Goal: Task Accomplishment & Management: Use online tool/utility

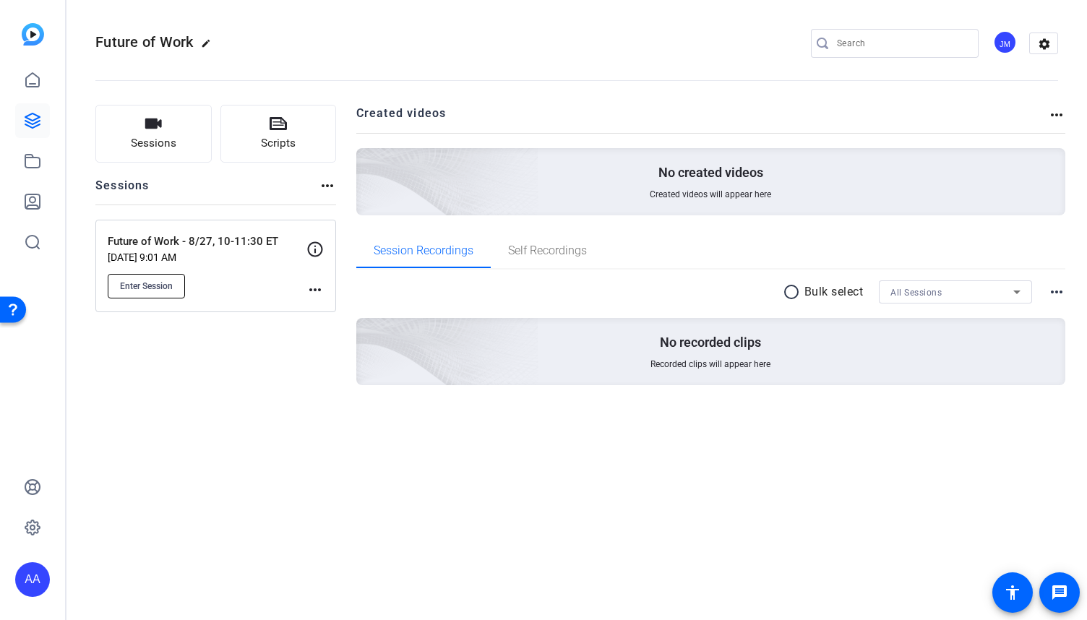
click at [145, 285] on span "Enter Session" at bounding box center [146, 286] width 53 height 12
click at [311, 293] on mat-icon "more_horiz" at bounding box center [314, 289] width 17 height 17
click at [324, 305] on span "Edit Session" at bounding box center [351, 309] width 66 height 17
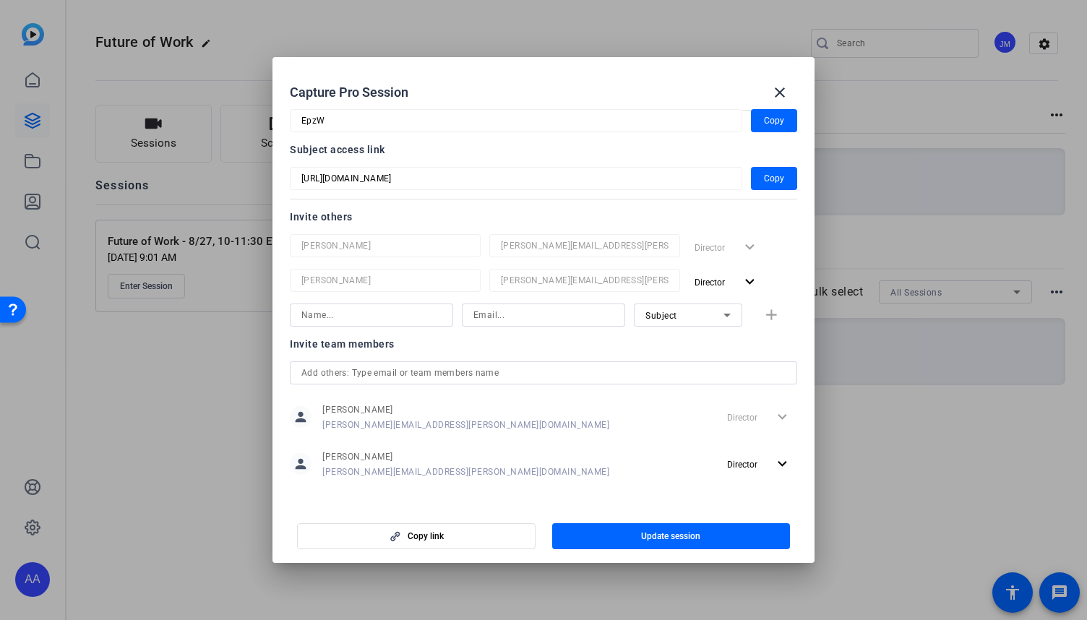
scroll to position [100, 0]
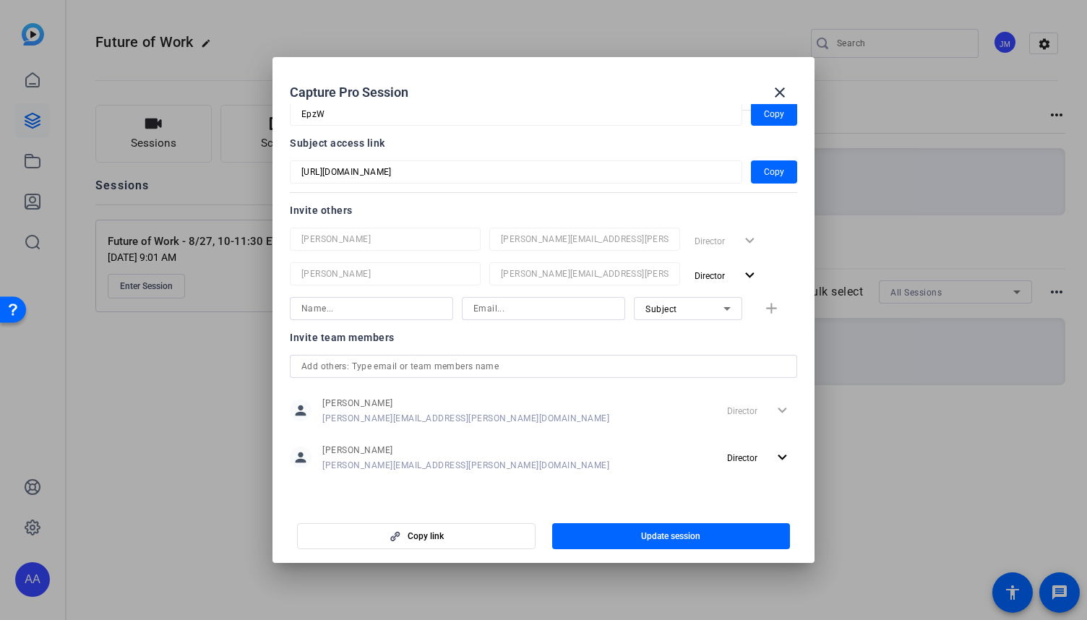
click at [442, 368] on input "text" at bounding box center [543, 366] width 484 height 17
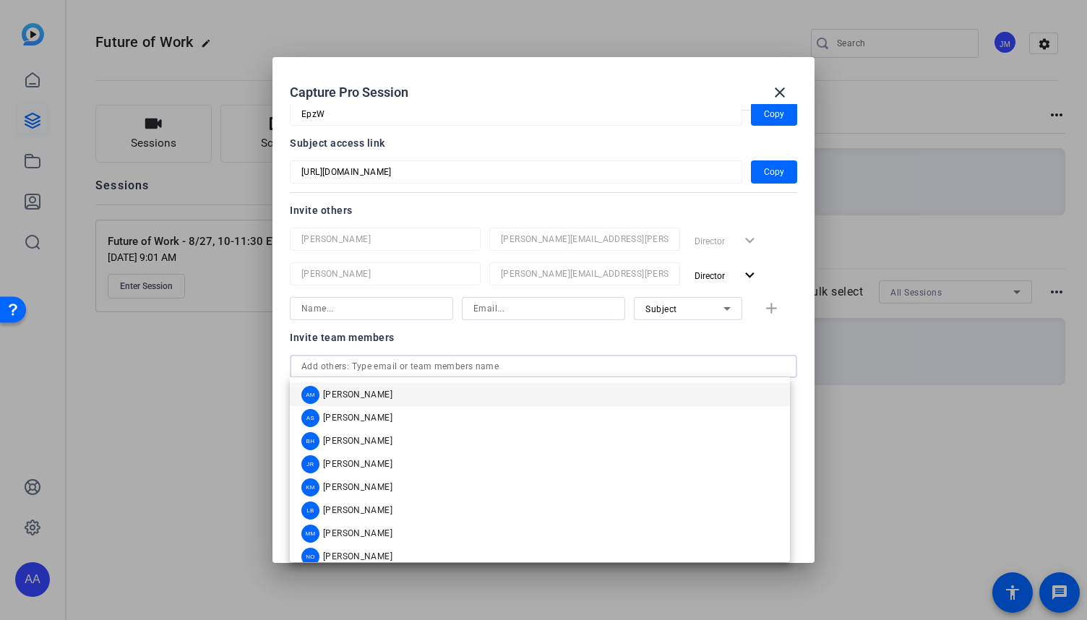
click at [393, 311] on input at bounding box center [371, 308] width 140 height 17
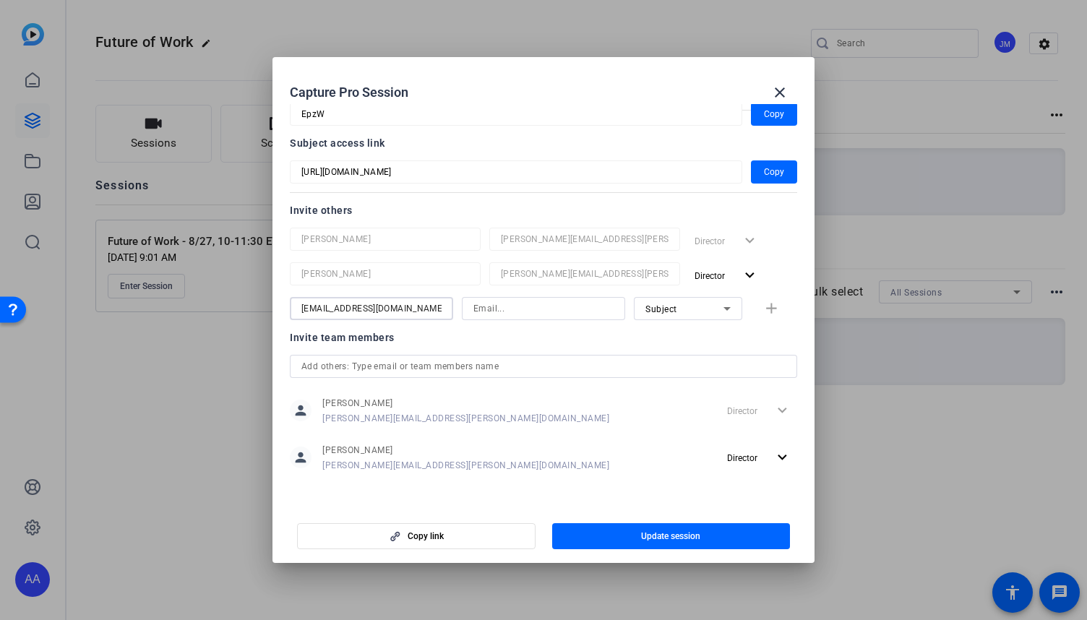
type input "[EMAIL_ADDRESS][DOMAIN_NAME]"
click at [0, 0] on icon at bounding box center [0, 0] width 0 height 0
click at [701, 337] on mat-option "Collaborator" at bounding box center [680, 336] width 108 height 23
click at [663, 535] on span "Update session" at bounding box center [670, 536] width 59 height 12
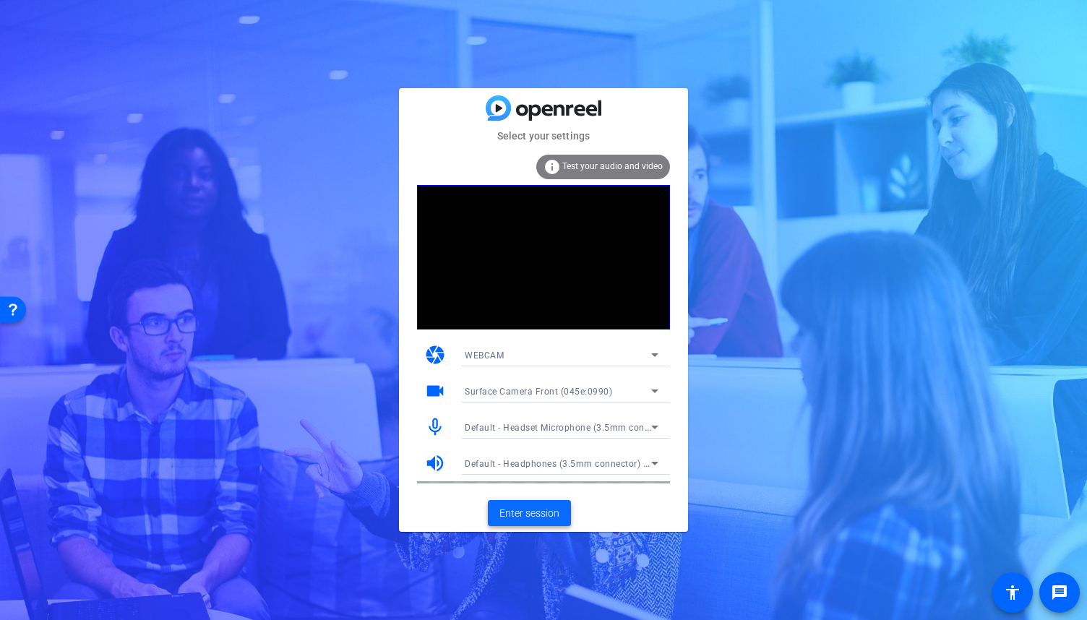
click at [535, 503] on span at bounding box center [529, 513] width 83 height 35
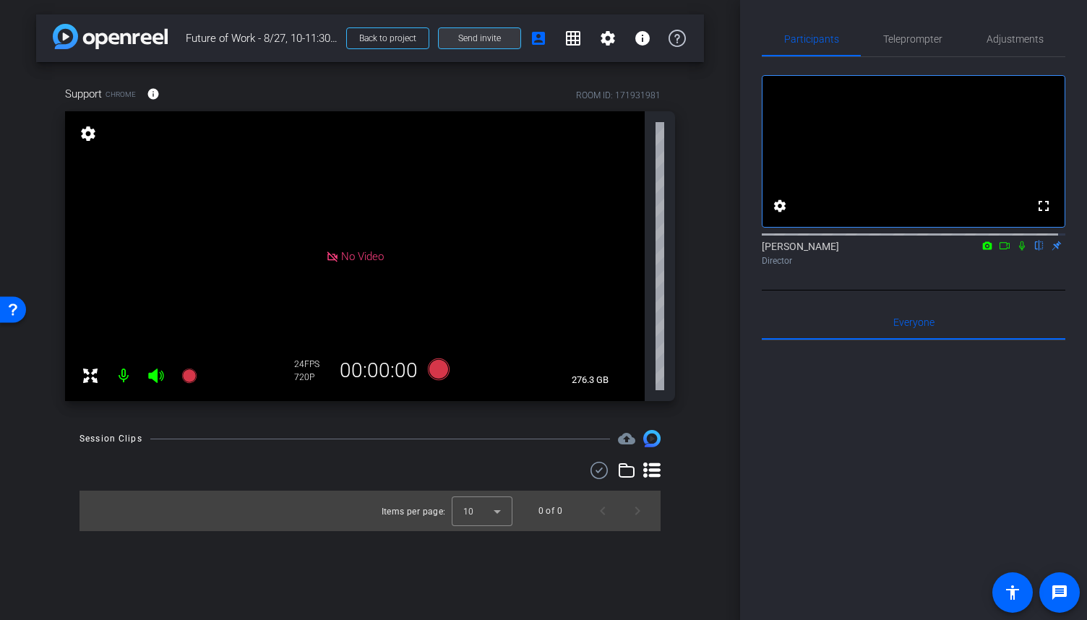
click at [507, 40] on span at bounding box center [480, 38] width 82 height 35
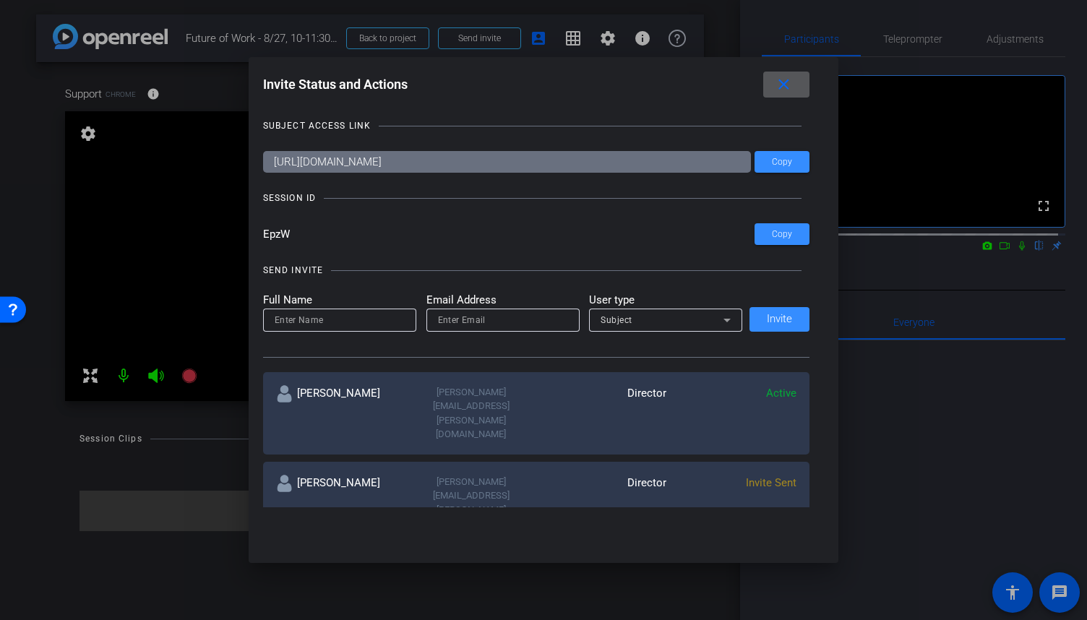
click at [374, 319] on input at bounding box center [340, 319] width 130 height 17
click at [494, 319] on input "email" at bounding box center [503, 319] width 130 height 17
type input "[EMAIL_ADDRESS][DOMAIN_NAME]"
click at [718, 321] on icon at bounding box center [726, 319] width 17 height 17
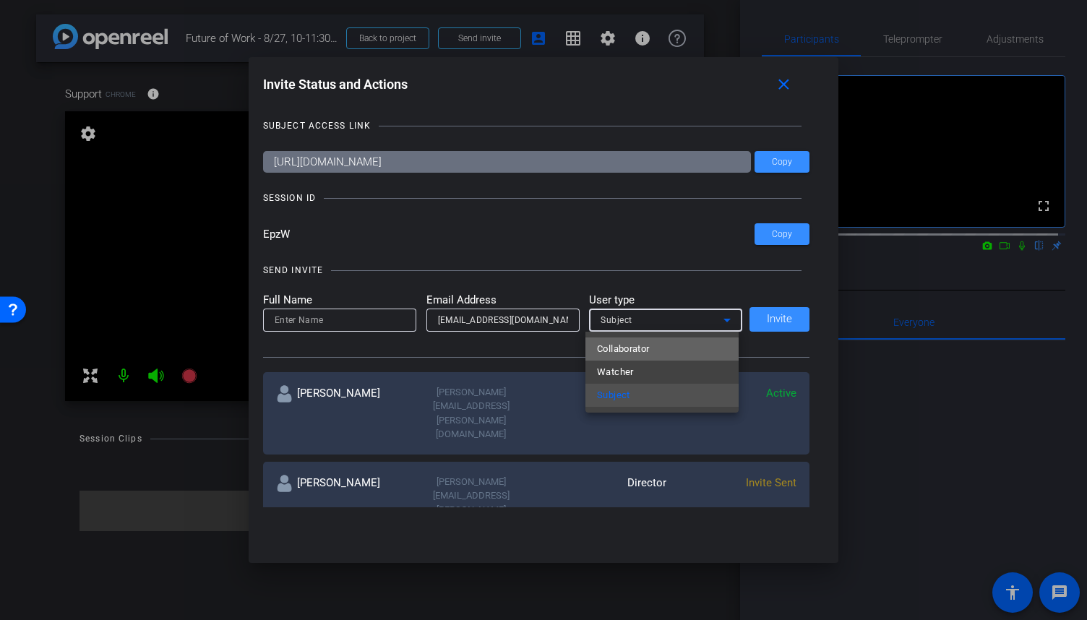
click at [656, 353] on mat-option "Collaborator" at bounding box center [661, 348] width 153 height 23
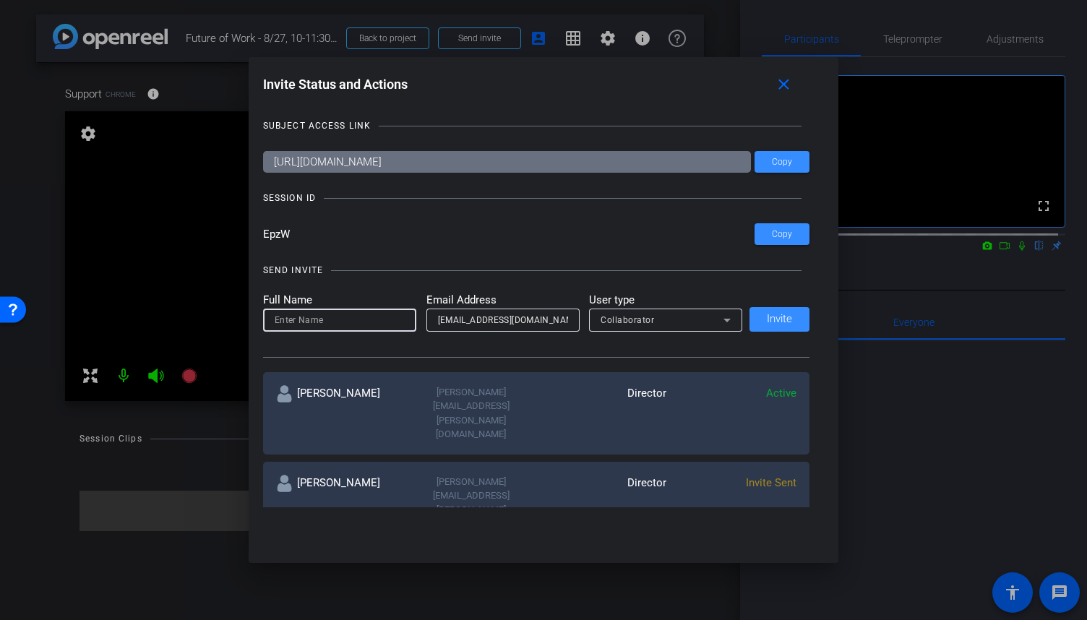
click at [301, 316] on input at bounding box center [340, 319] width 130 height 17
type input "Shannon"
click at [766, 323] on span "Invite" at bounding box center [778, 319] width 25 height 11
click at [782, 95] on span at bounding box center [786, 84] width 46 height 35
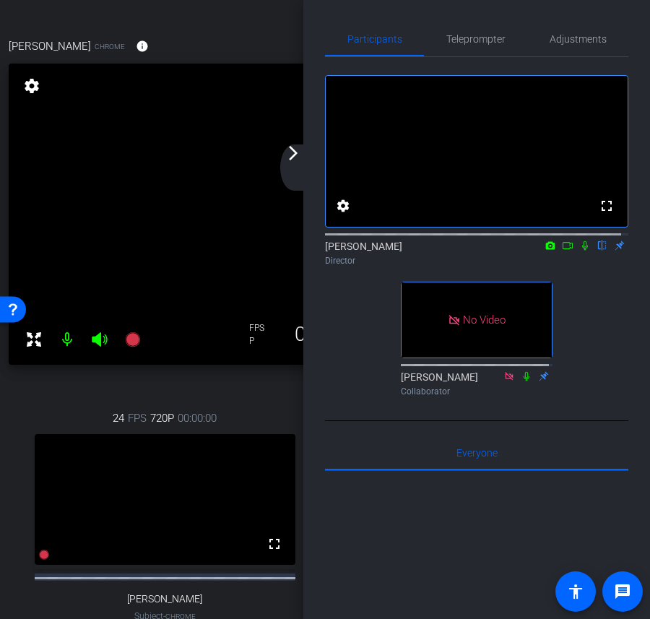
click at [292, 154] on mat-icon "arrow_forward_ios" at bounding box center [293, 152] width 17 height 17
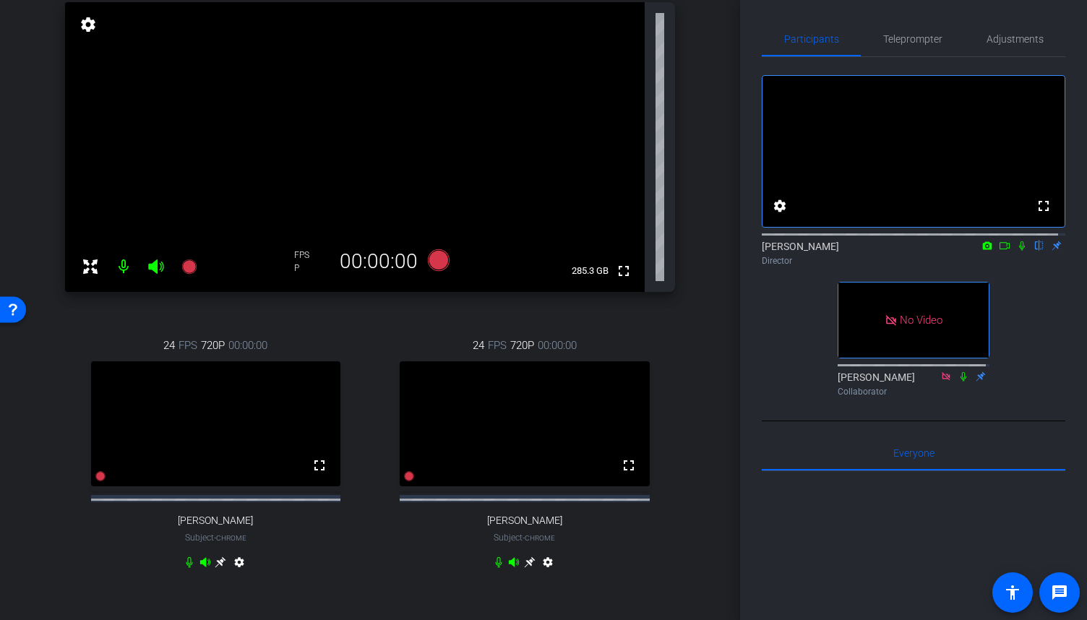
scroll to position [144, 0]
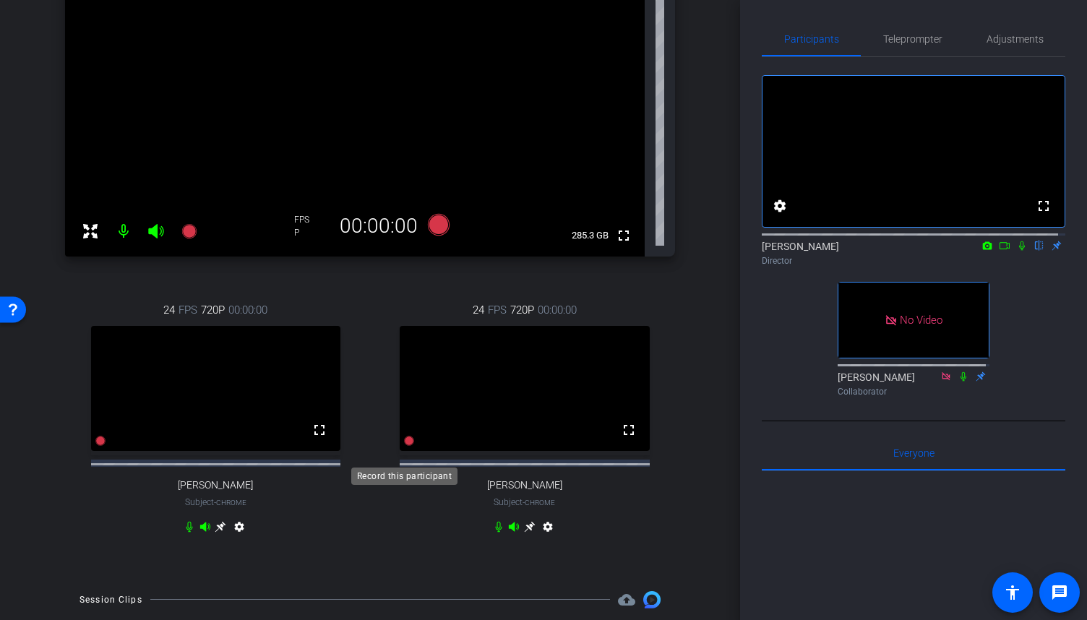
click at [404, 446] on icon at bounding box center [409, 441] width 10 height 10
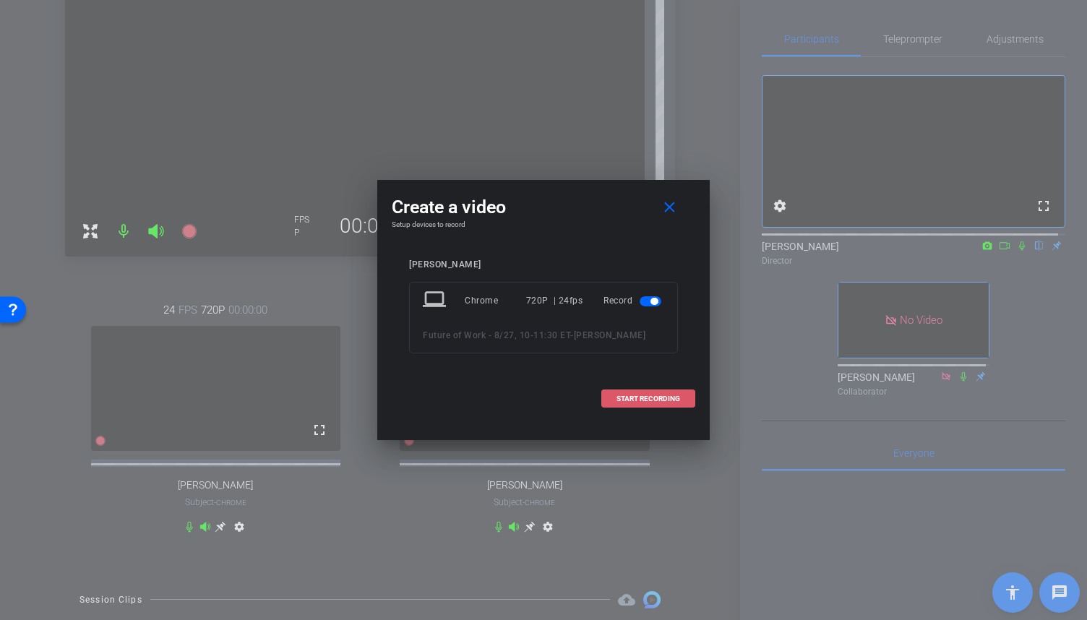
click at [626, 396] on span "START RECORDING" at bounding box center [648, 398] width 64 height 7
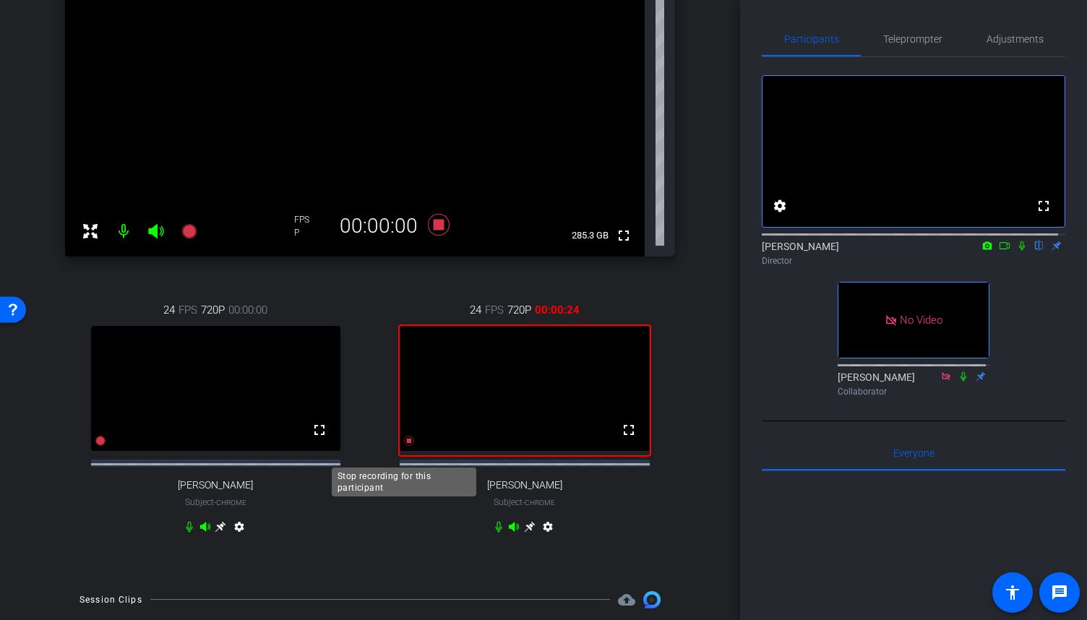
click at [404, 446] on icon at bounding box center [409, 441] width 10 height 10
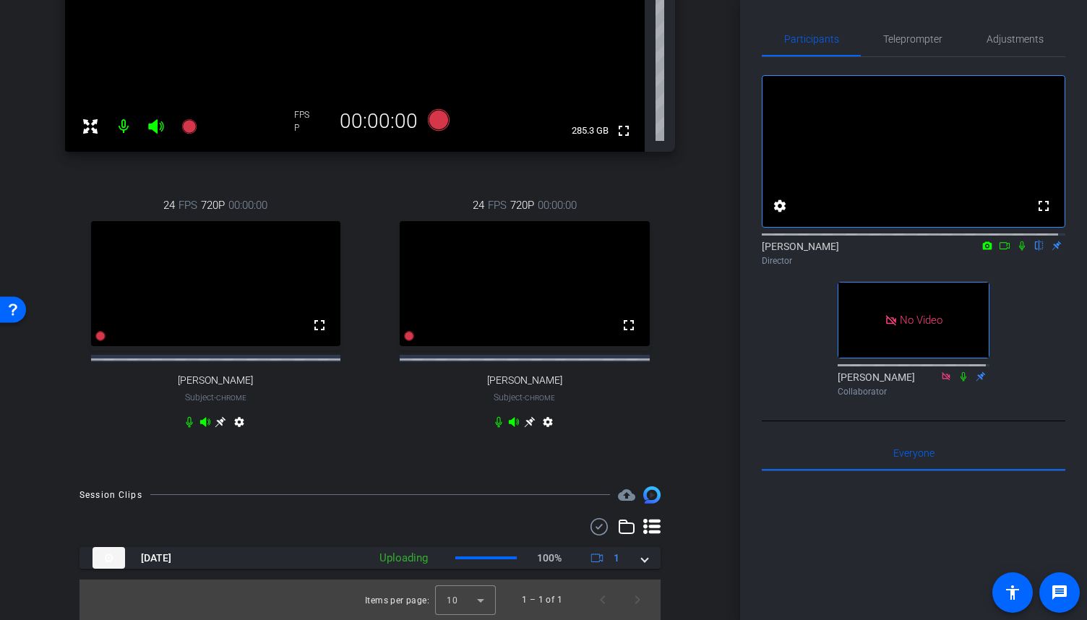
scroll to position [264, 0]
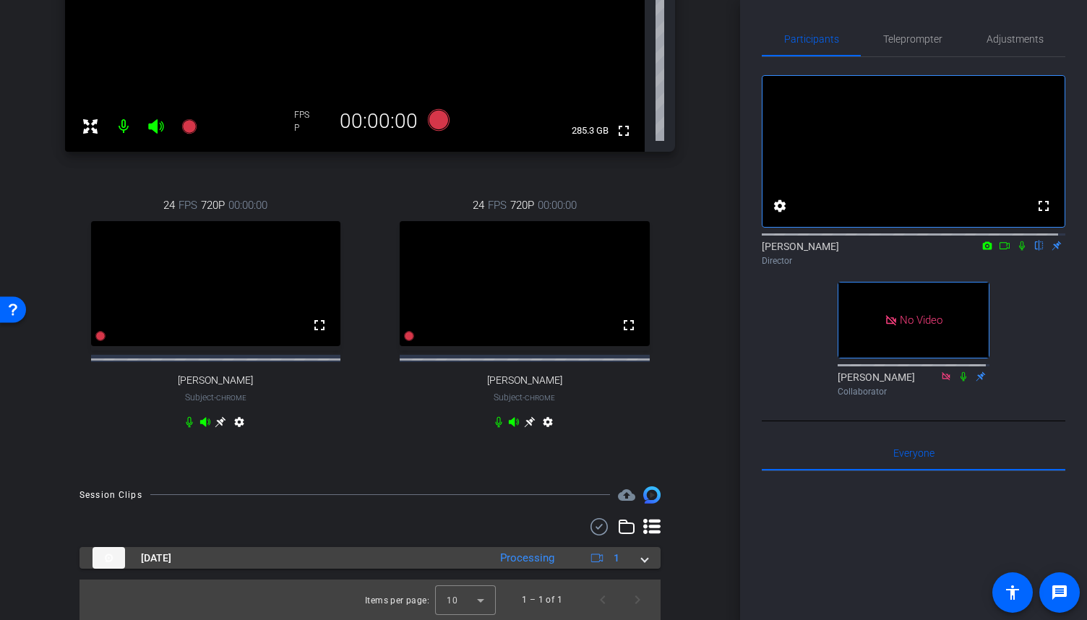
click at [642, 558] on span at bounding box center [645, 557] width 6 height 15
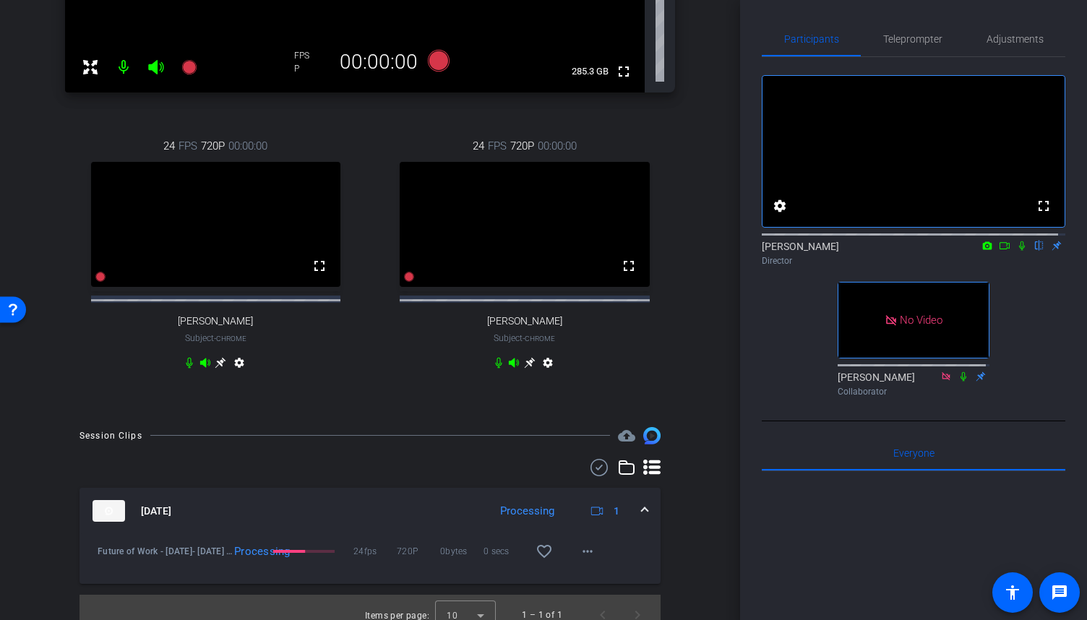
scroll to position [339, 0]
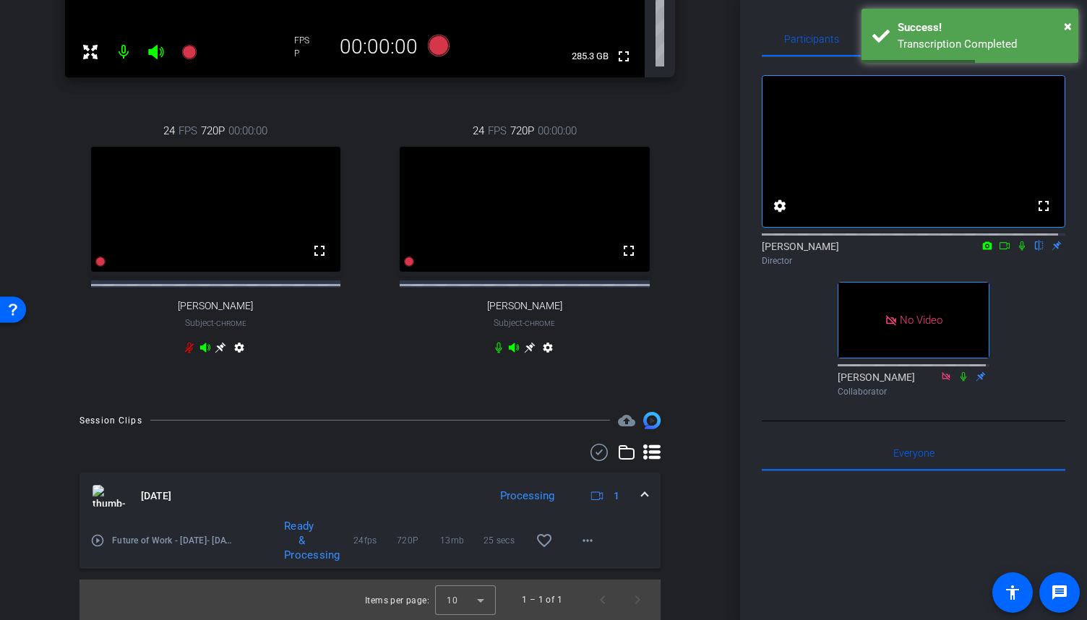
click at [97, 542] on mat-icon "play_circle_outline" at bounding box center [97, 540] width 14 height 14
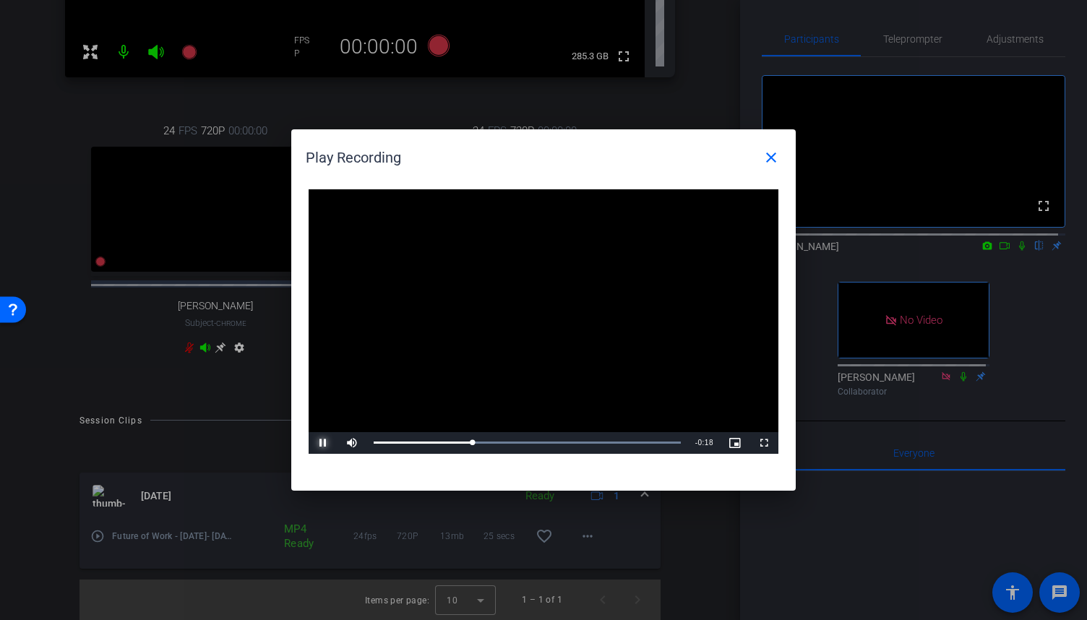
click at [319, 443] on span "Video Player" at bounding box center [322, 443] width 29 height 0
click at [772, 162] on mat-icon "close" at bounding box center [770, 157] width 17 height 17
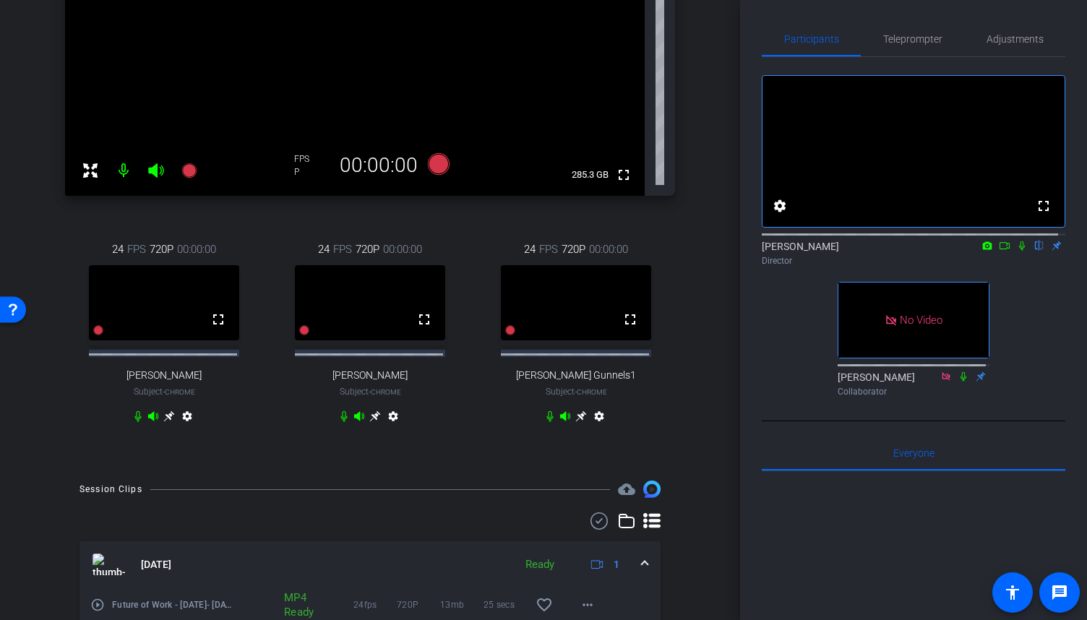
scroll to position [217, 0]
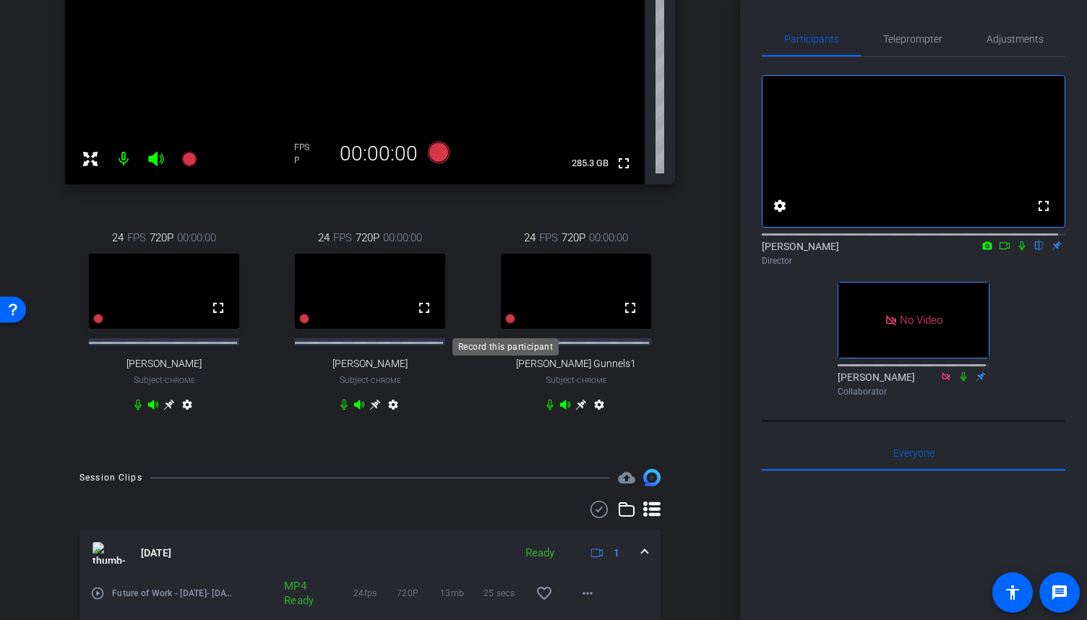
click at [505, 324] on icon at bounding box center [510, 319] width 10 height 10
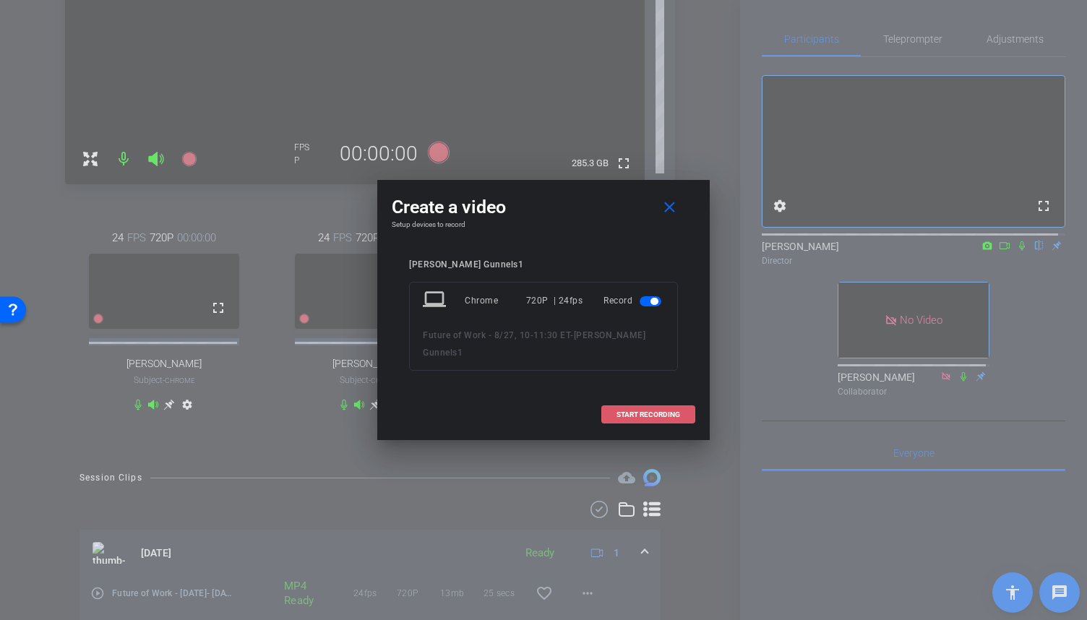
click at [637, 397] on span at bounding box center [648, 414] width 92 height 35
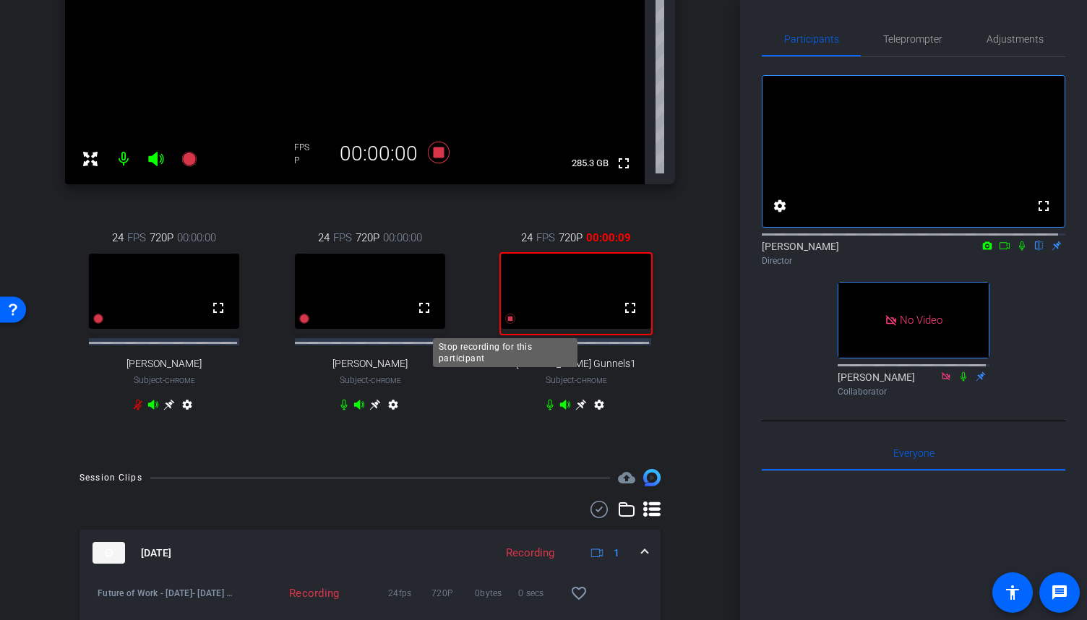
click at [506, 324] on icon at bounding box center [510, 319] width 10 height 10
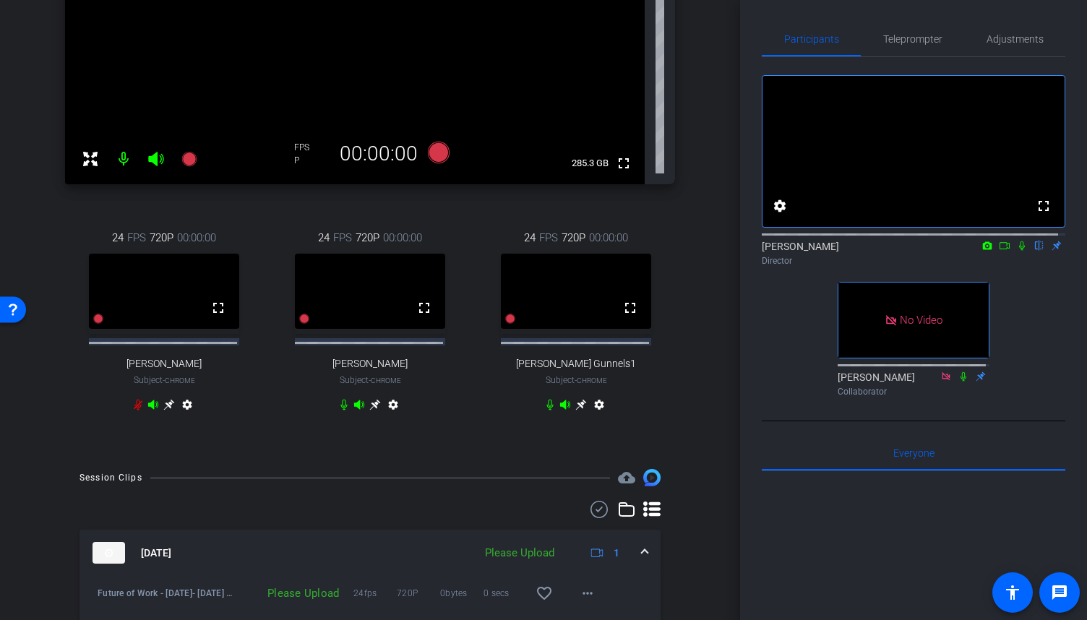
scroll to position [289, 0]
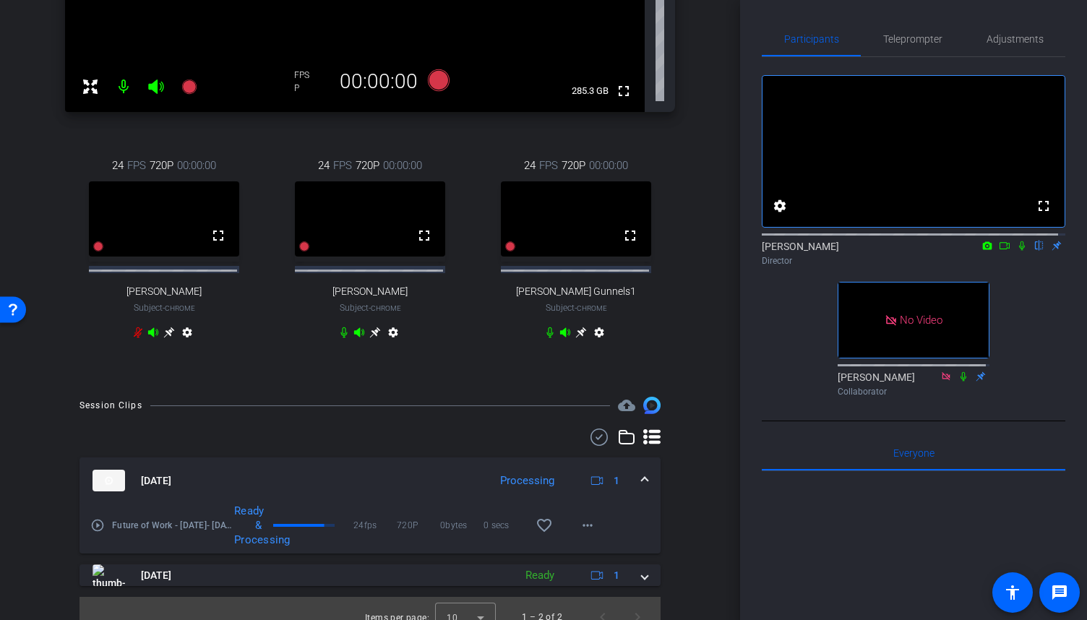
click at [98, 532] on mat-icon "play_circle_outline" at bounding box center [97, 525] width 14 height 14
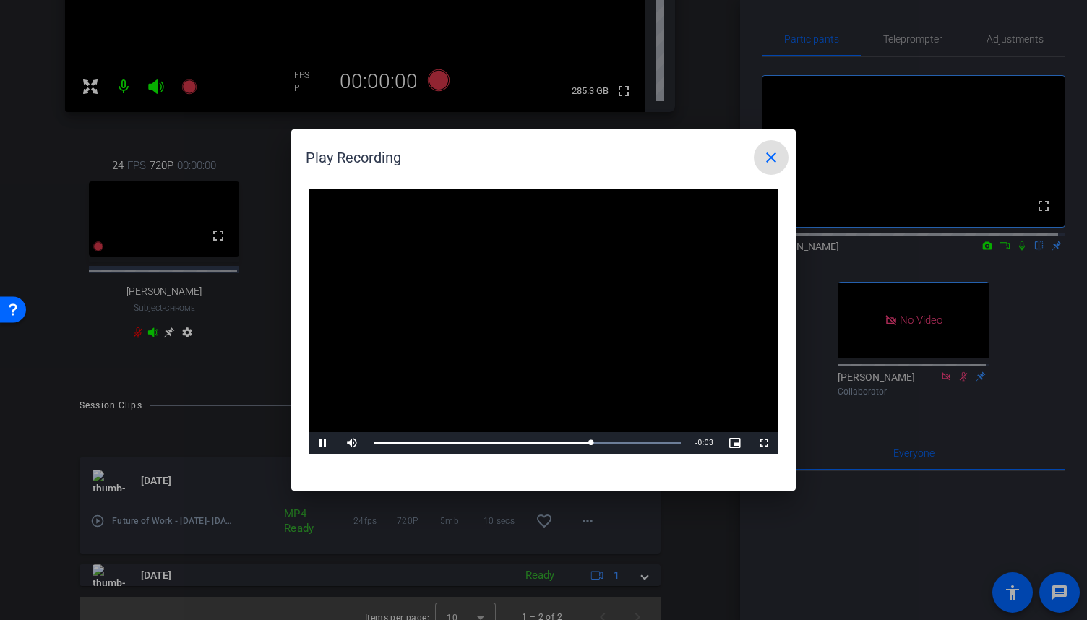
click at [774, 160] on mat-icon "close" at bounding box center [770, 157] width 17 height 17
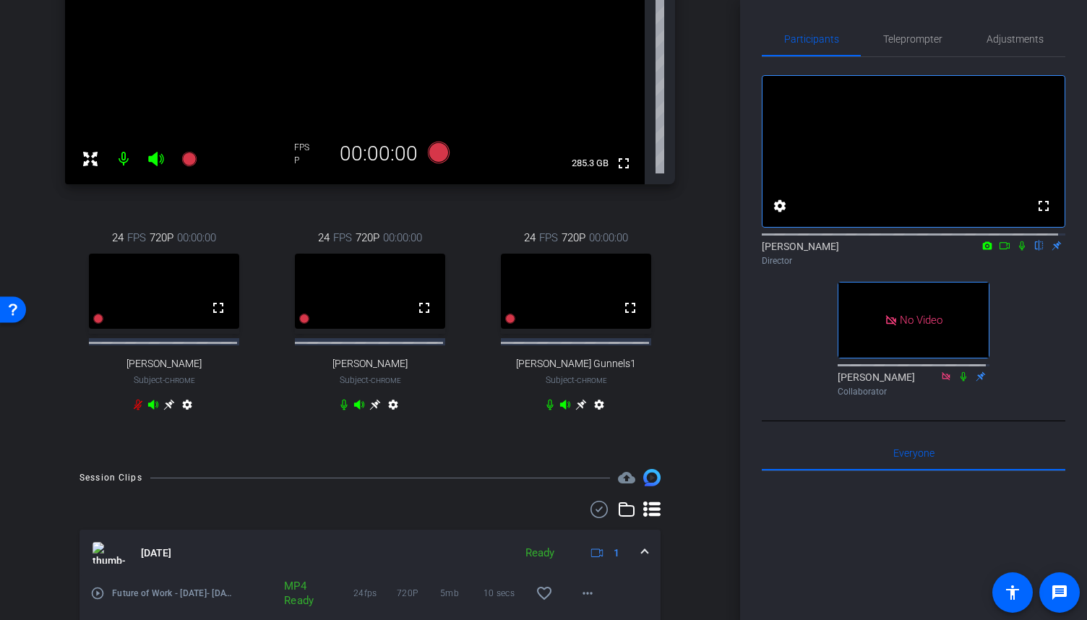
scroll to position [0, 0]
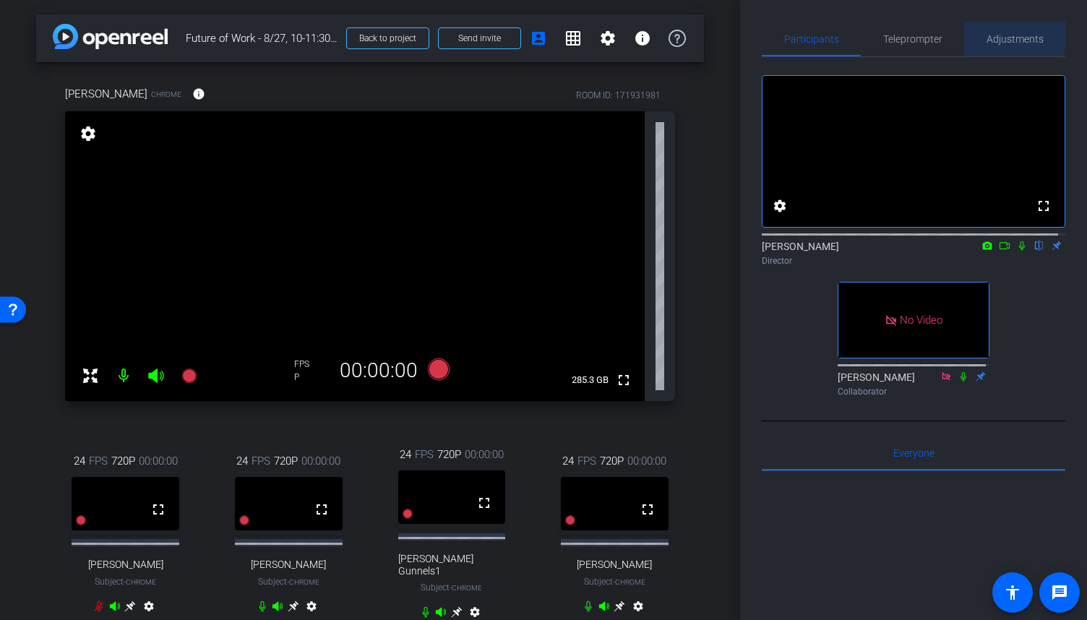
click at [992, 34] on span "Adjustments" at bounding box center [1014, 39] width 57 height 10
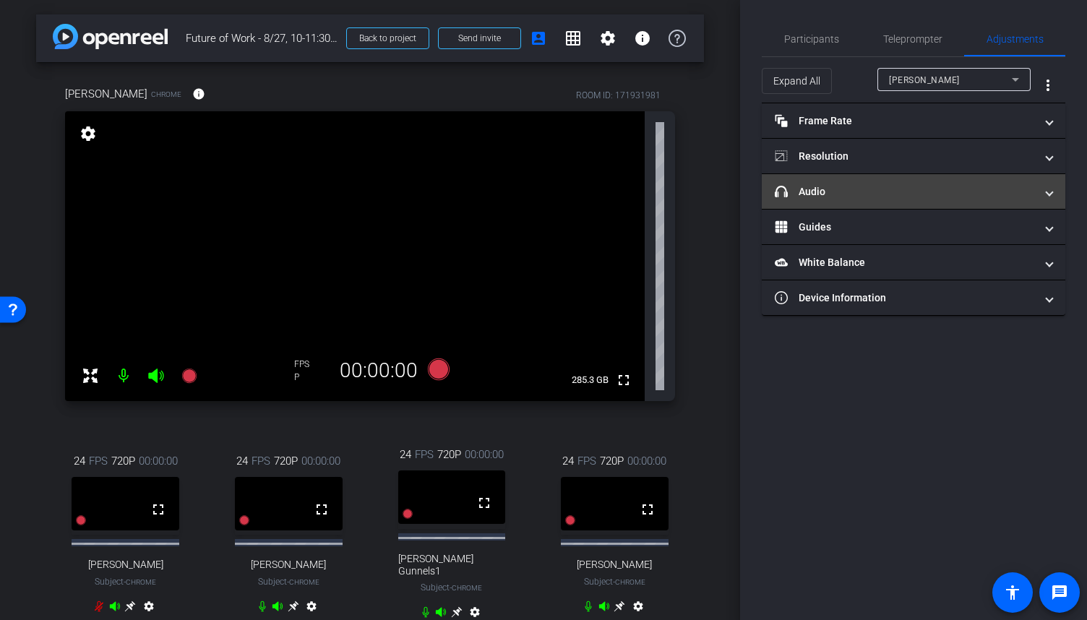
click at [970, 190] on mat-panel-title "headphone icon Audio" at bounding box center [904, 191] width 260 height 15
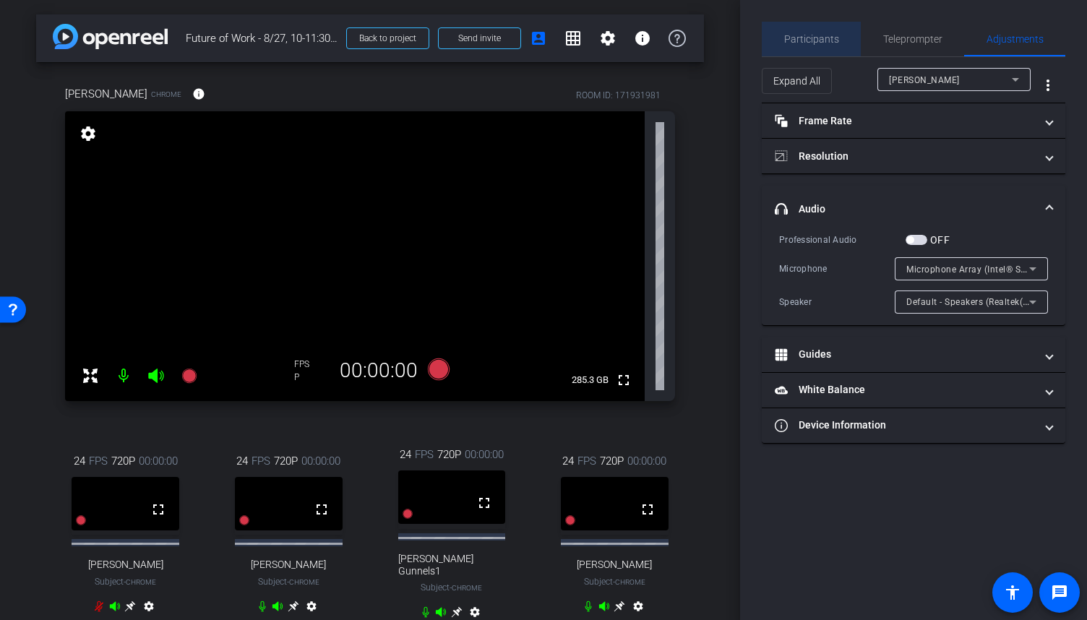
click at [831, 34] on span "Participants" at bounding box center [811, 39] width 55 height 10
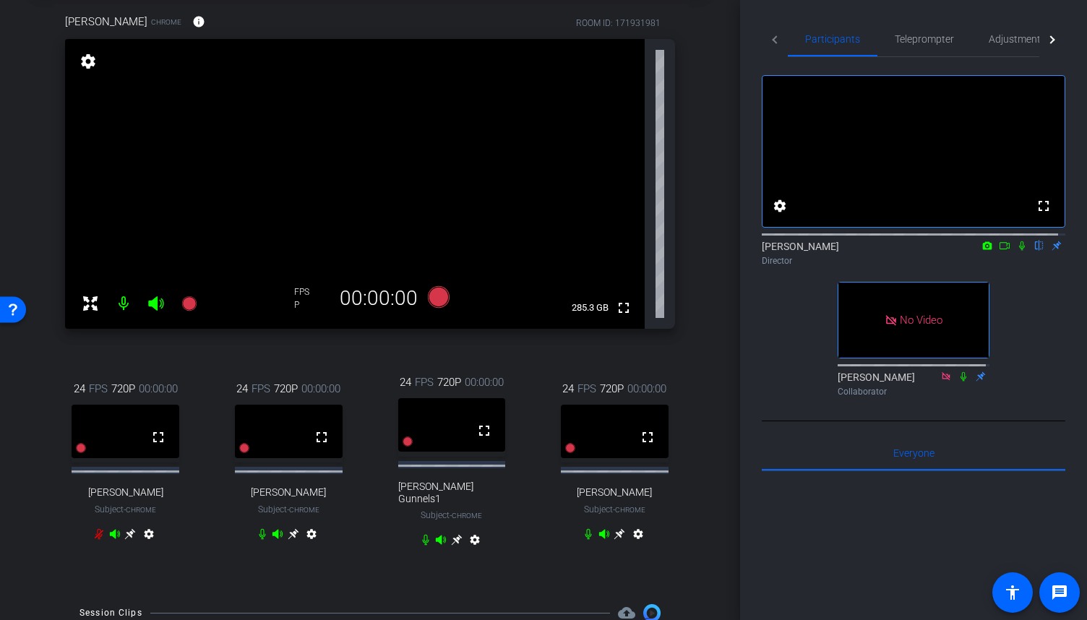
scroll to position [144, 0]
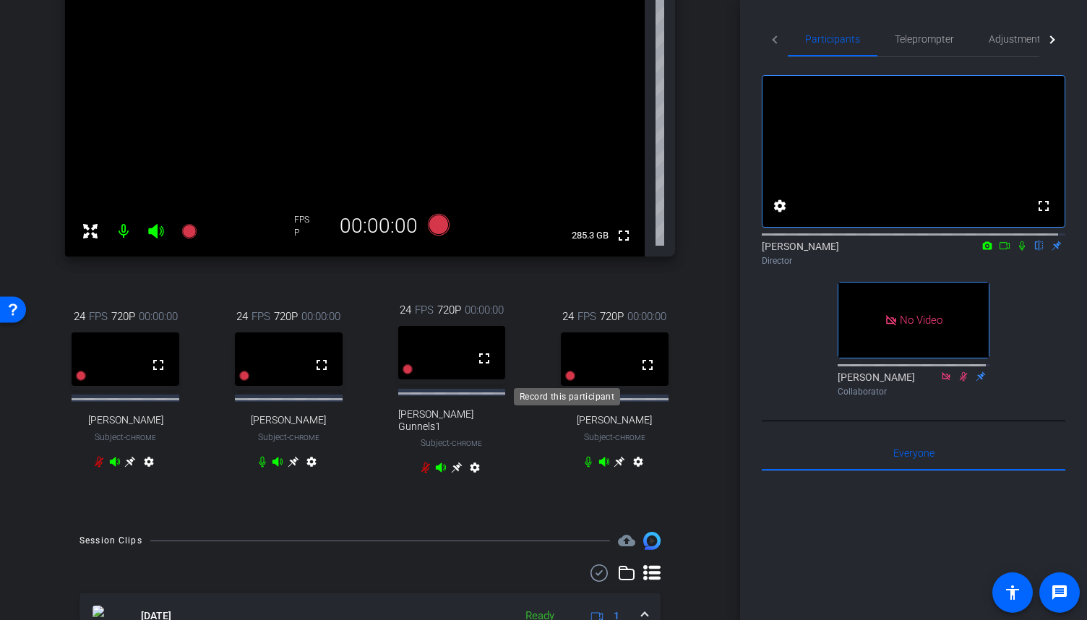
click at [566, 373] on icon at bounding box center [570, 376] width 10 height 10
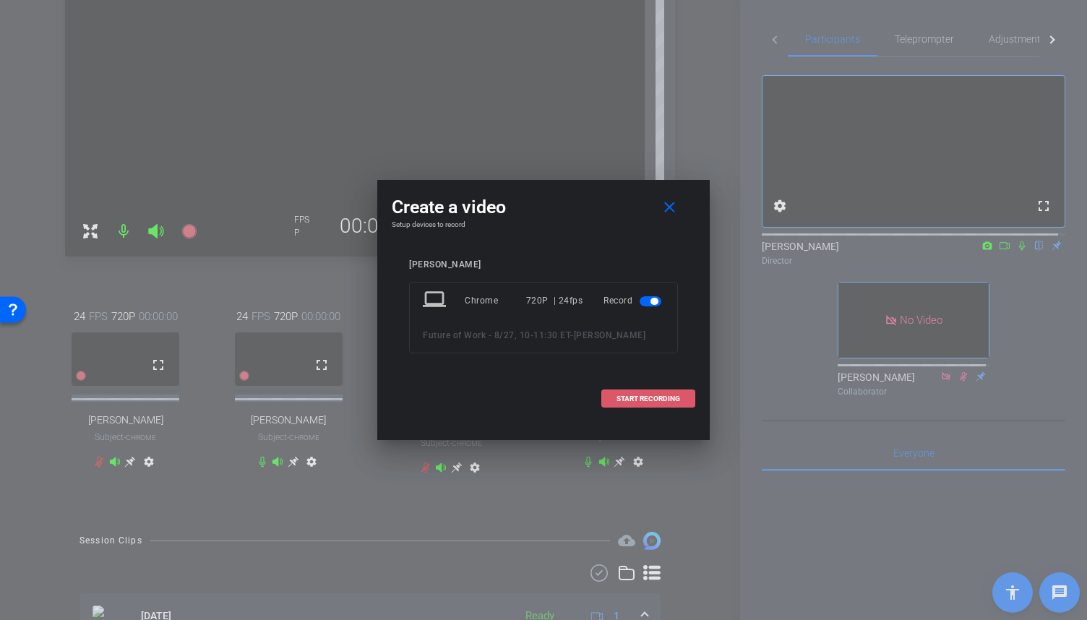
click at [643, 398] on span "START RECORDING" at bounding box center [648, 398] width 64 height 7
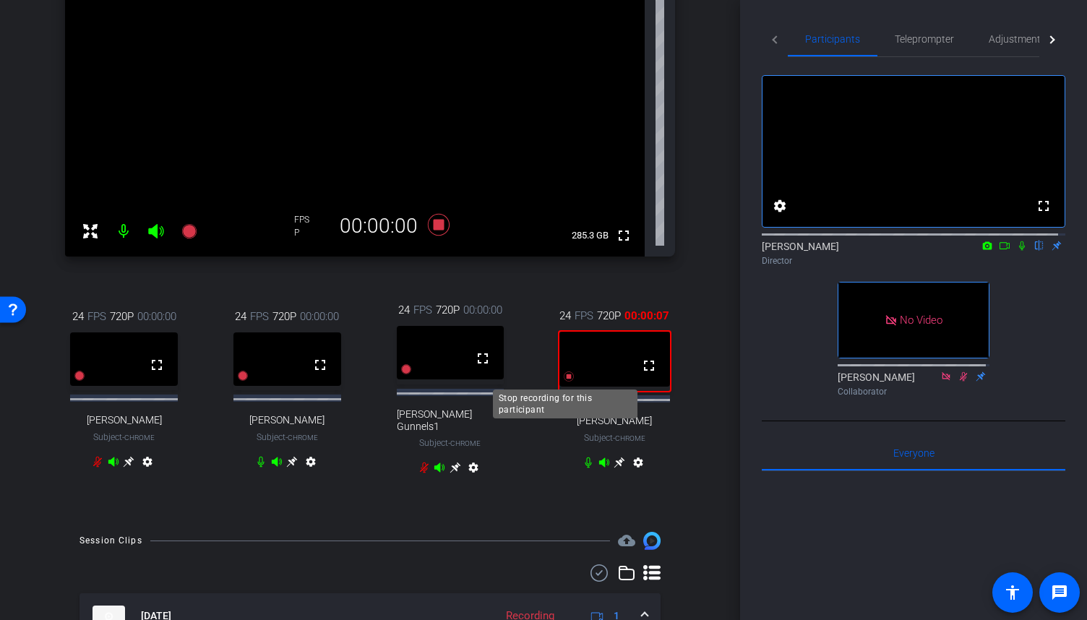
click at [563, 379] on icon at bounding box center [568, 376] width 10 height 10
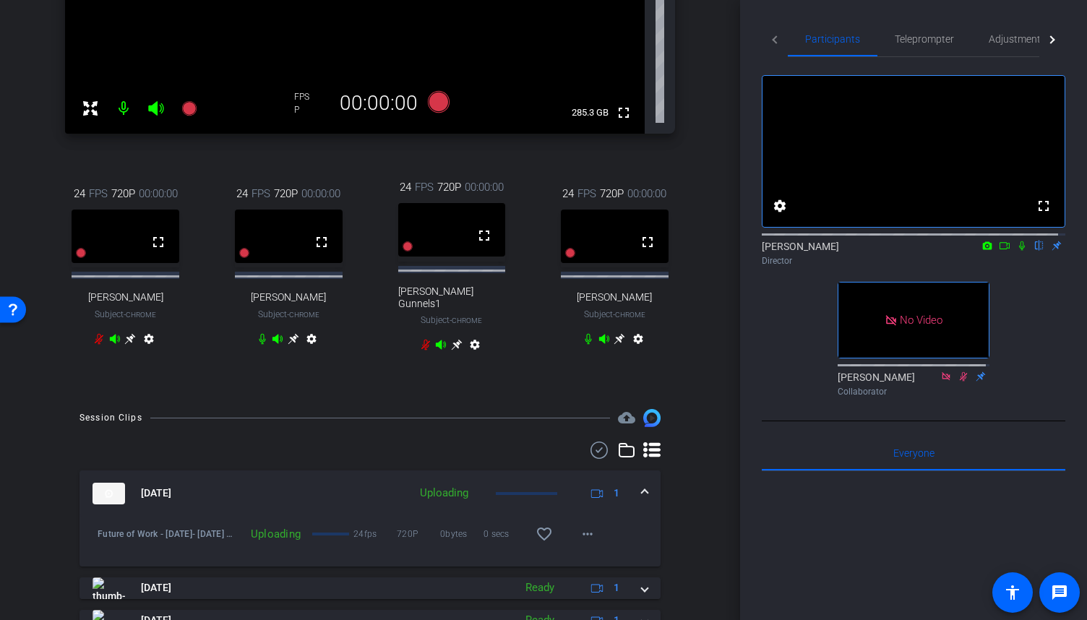
scroll to position [289, 0]
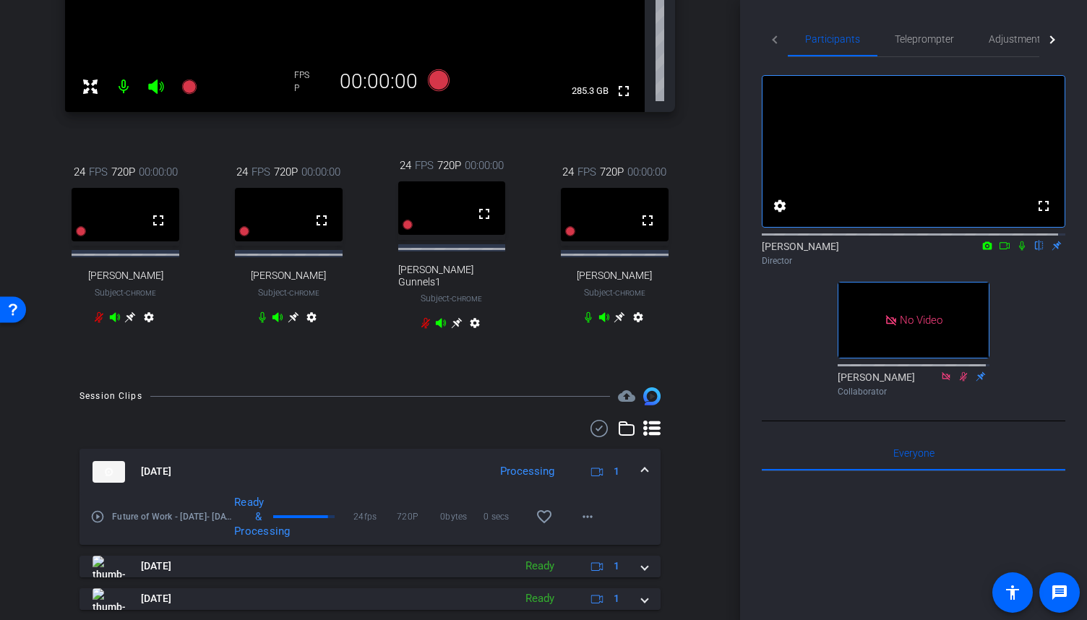
click at [100, 511] on mat-icon "play_circle_outline" at bounding box center [97, 516] width 14 height 14
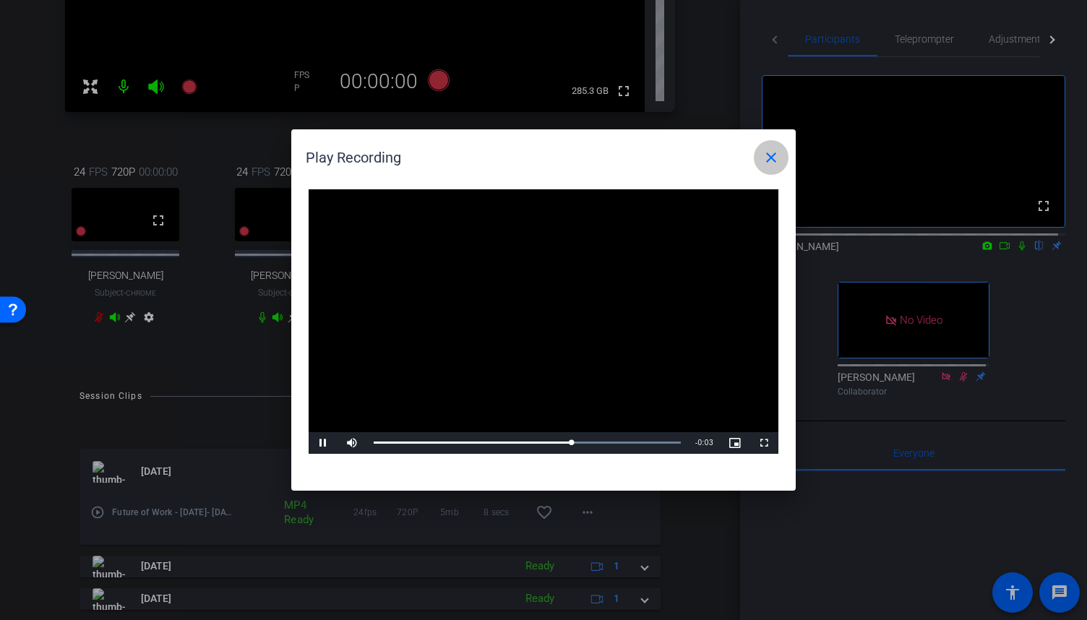
click at [766, 152] on mat-icon "close" at bounding box center [770, 157] width 17 height 17
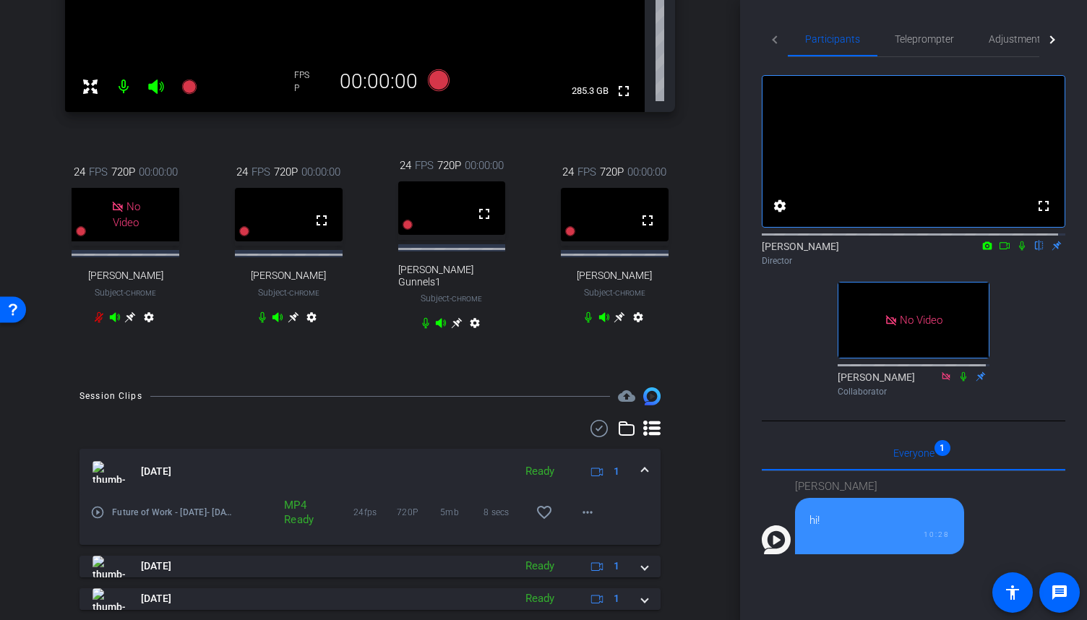
click at [548, 359] on div "Anne Maloney Chrome info ROOM ID: 171931981 fullscreen settings 285.3 GB FPS P …" at bounding box center [370, 73] width 668 height 600
click at [1055, 589] on mat-icon "message" at bounding box center [1058, 592] width 17 height 17
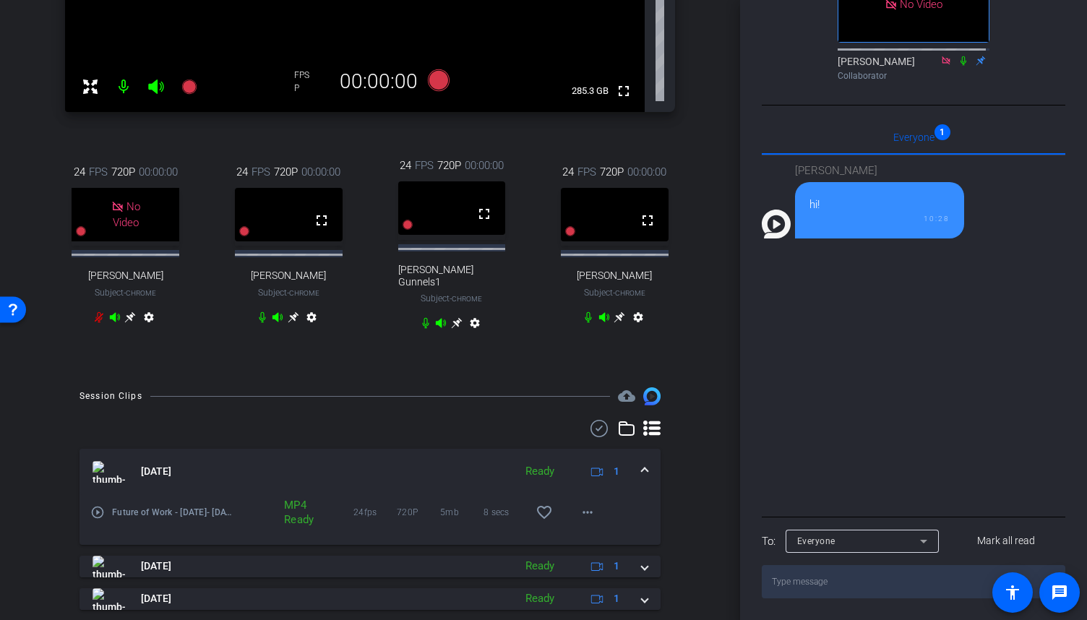
scroll to position [327, 0]
click at [818, 579] on textarea at bounding box center [912, 581] width 303 height 33
type textarea "Yup"
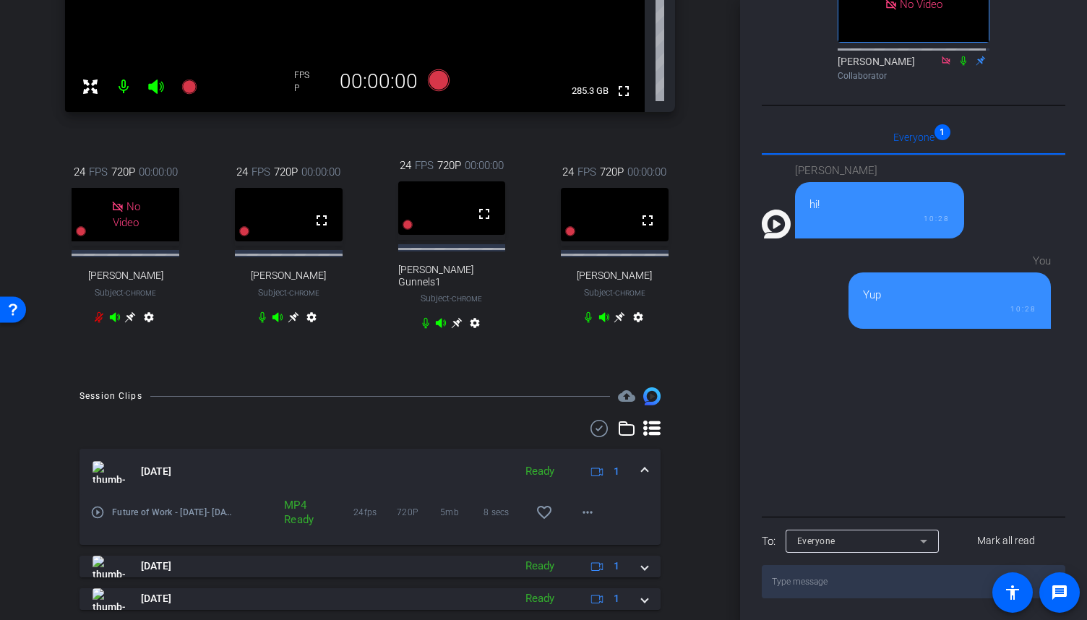
click at [869, 411] on div "Shannon hi! 10:28 You Yup 10:28" at bounding box center [912, 334] width 303 height 358
click at [938, 135] on div "Everyone 1" at bounding box center [912, 137] width 303 height 35
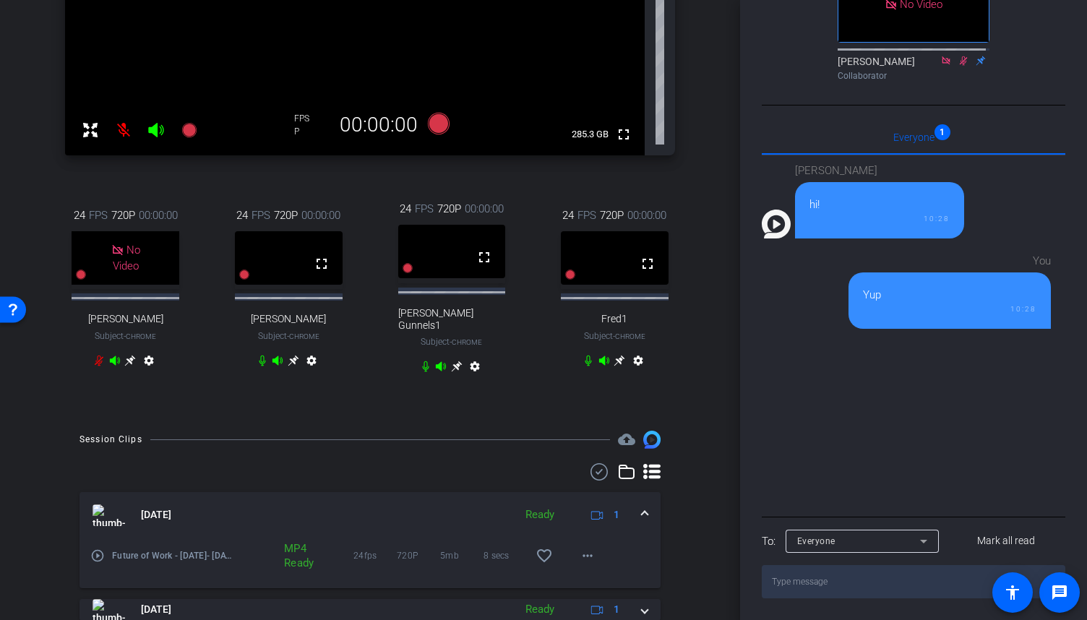
scroll to position [217, 0]
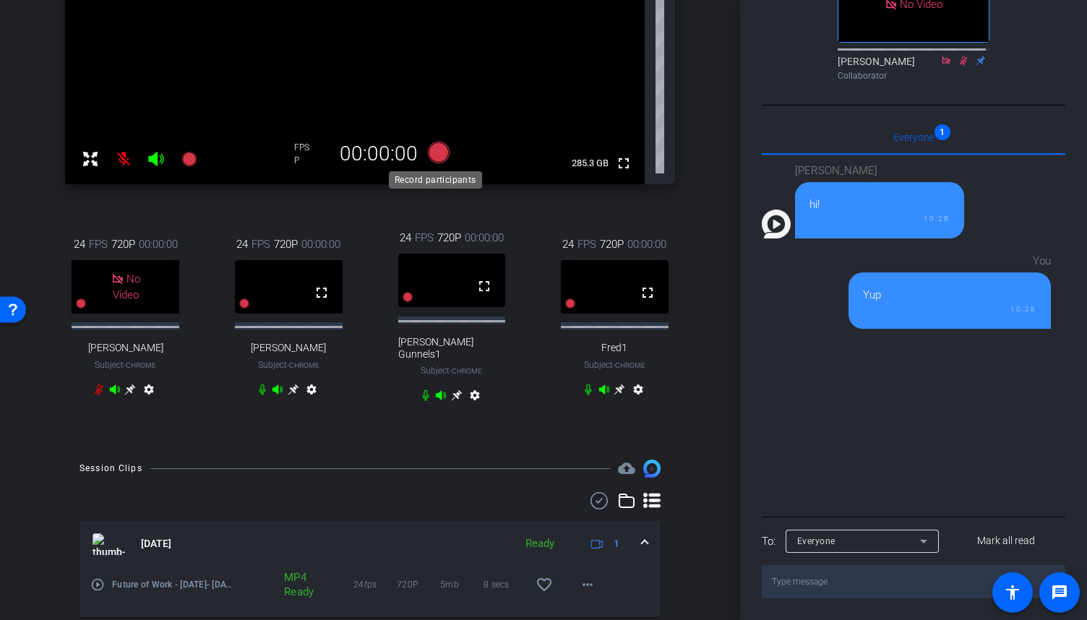
click at [435, 156] on icon at bounding box center [439, 153] width 22 height 22
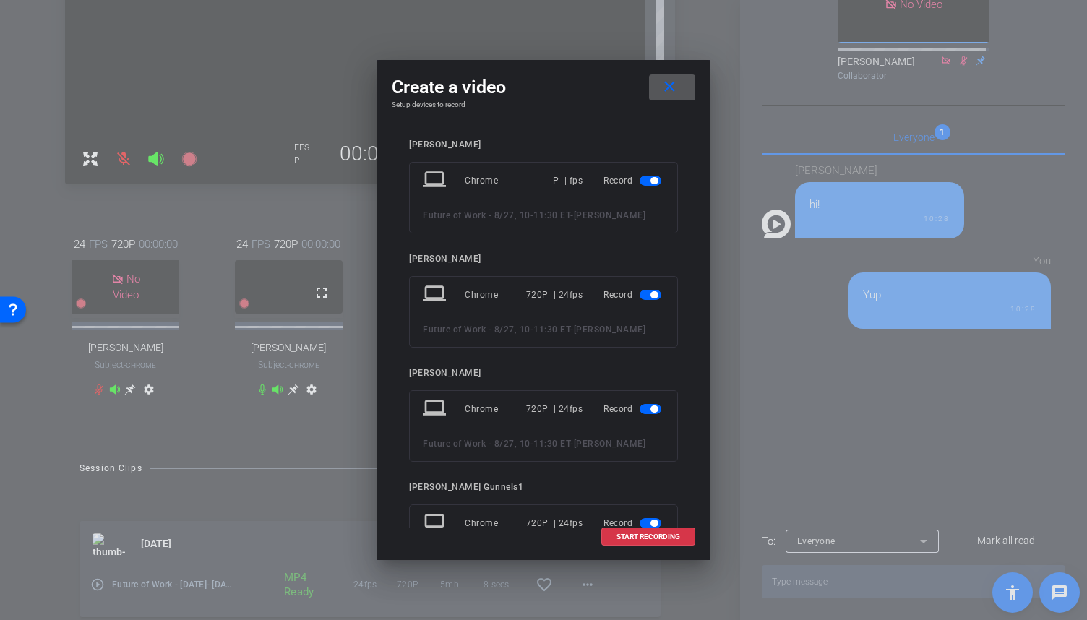
click at [650, 181] on span "button" at bounding box center [653, 180] width 7 height 7
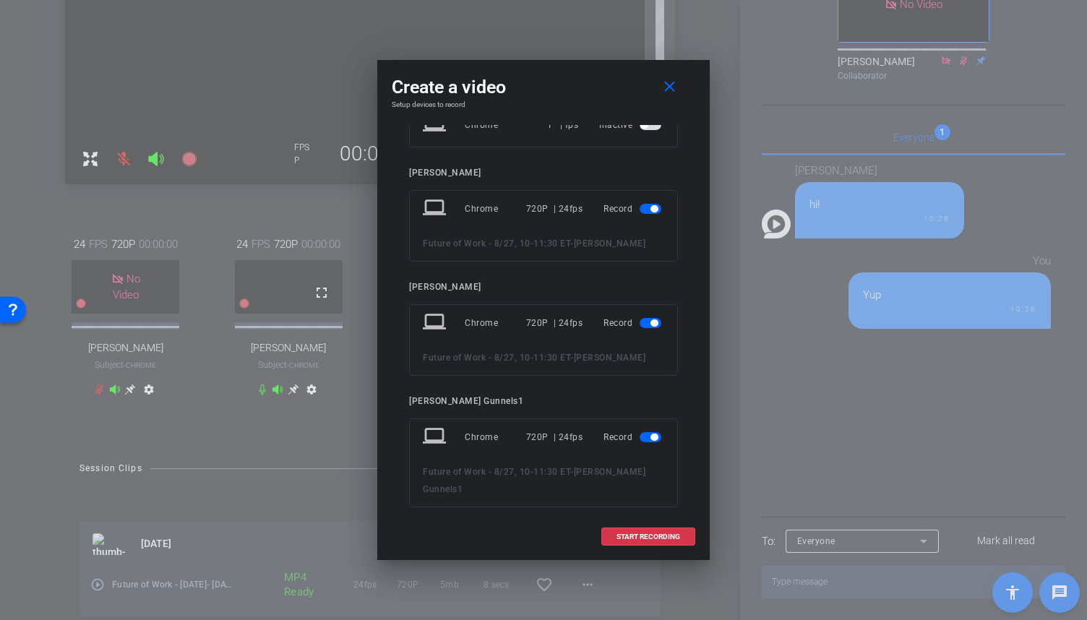
scroll to position [0, 0]
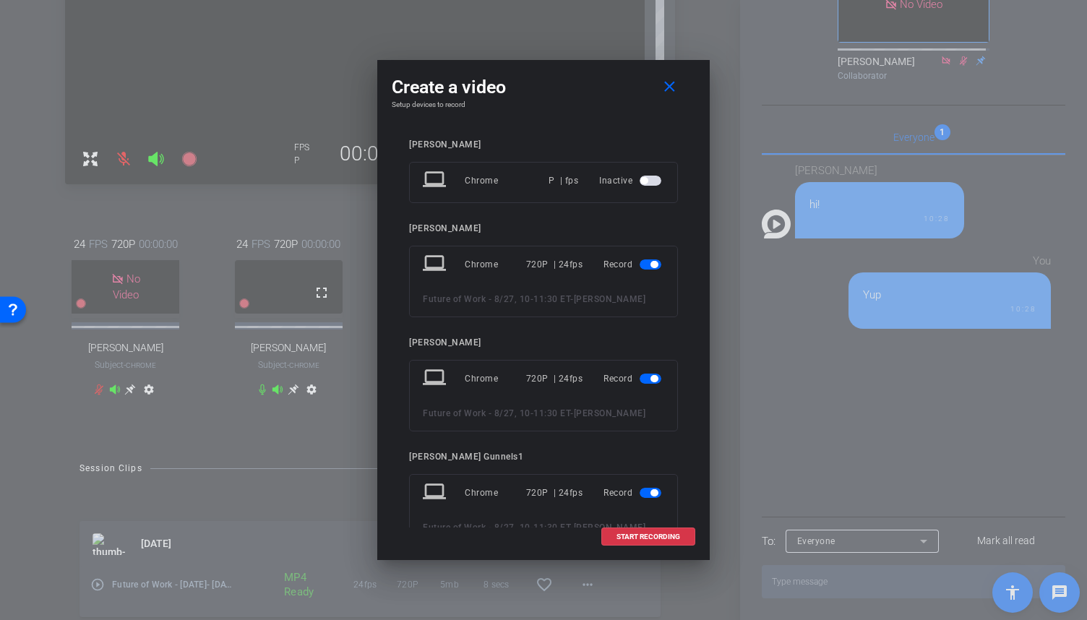
click at [644, 270] on mat-slide-toggle at bounding box center [651, 264] width 25 height 17
click at [650, 265] on span "button" at bounding box center [653, 264] width 7 height 7
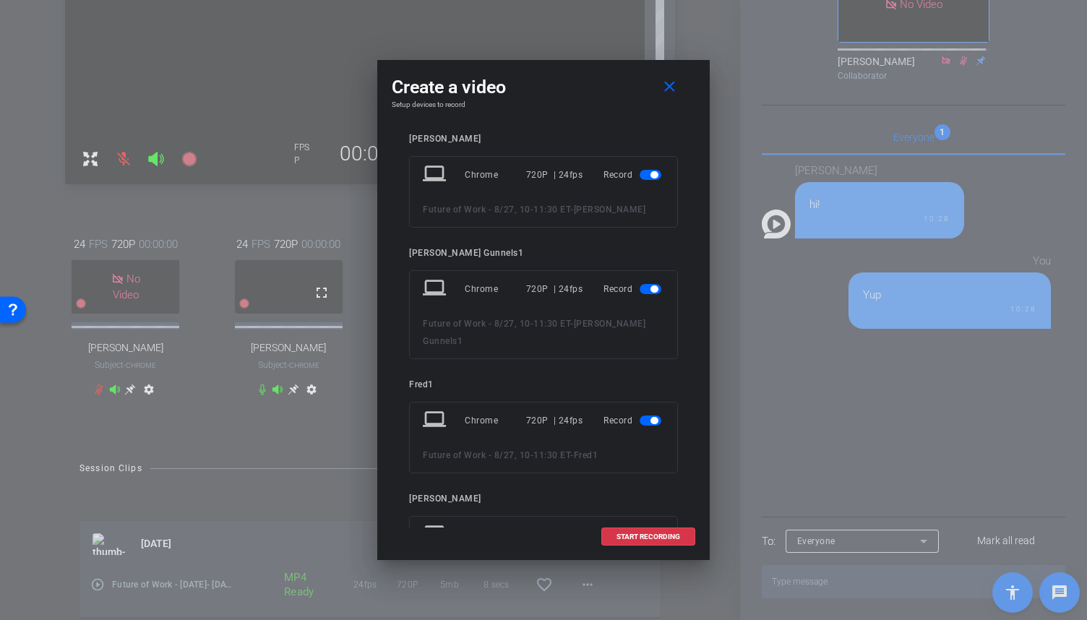
scroll to position [217, 0]
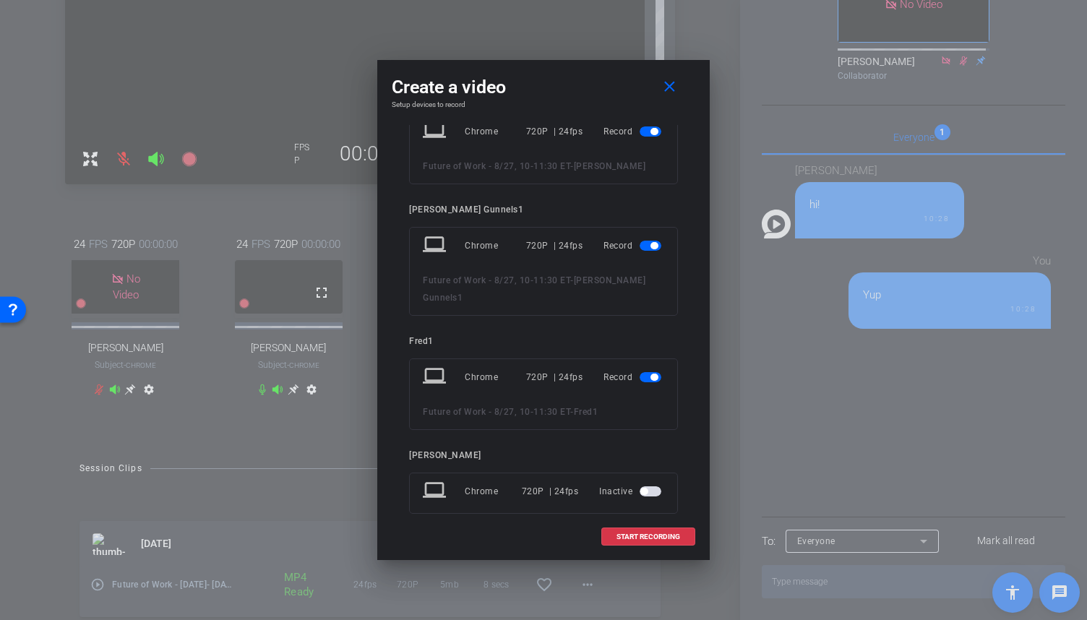
drag, startPoint x: 563, startPoint y: 79, endPoint x: 478, endPoint y: 90, distance: 85.1
click at [480, 79] on div "Create a video close" at bounding box center [543, 87] width 303 height 26
click at [646, 535] on span "START RECORDING" at bounding box center [648, 536] width 64 height 7
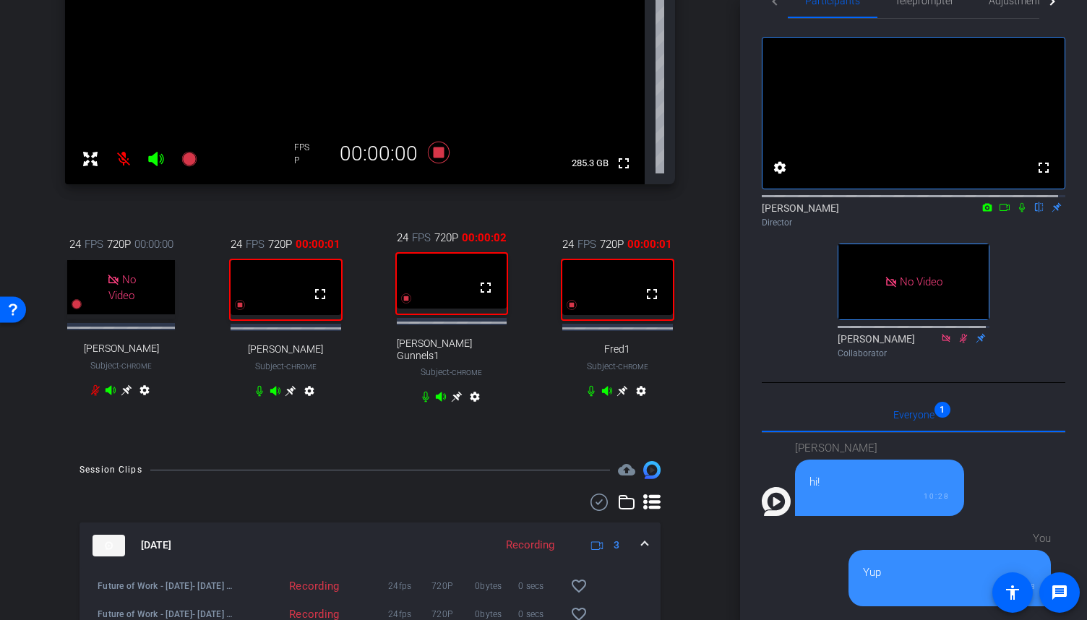
scroll to position [0, 0]
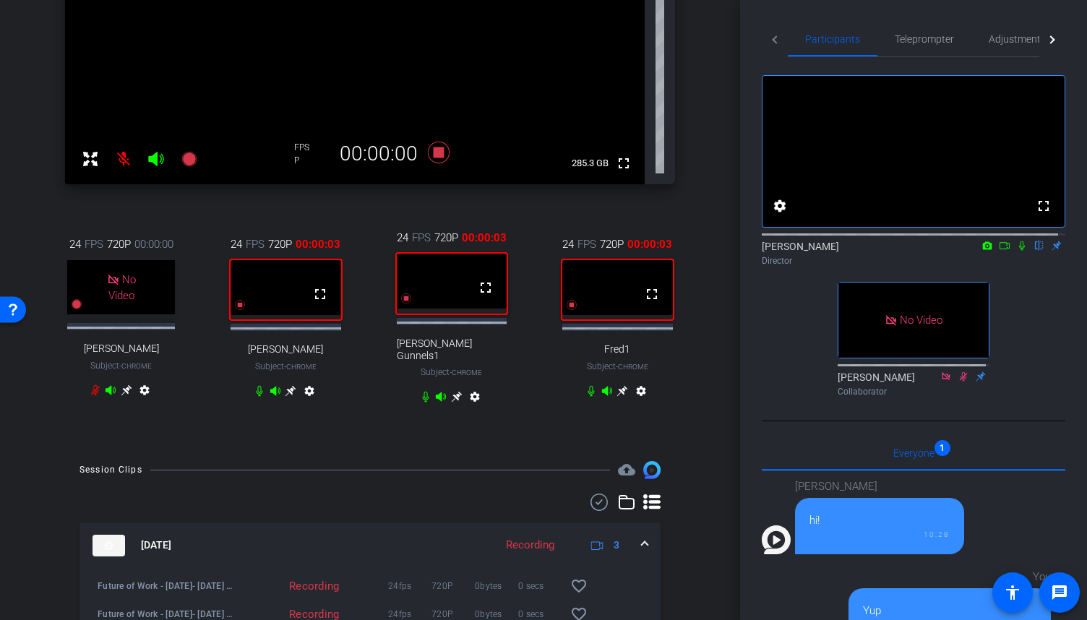
click at [998, 252] on mat-icon at bounding box center [1003, 245] width 17 height 13
click at [1033, 251] on icon at bounding box center [1039, 246] width 12 height 10
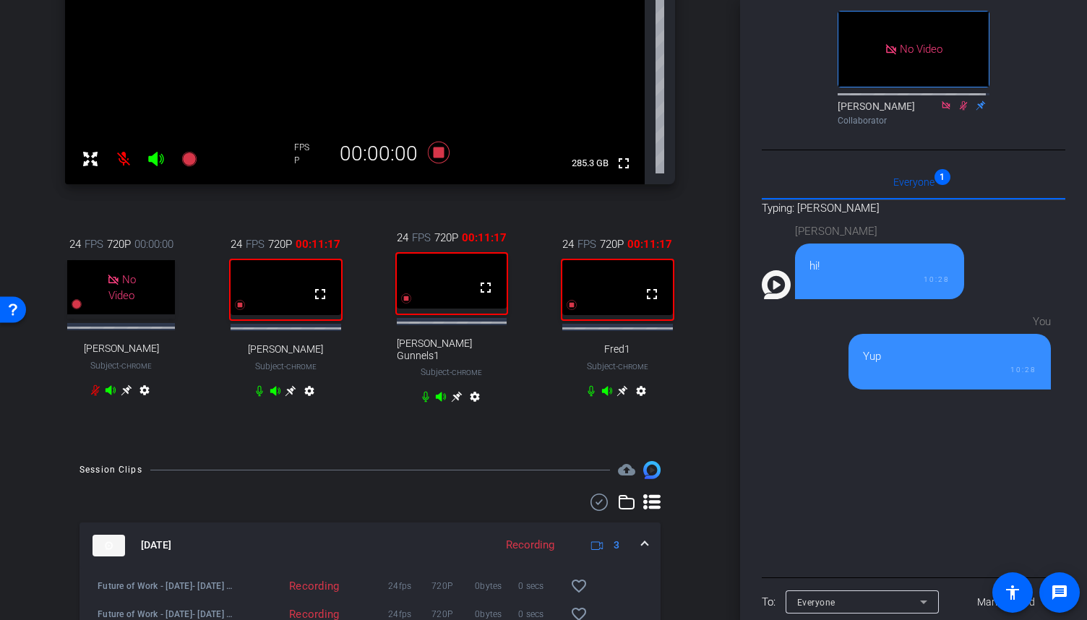
scroll to position [199, 0]
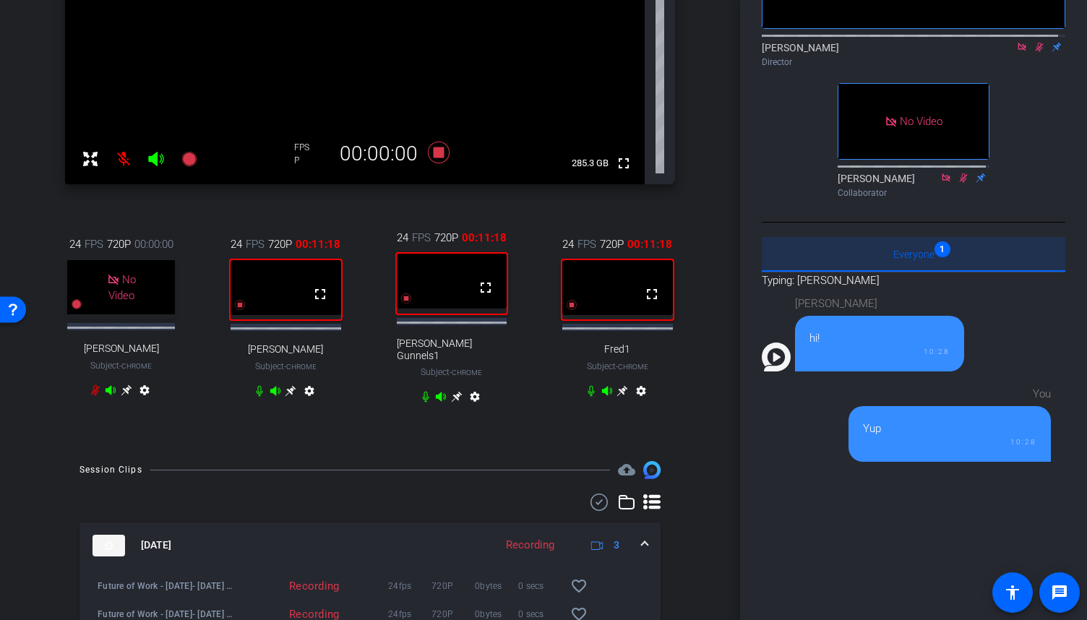
click at [933, 265] on div "Everyone 1" at bounding box center [912, 254] width 303 height 35
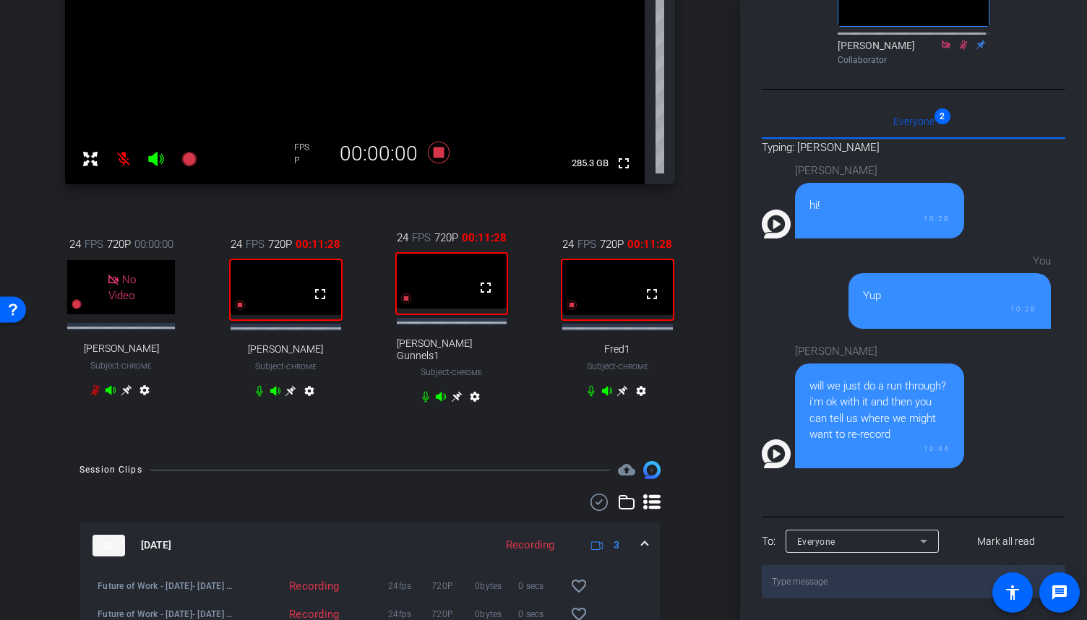
scroll to position [327, 0]
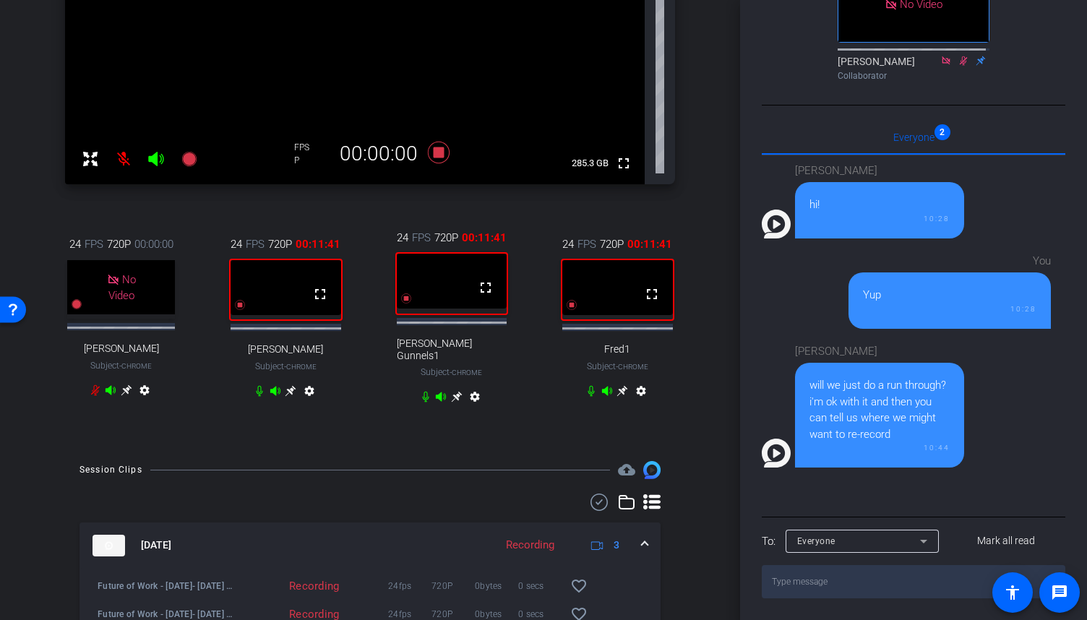
click at [897, 578] on textarea at bounding box center [912, 581] width 303 height 33
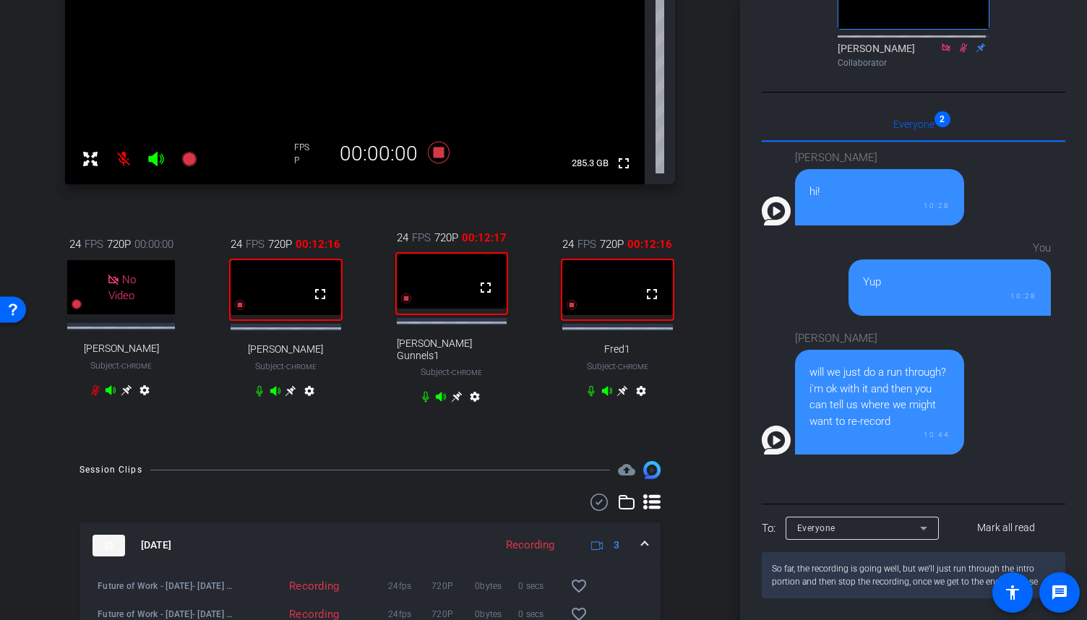
scroll to position [340, 0]
type textarea "So far, the recording is going well, but we'll just run through the intro porti…"
click at [959, 50] on icon at bounding box center [963, 47] width 8 height 9
click at [959, 48] on icon at bounding box center [963, 47] width 8 height 9
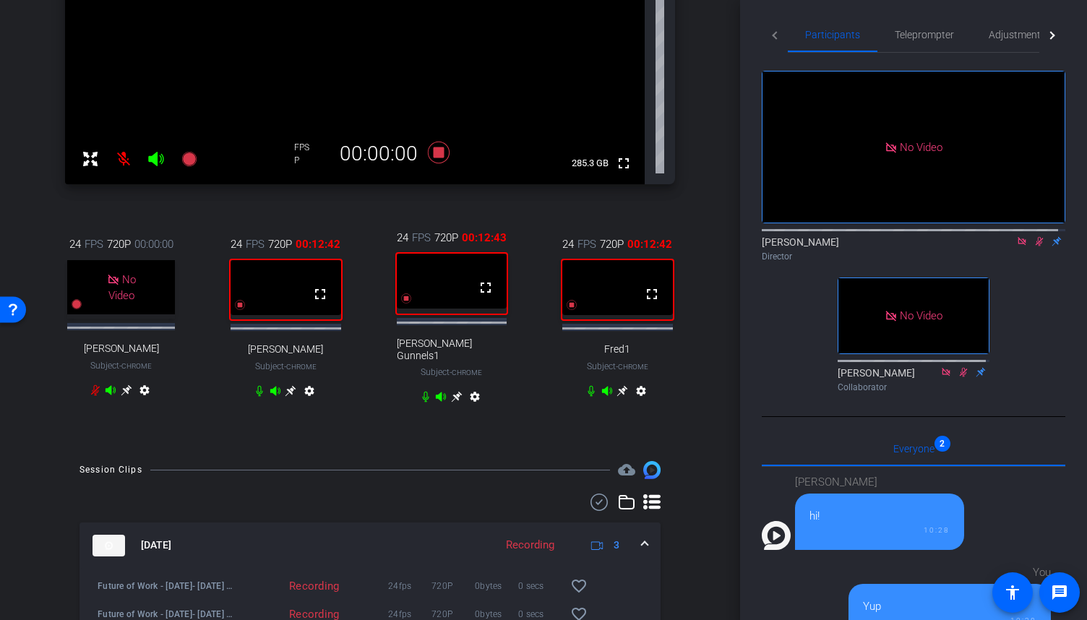
scroll to position [0, 0]
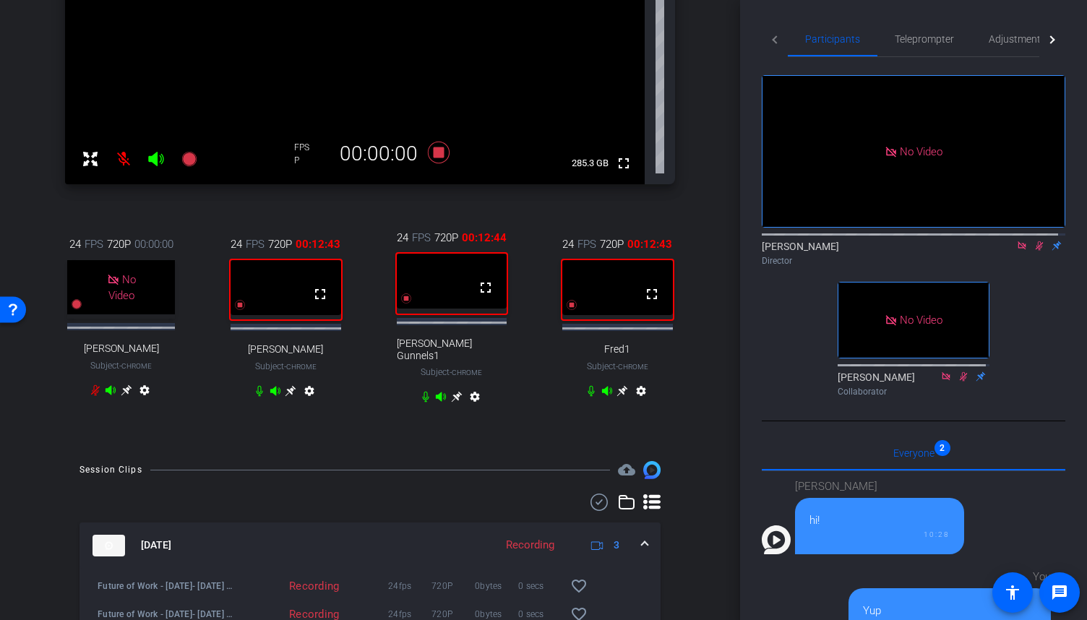
click at [1031, 252] on mat-icon at bounding box center [1038, 245] width 17 height 13
click at [439, 151] on icon at bounding box center [439, 153] width 22 height 22
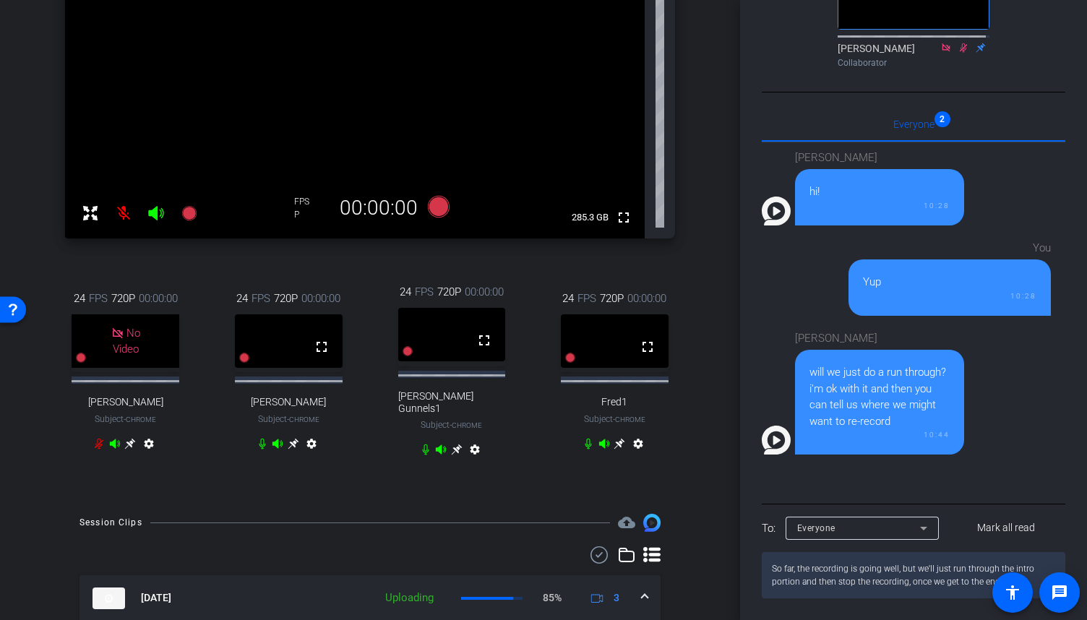
scroll to position [144, 0]
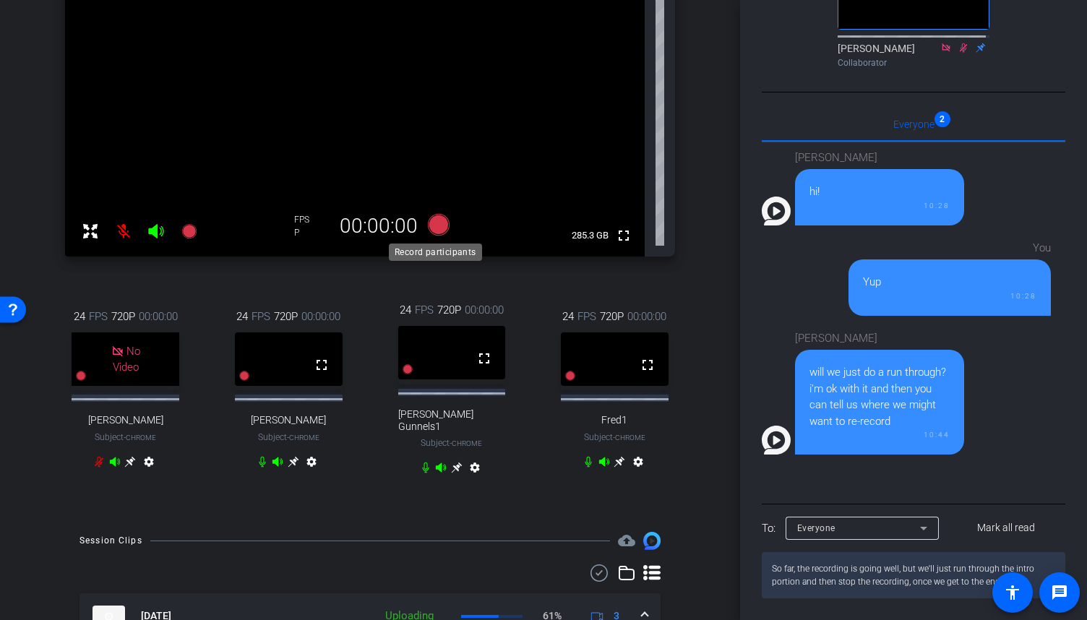
click at [433, 229] on icon at bounding box center [439, 225] width 22 height 22
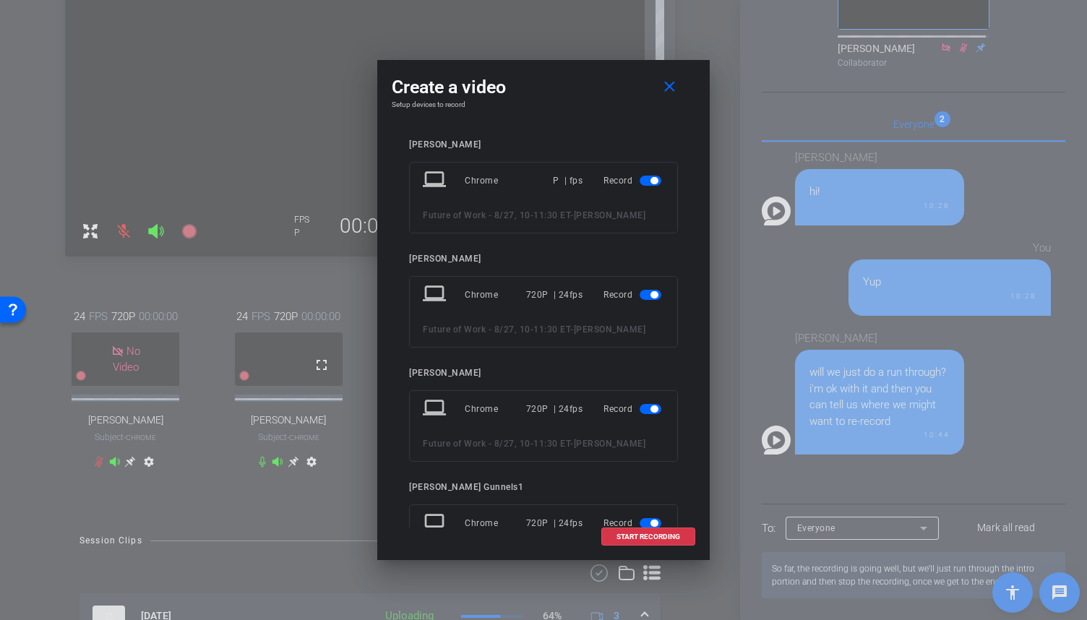
click at [642, 178] on span "button" at bounding box center [650, 181] width 22 height 10
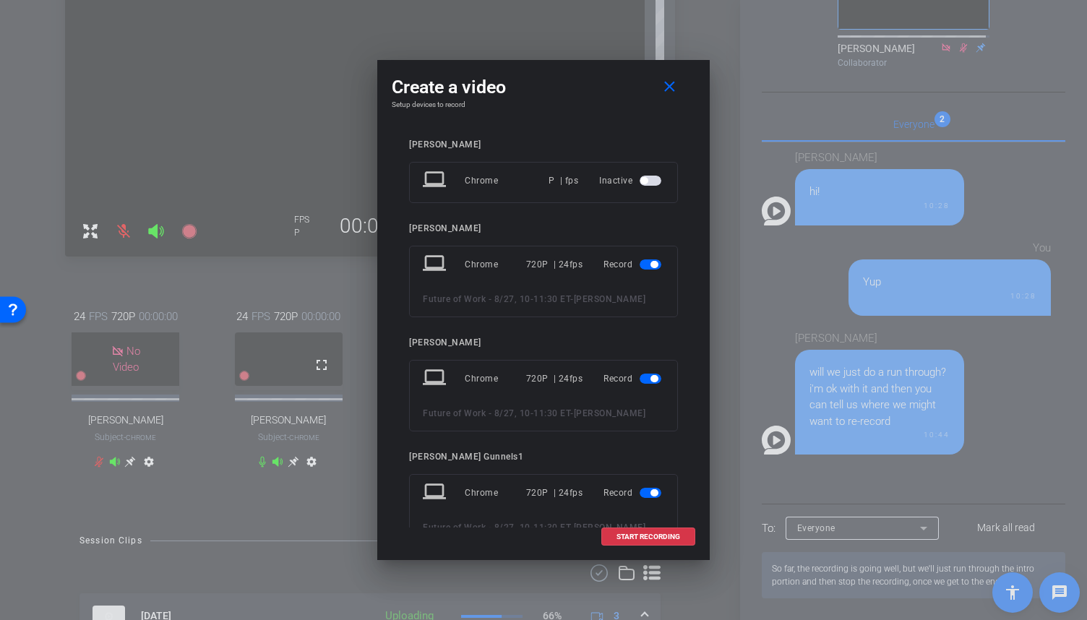
click at [652, 264] on span "button" at bounding box center [650, 264] width 22 height 10
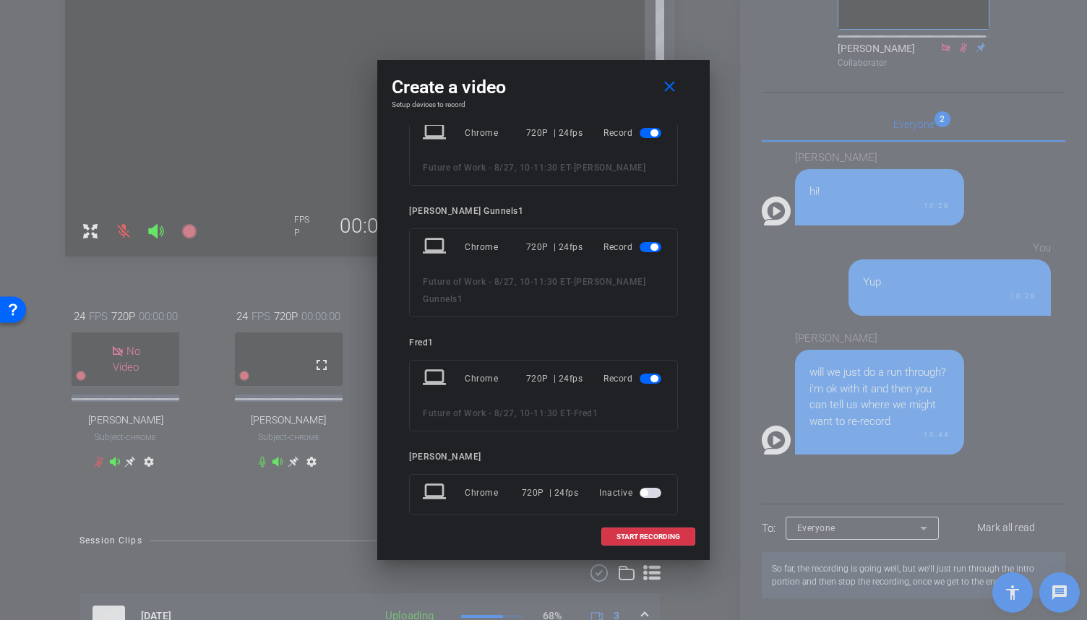
scroll to position [217, 0]
click at [611, 537] on span at bounding box center [648, 536] width 92 height 35
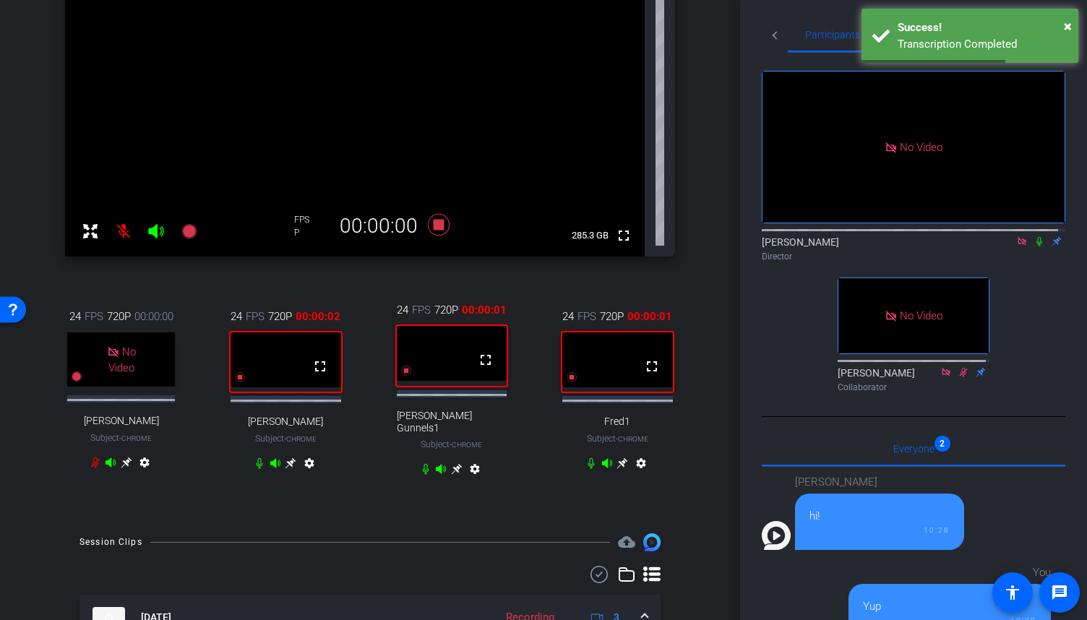
scroll to position [0, 0]
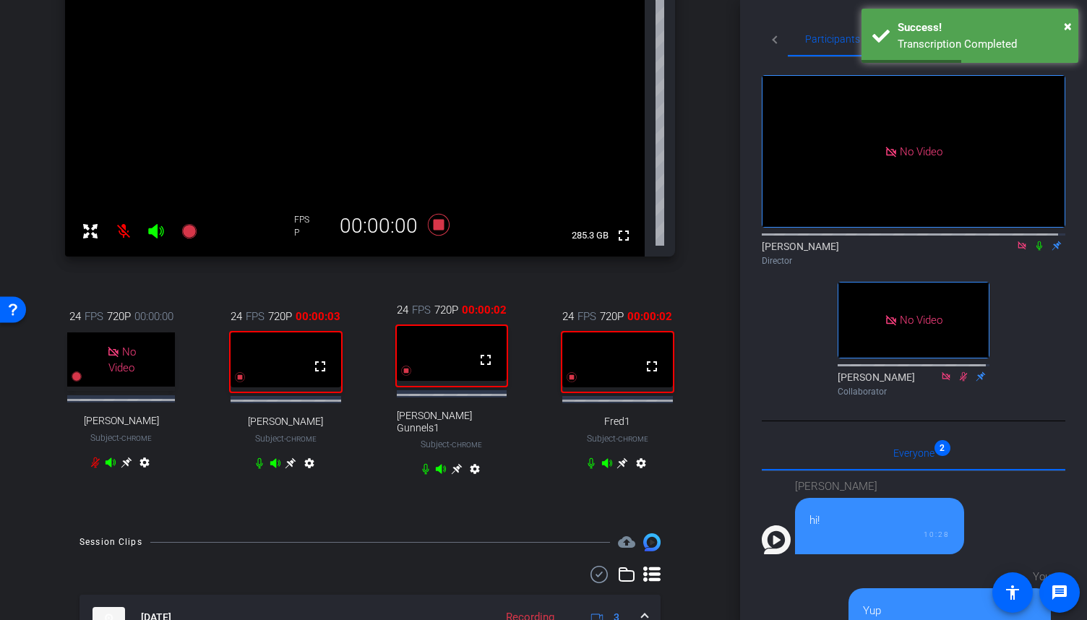
click at [1034, 251] on icon at bounding box center [1039, 246] width 12 height 10
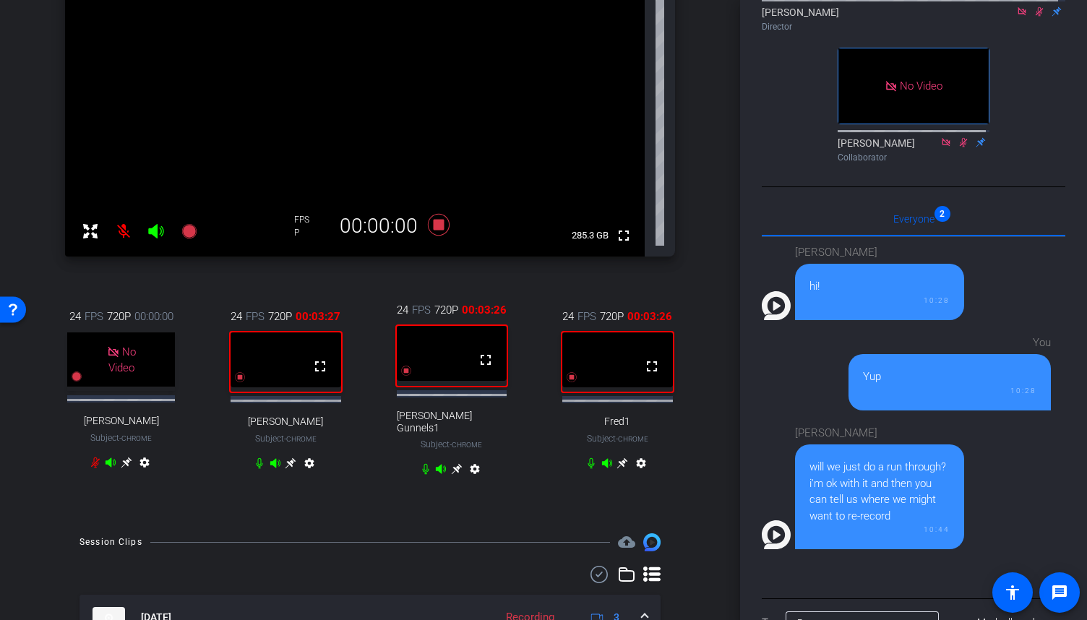
scroll to position [340, 0]
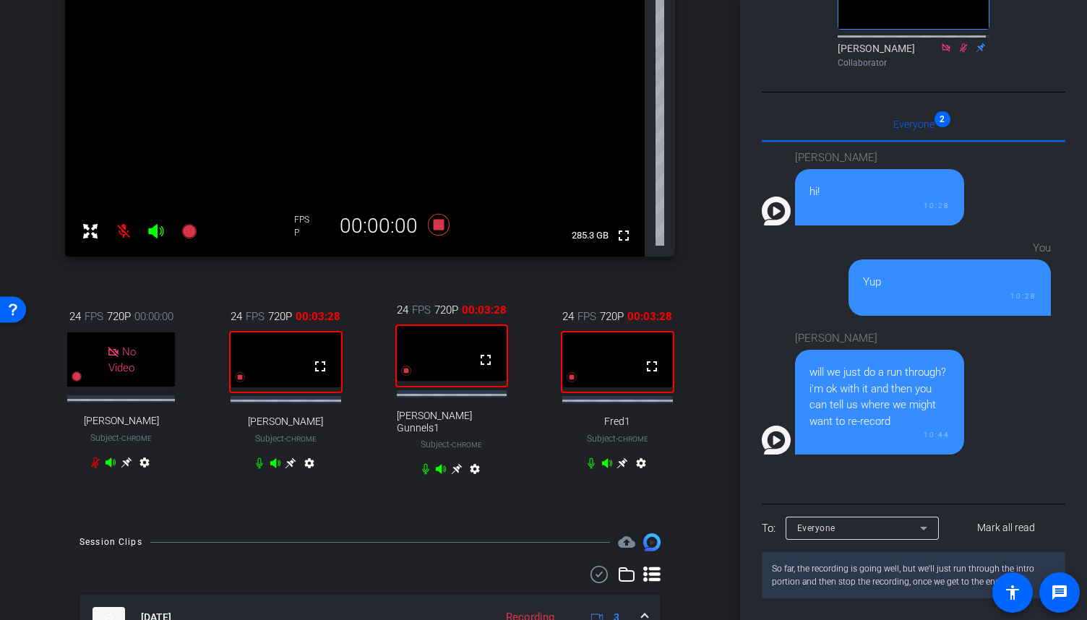
click at [860, 579] on textarea "So far, the recording is going well, but we'll just run through the intro porti…" at bounding box center [912, 575] width 303 height 46
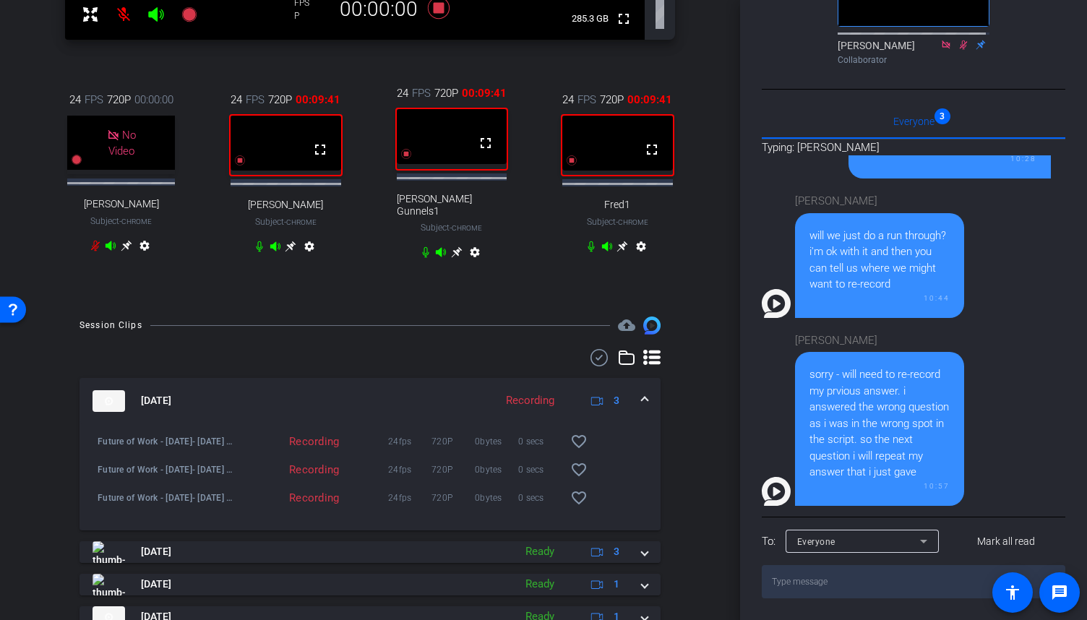
scroll to position [327, 0]
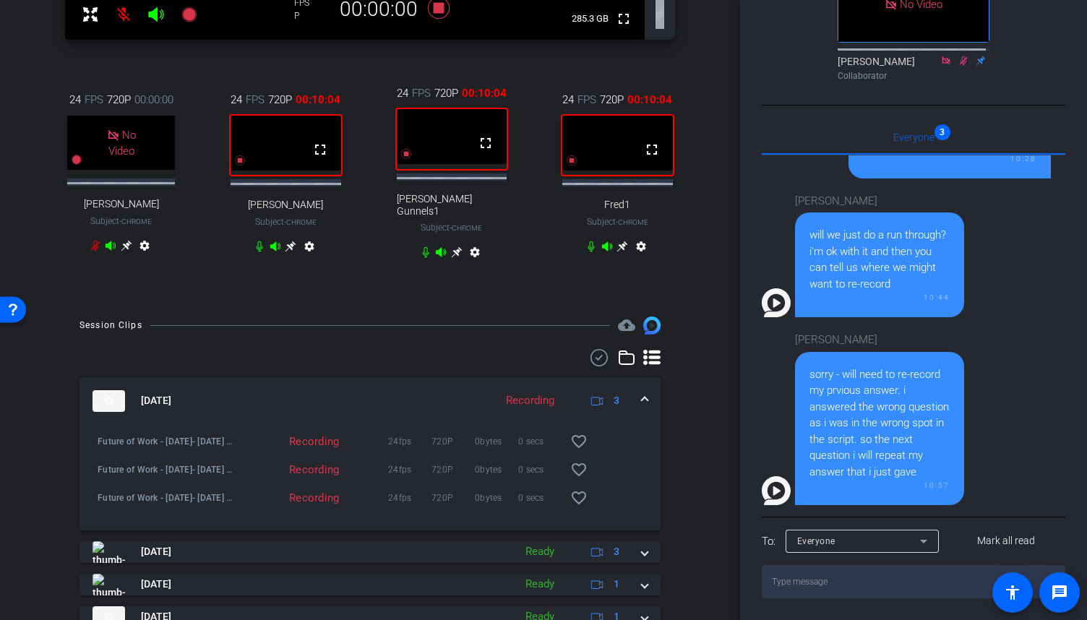
click at [909, 577] on textarea at bounding box center [912, 581] width 303 height 33
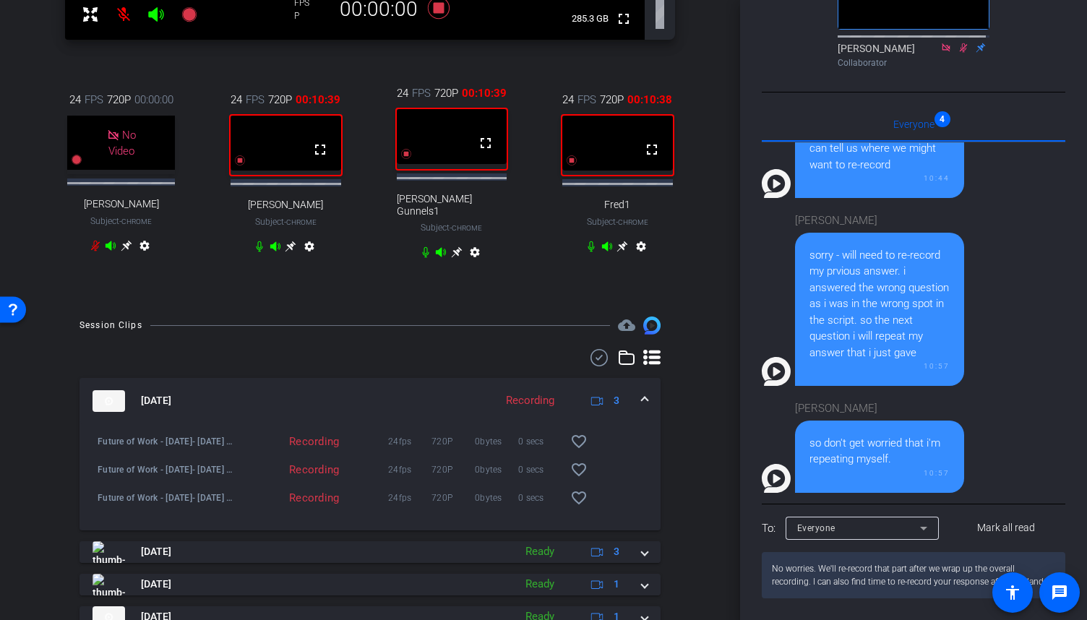
scroll to position [343, 0]
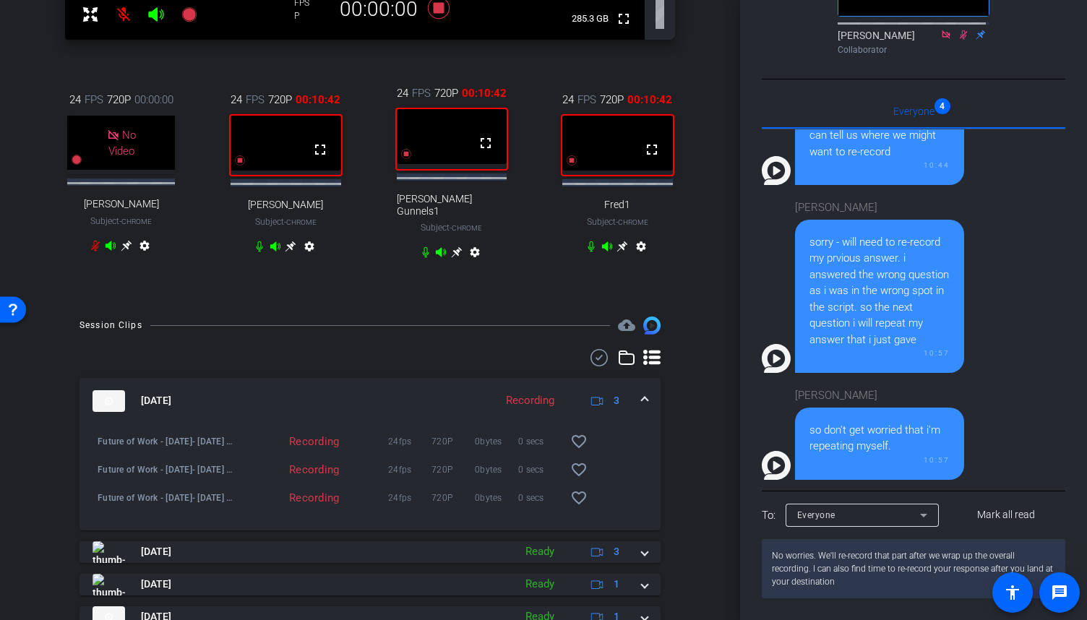
type textarea "No worries. We'll re-record that part after we wrap up the overall recording. I…"
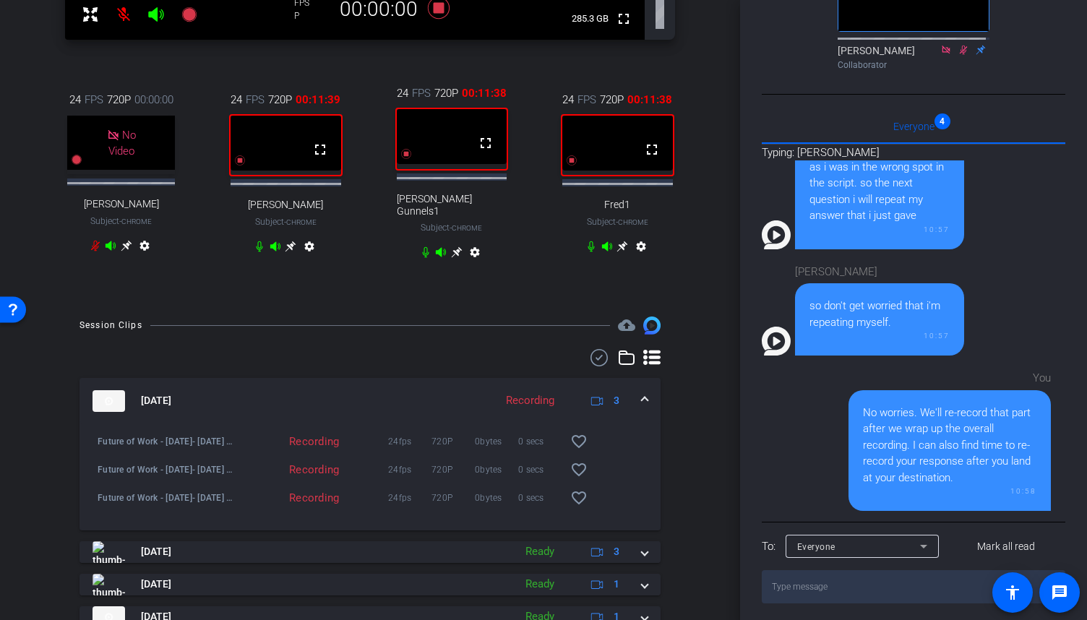
scroll to position [535, 0]
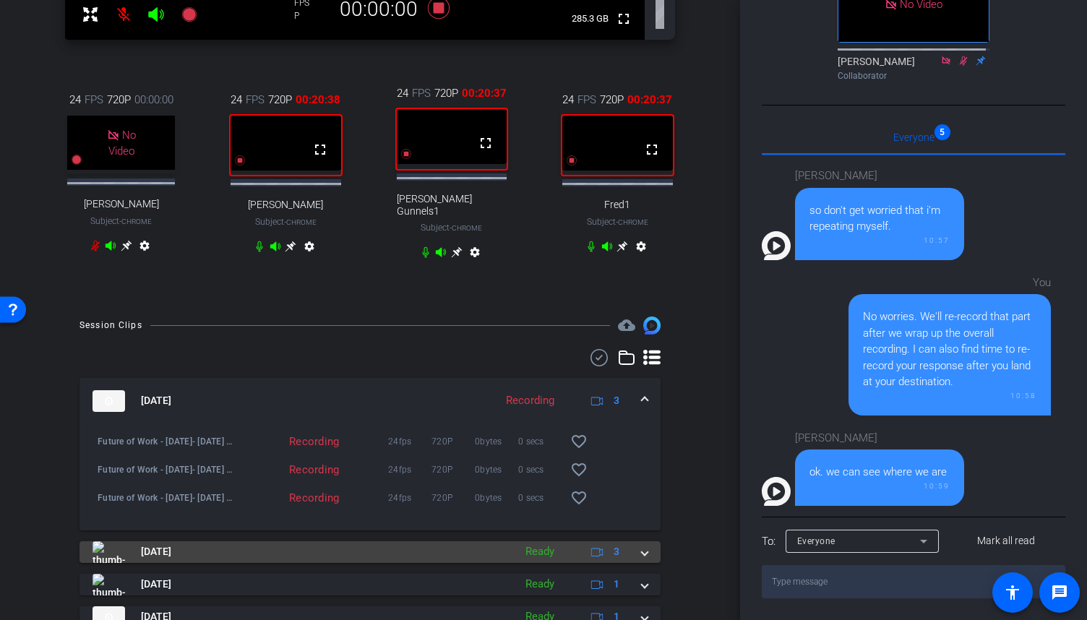
click at [642, 548] on span at bounding box center [645, 551] width 6 height 15
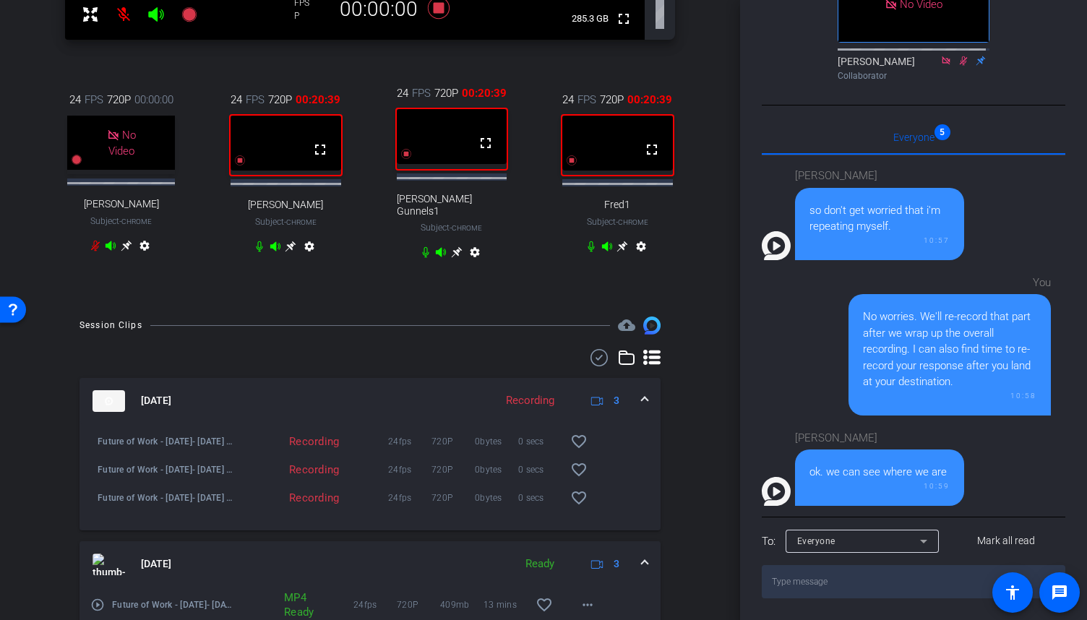
scroll to position [433, 0]
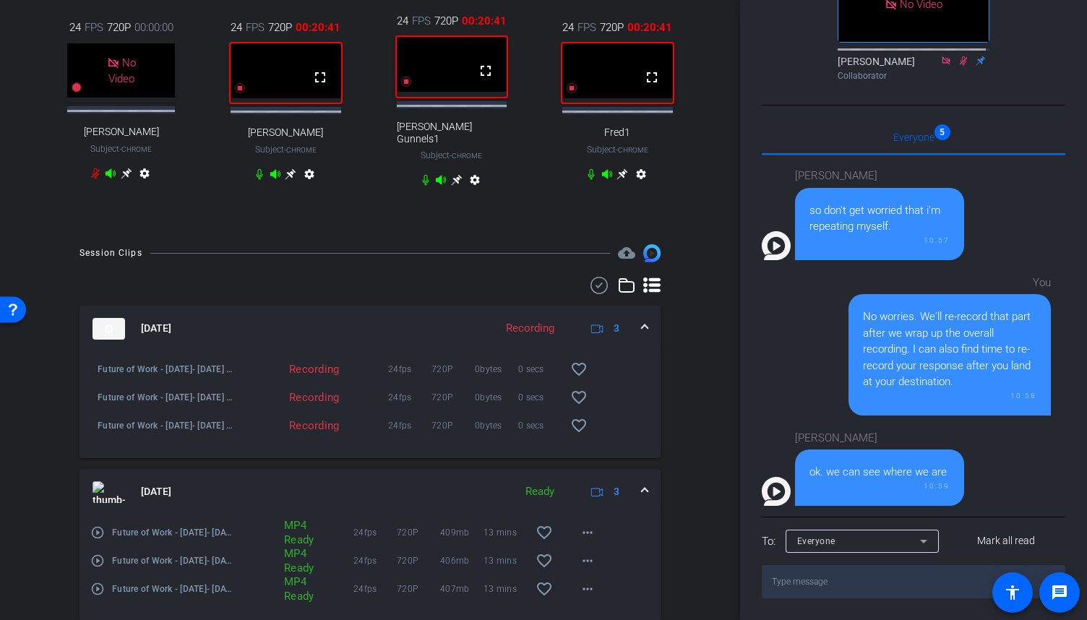
click at [640, 483] on mat-expansion-panel-header "Aug 27, 2025 Ready 3" at bounding box center [369, 492] width 581 height 46
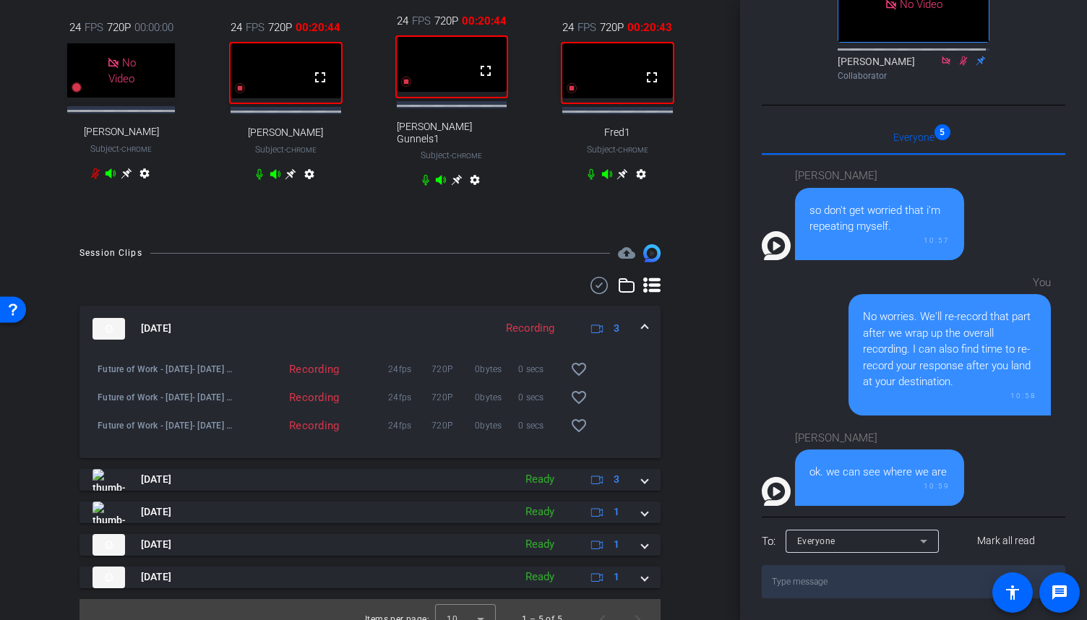
click at [642, 322] on span at bounding box center [645, 328] width 6 height 15
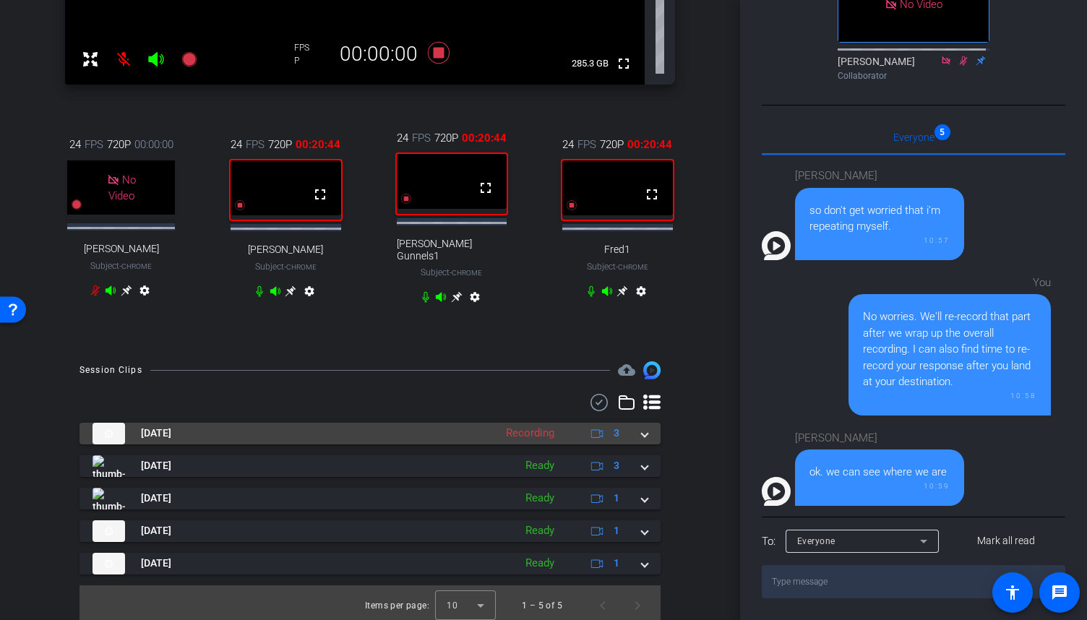
scroll to position [316, 0]
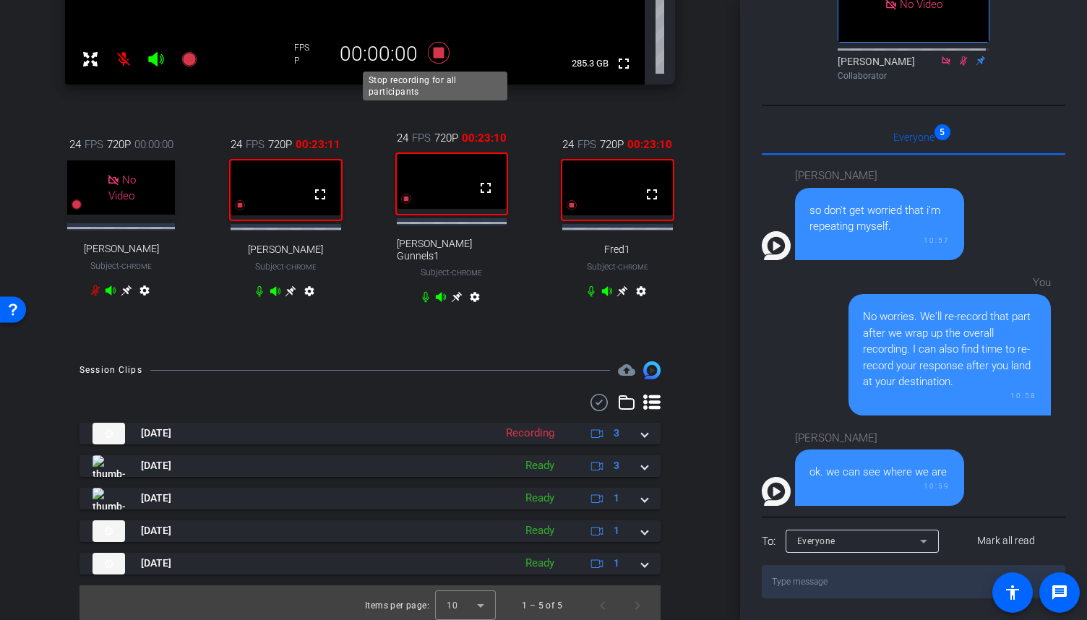
click at [438, 53] on icon at bounding box center [439, 53] width 22 height 22
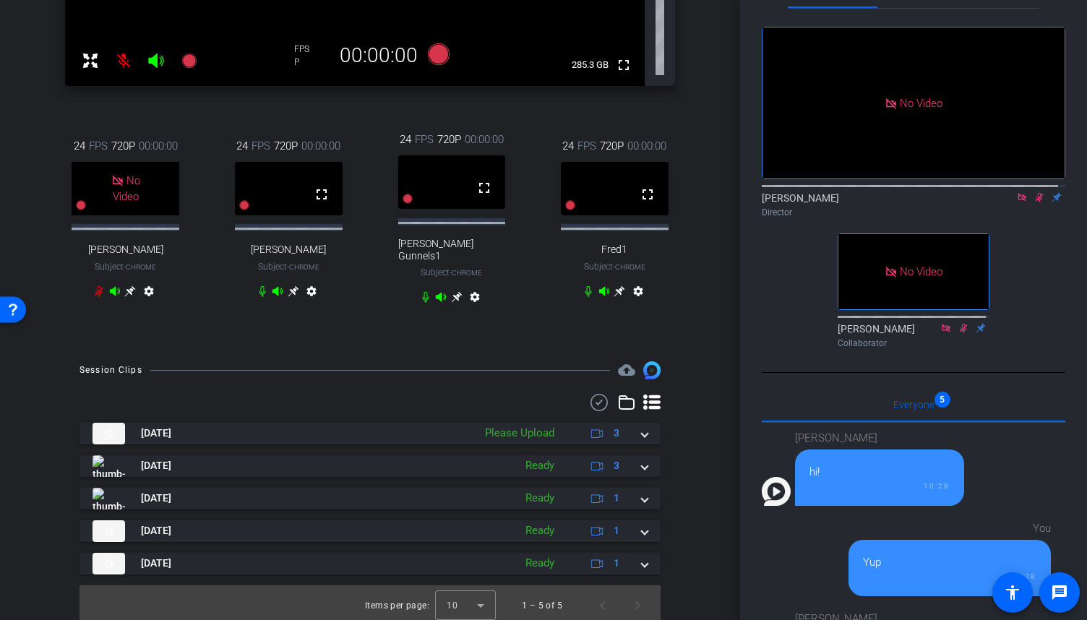
scroll to position [0, 0]
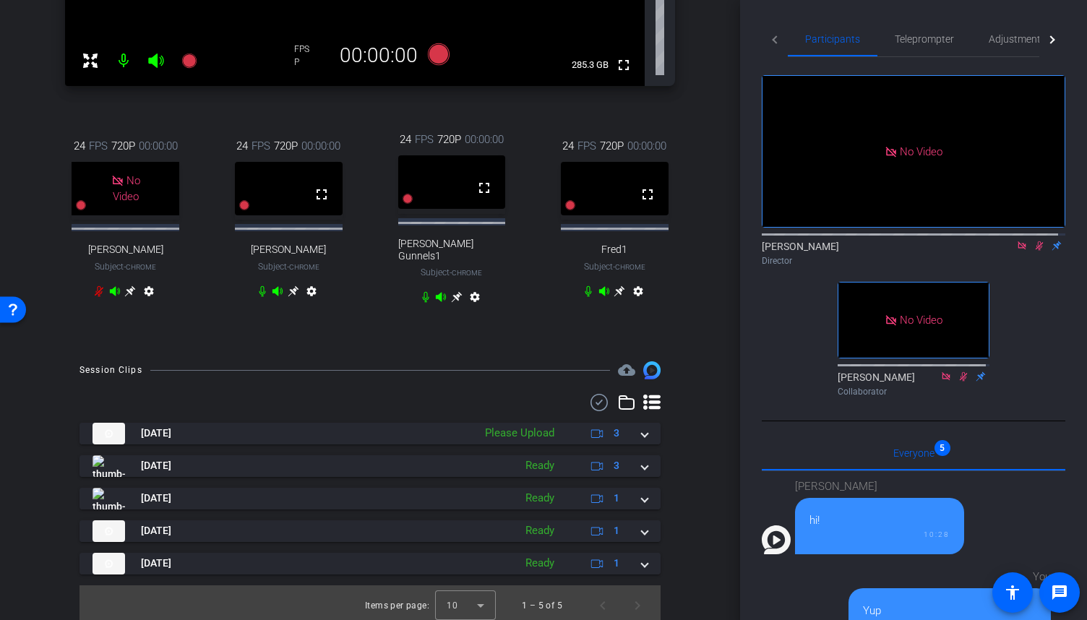
click at [1035, 251] on icon at bounding box center [1039, 245] width 8 height 9
click at [1016, 251] on icon at bounding box center [1022, 246] width 12 height 10
click at [340, 315] on div "24 FPS 720P 00:00:00 fullscreen Anthony Abbatiello Subject - Chrome settings" at bounding box center [288, 220] width 155 height 212
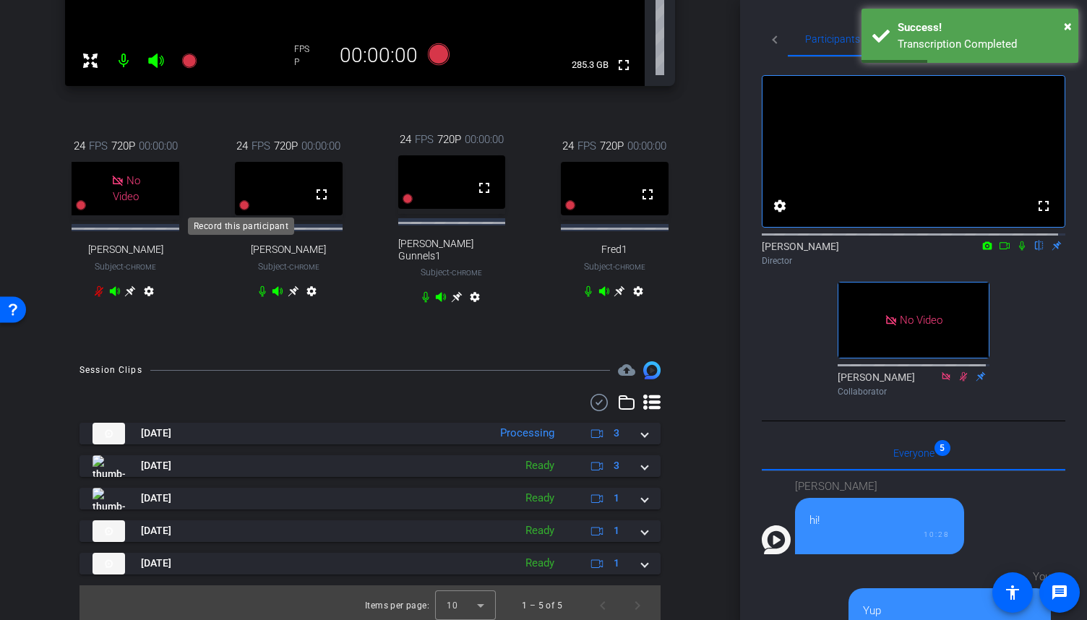
click at [241, 204] on icon at bounding box center [244, 205] width 10 height 10
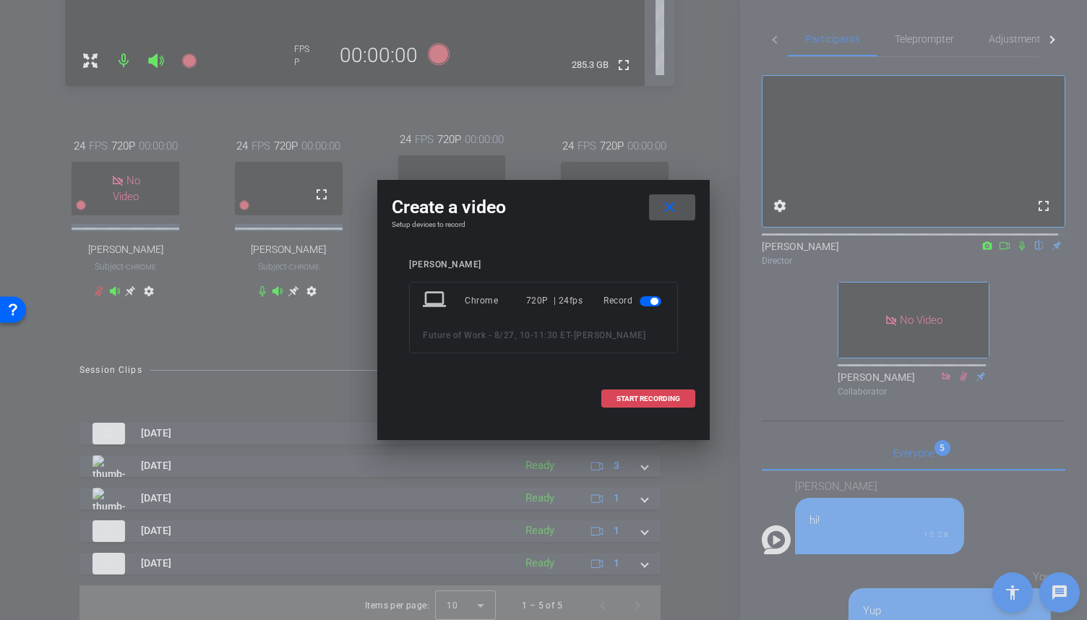
click at [646, 401] on span "START RECORDING" at bounding box center [648, 398] width 64 height 7
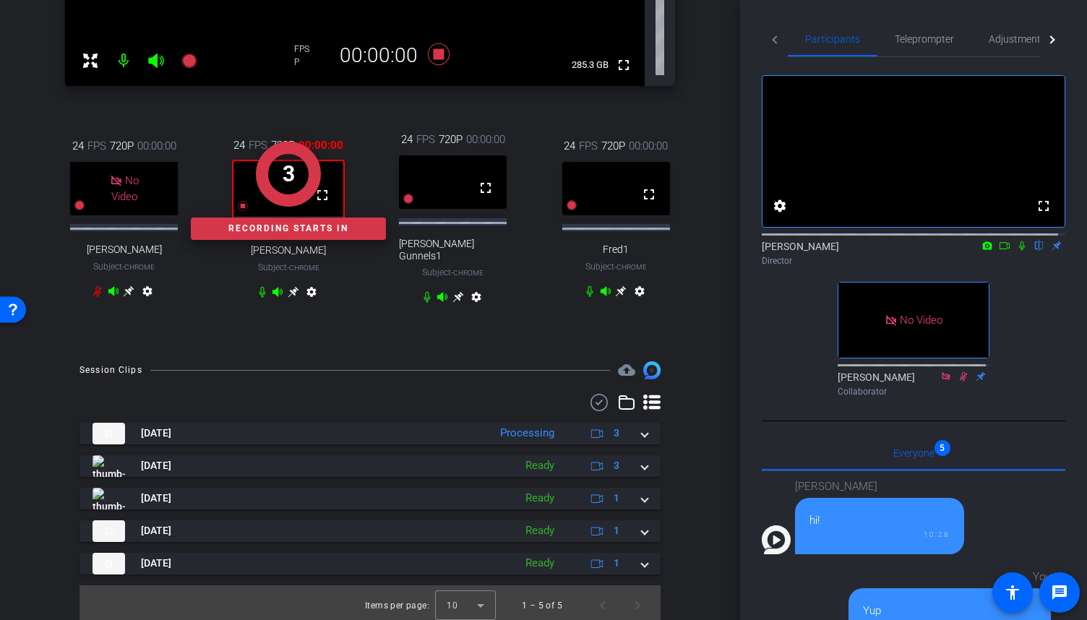
scroll to position [316, 0]
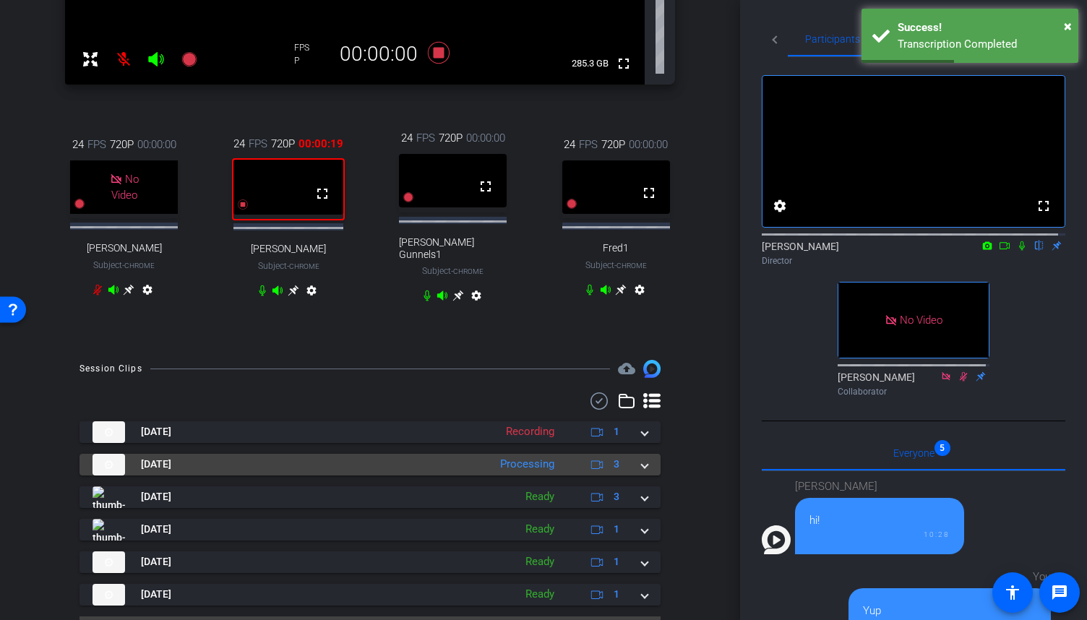
click at [642, 462] on mat-expansion-panel-header "Aug 27, 2025 Processing 3" at bounding box center [369, 465] width 581 height 22
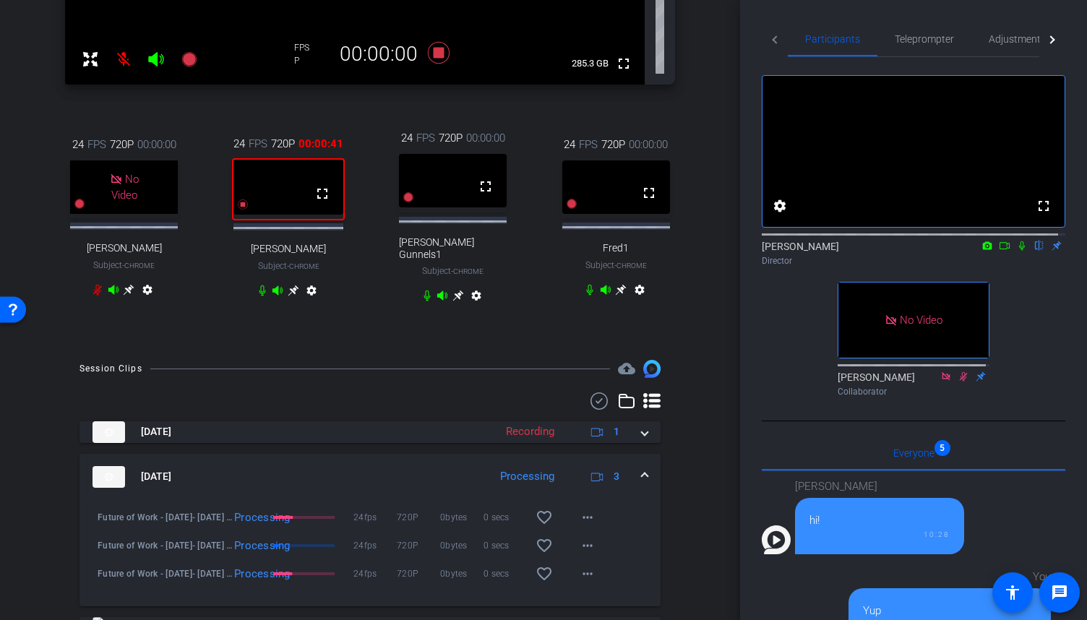
click at [1014, 252] on mat-icon at bounding box center [1021, 245] width 17 height 13
click at [237, 202] on icon at bounding box center [243, 205] width 12 height 12
click at [1016, 251] on icon at bounding box center [1022, 246] width 12 height 10
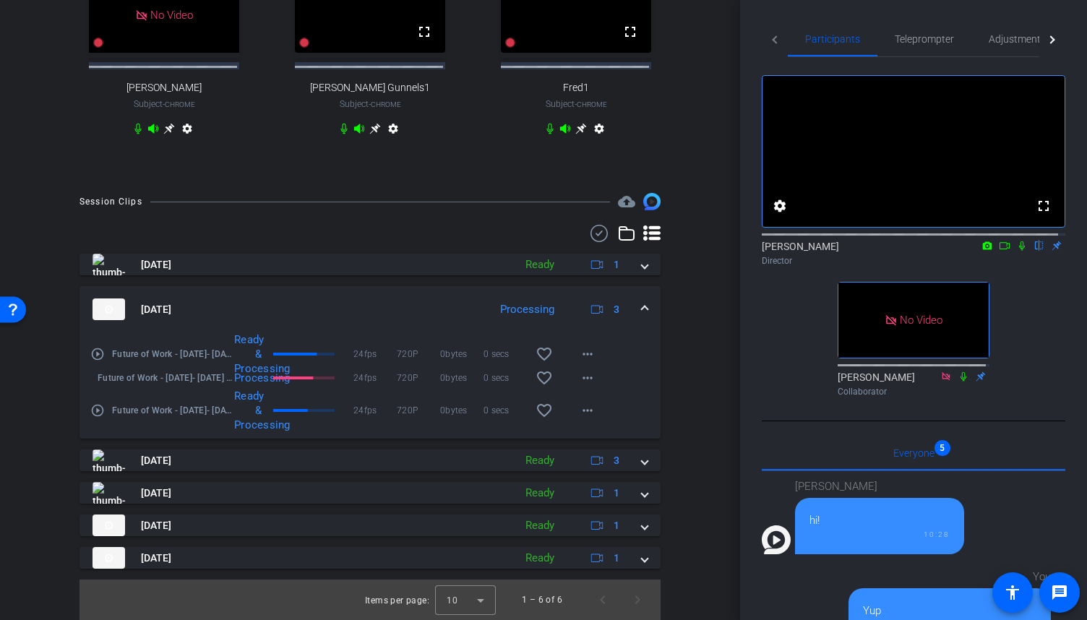
scroll to position [501, 0]
click at [95, 410] on mat-icon "play_circle_outline" at bounding box center [97, 410] width 14 height 14
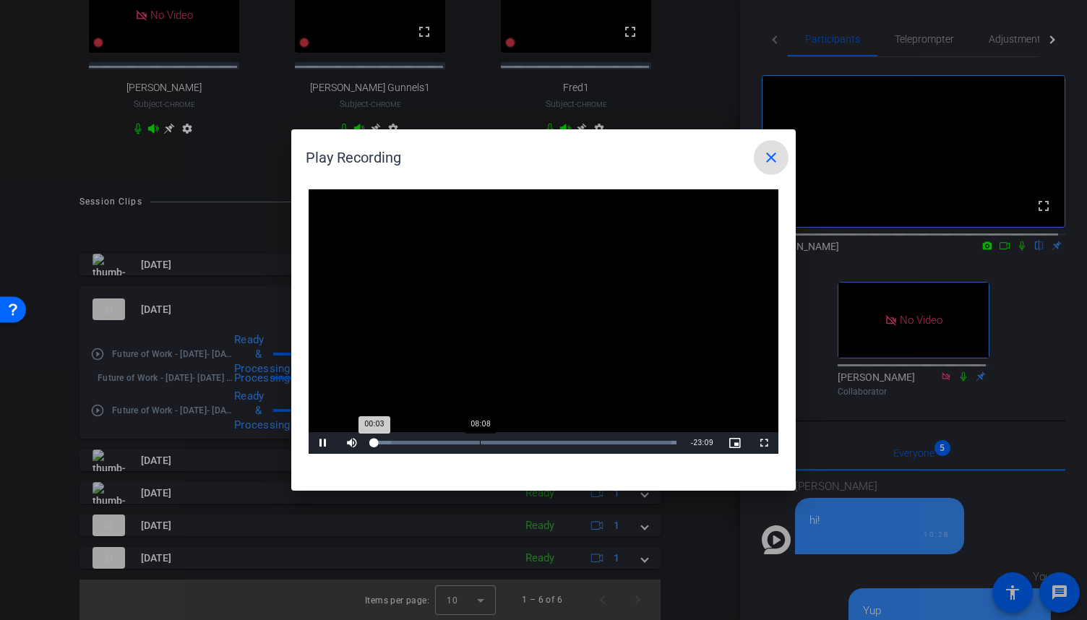
click at [480, 438] on div "Loaded : 100.00% 08:08 00:03" at bounding box center [524, 443] width 317 height 22
click at [499, 441] on div "09:37" at bounding box center [499, 443] width 1 height 4
click at [322, 443] on span "Video Player" at bounding box center [322, 443] width 29 height 0
click at [768, 156] on mat-icon "close" at bounding box center [770, 157] width 17 height 17
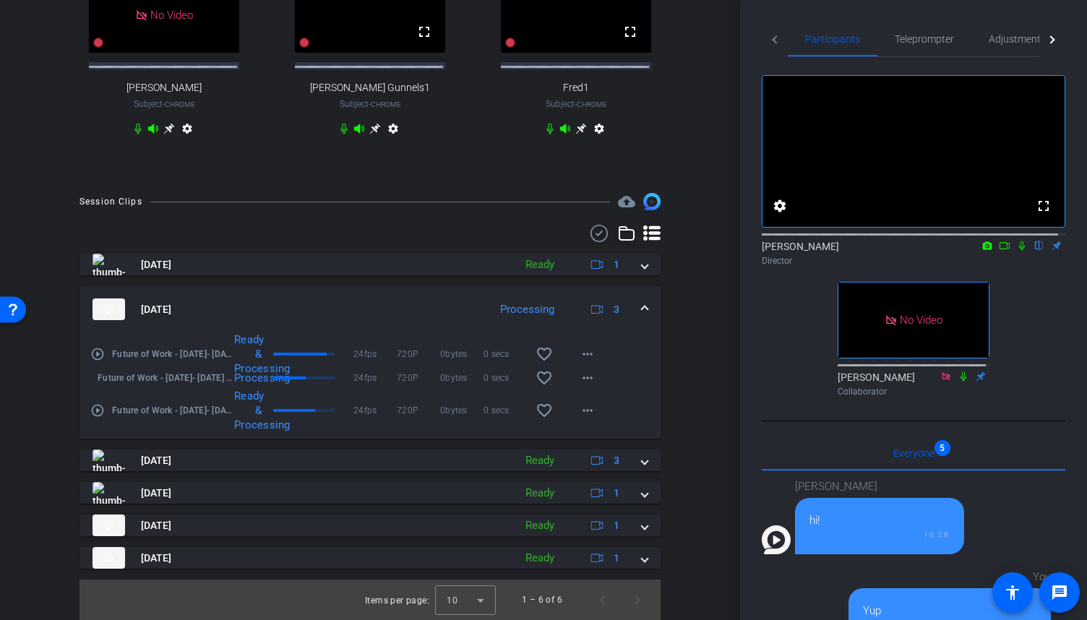
click at [97, 412] on mat-icon "play_circle_outline" at bounding box center [97, 410] width 14 height 14
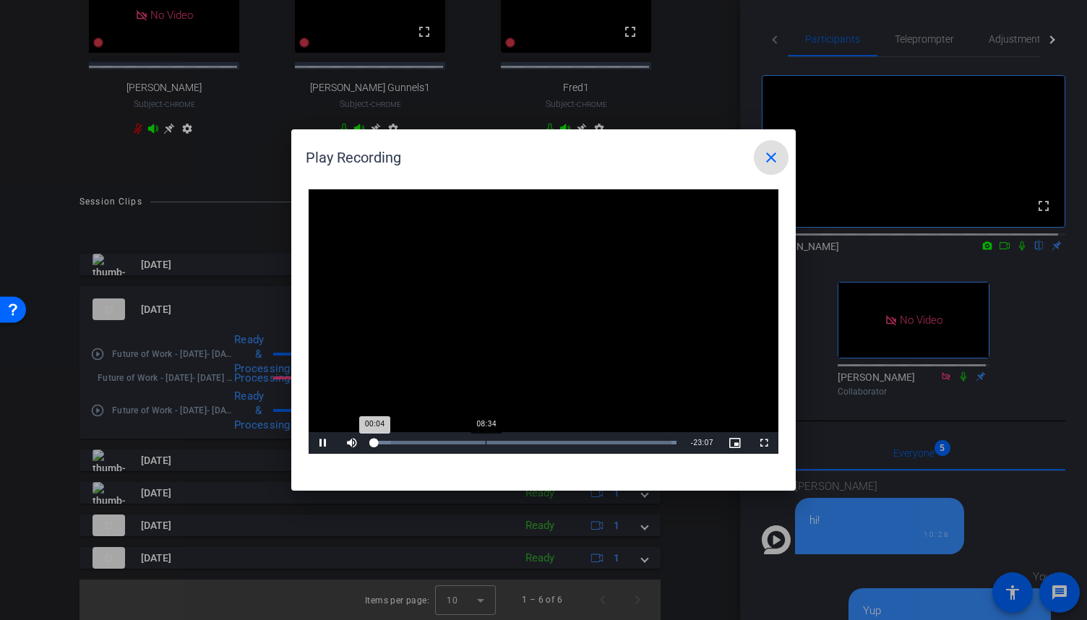
click at [485, 439] on div "Loaded : 100.00% 08:34 00:04" at bounding box center [524, 443] width 317 height 22
click at [777, 160] on mat-icon "close" at bounding box center [770, 157] width 17 height 17
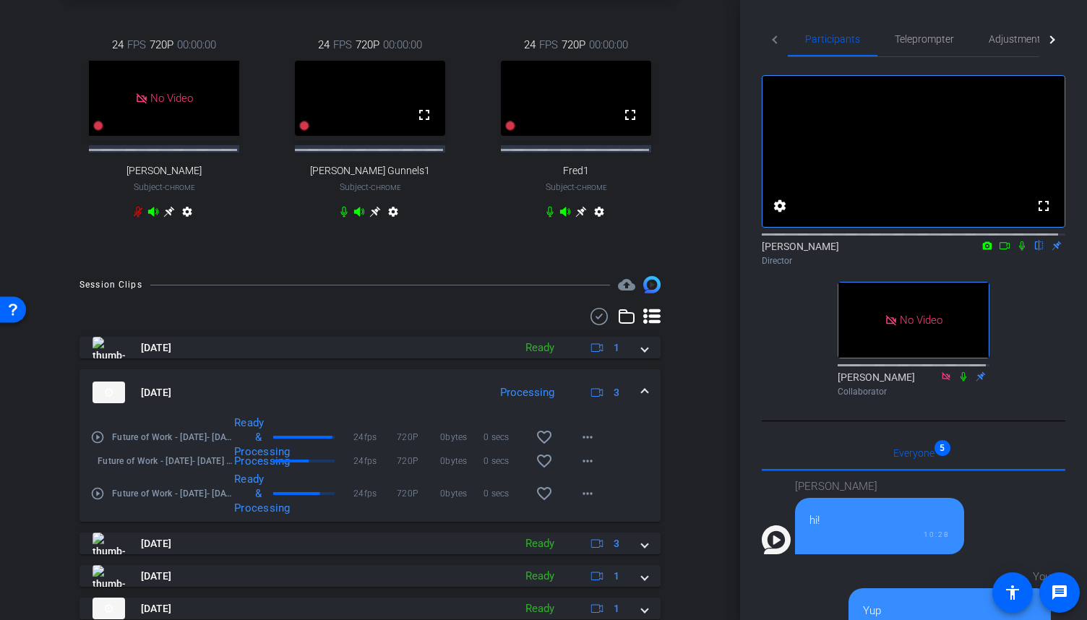
scroll to position [428, 0]
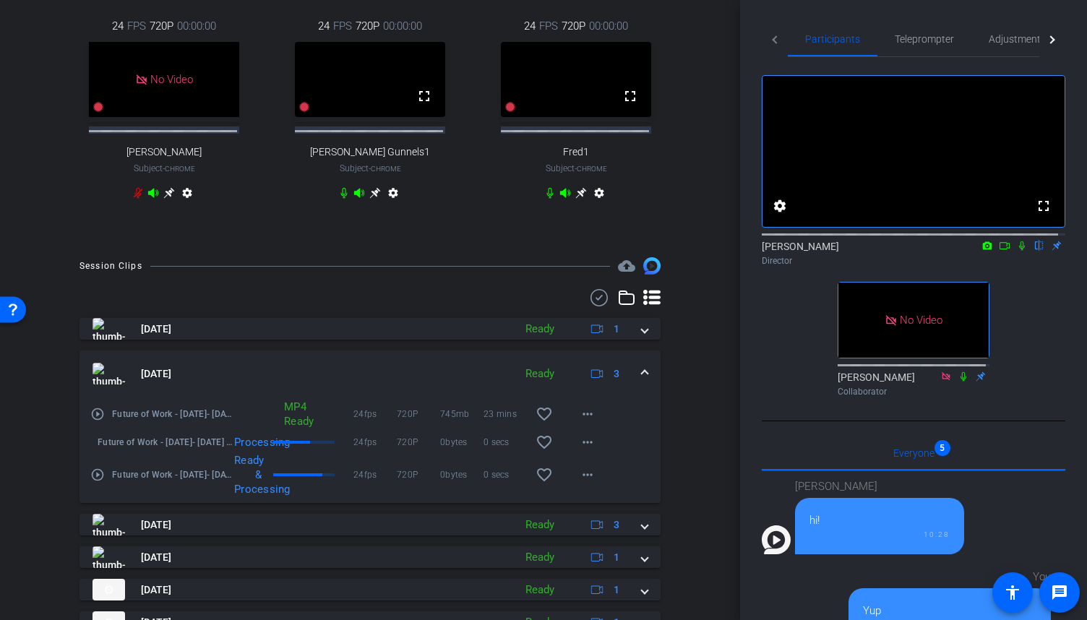
click at [98, 482] on mat-icon "play_circle_outline" at bounding box center [97, 474] width 14 height 14
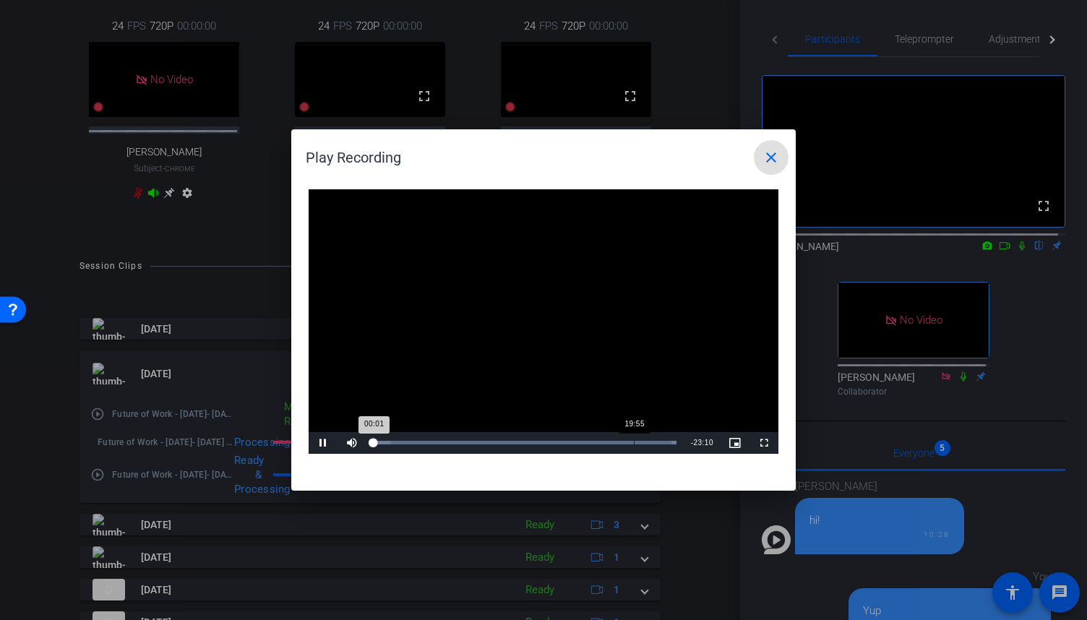
click at [634, 441] on div "Loaded : 100.00% 19:55 00:01" at bounding box center [524, 443] width 303 height 4
click at [637, 436] on div "Loaded : 100.00% 19:58 19:55" at bounding box center [526, 443] width 321 height 22
click at [325, 443] on span "Video Player" at bounding box center [322, 443] width 29 height 0
click at [324, 443] on span "Video Player" at bounding box center [322, 443] width 29 height 0
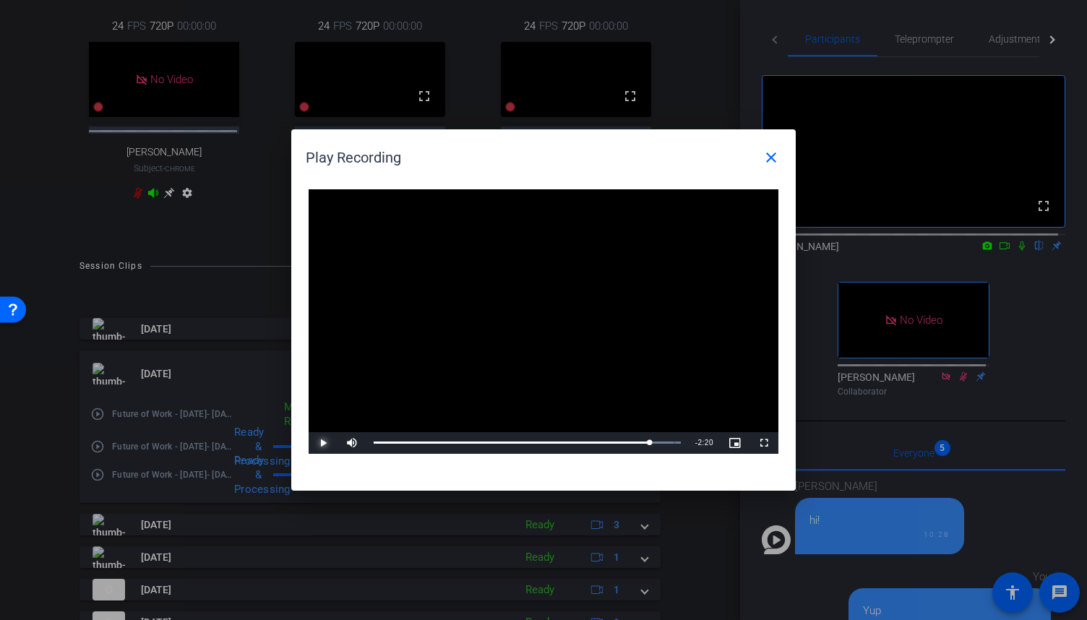
click at [324, 443] on span "Video Player" at bounding box center [322, 443] width 29 height 0
click at [776, 154] on mat-icon "close" at bounding box center [770, 157] width 17 height 17
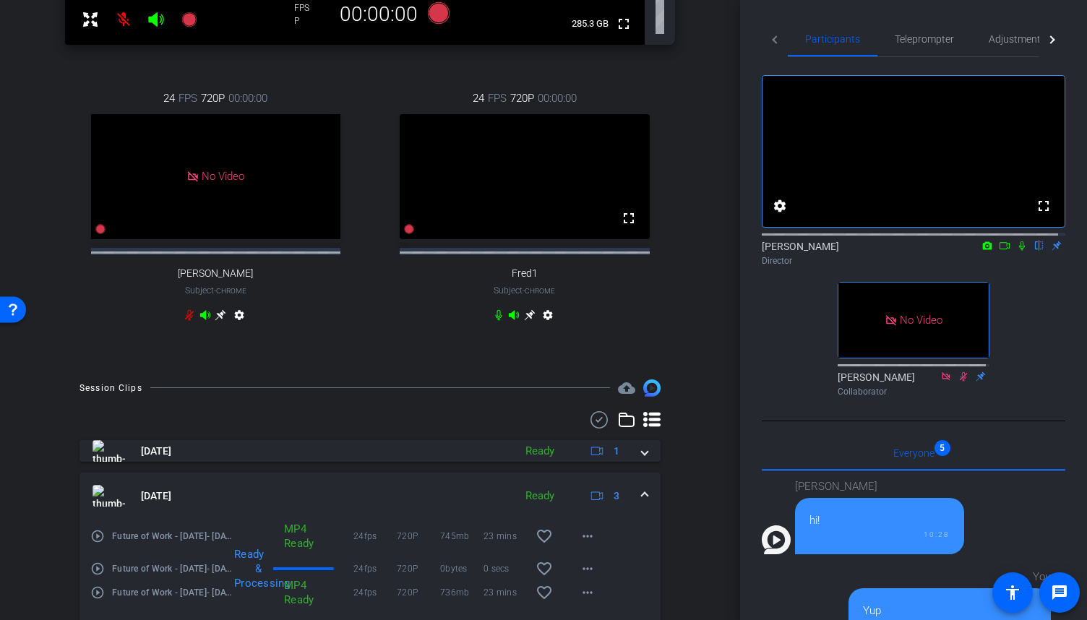
scroll to position [284, 0]
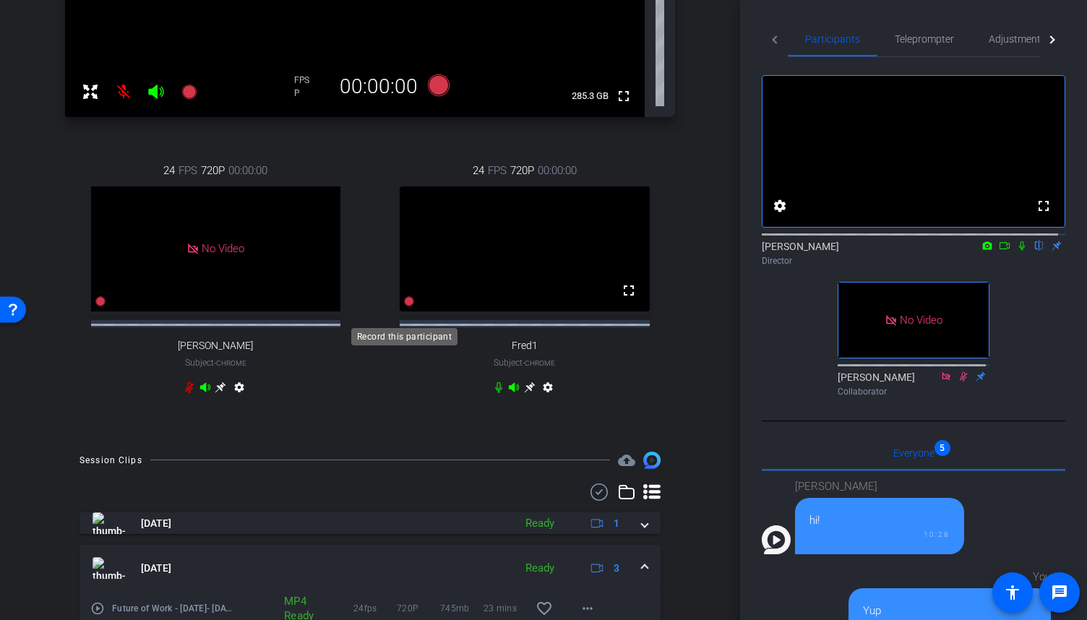
click at [404, 306] on icon at bounding box center [409, 301] width 10 height 10
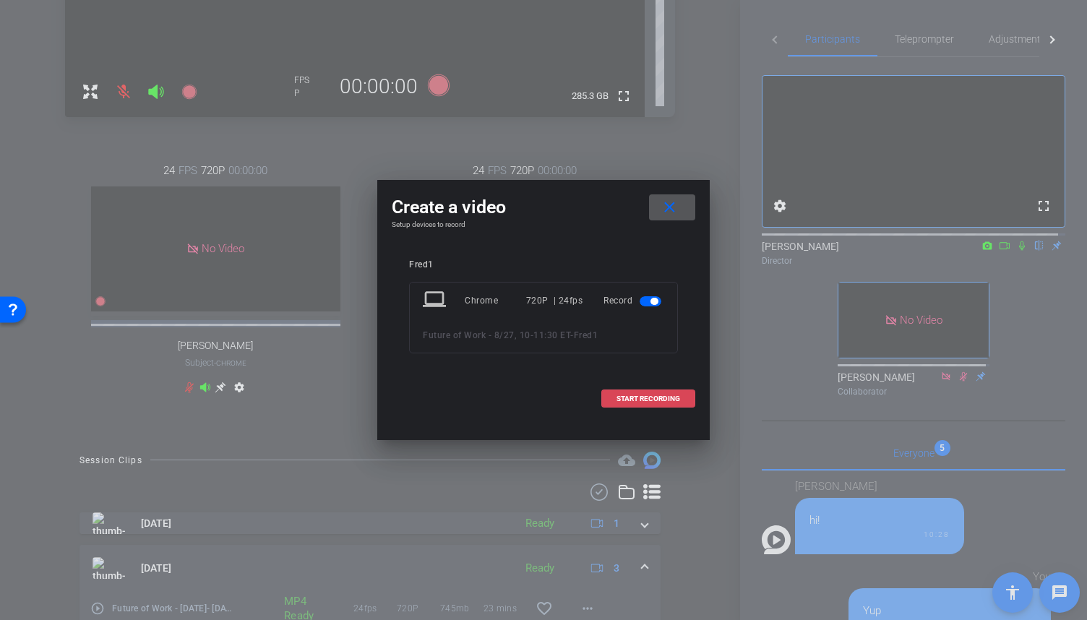
click at [620, 390] on span at bounding box center [648, 398] width 92 height 35
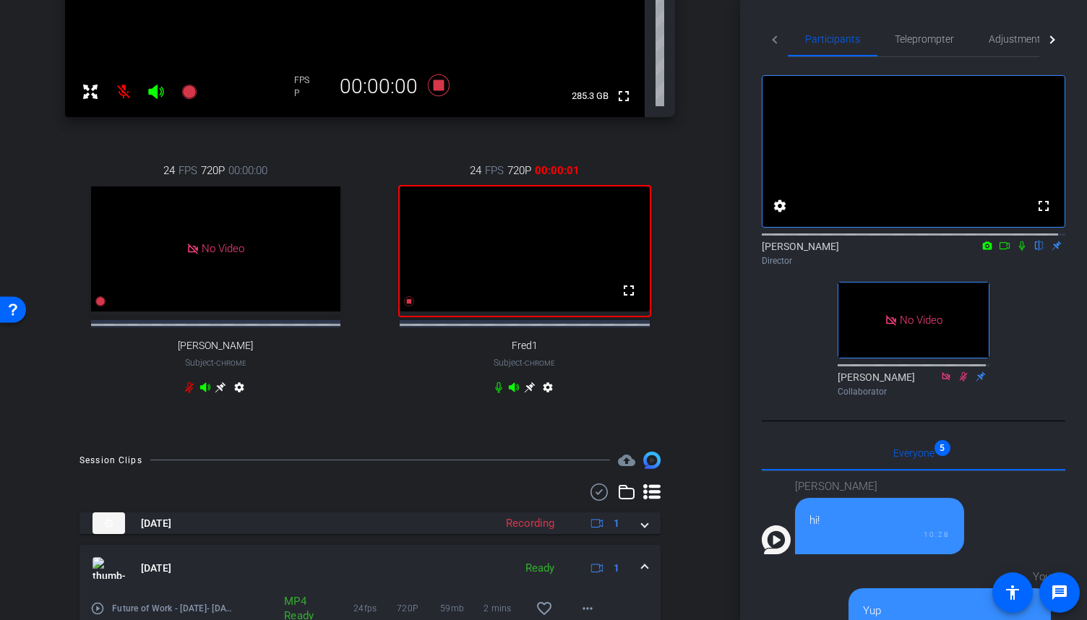
click at [1019, 251] on icon at bounding box center [1022, 245] width 6 height 9
click at [404, 306] on icon at bounding box center [409, 301] width 10 height 10
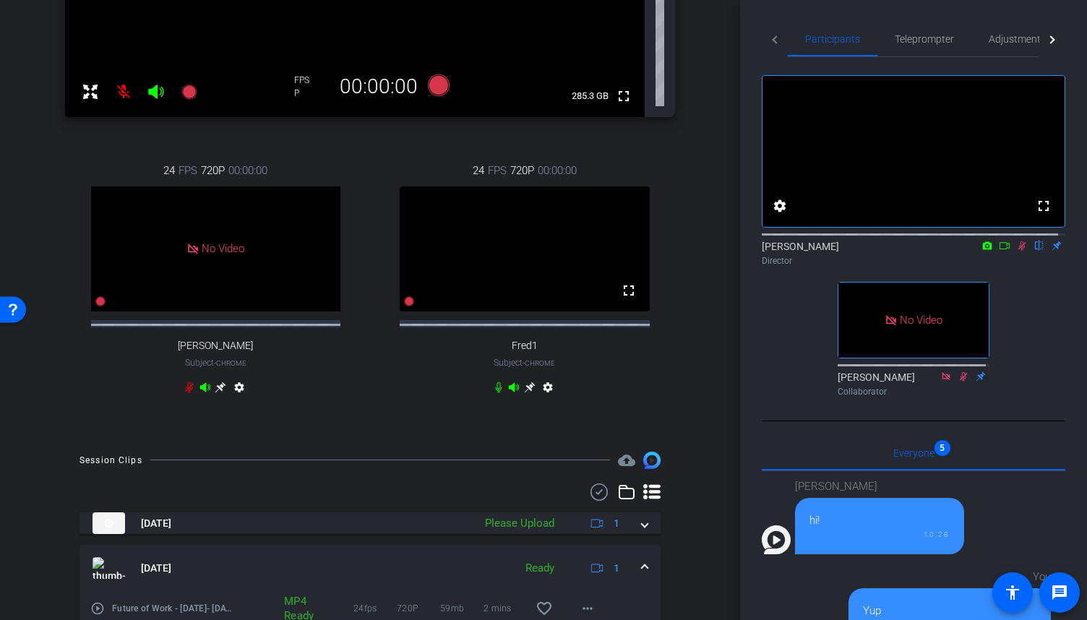
click at [1016, 251] on icon at bounding box center [1022, 246] width 12 height 10
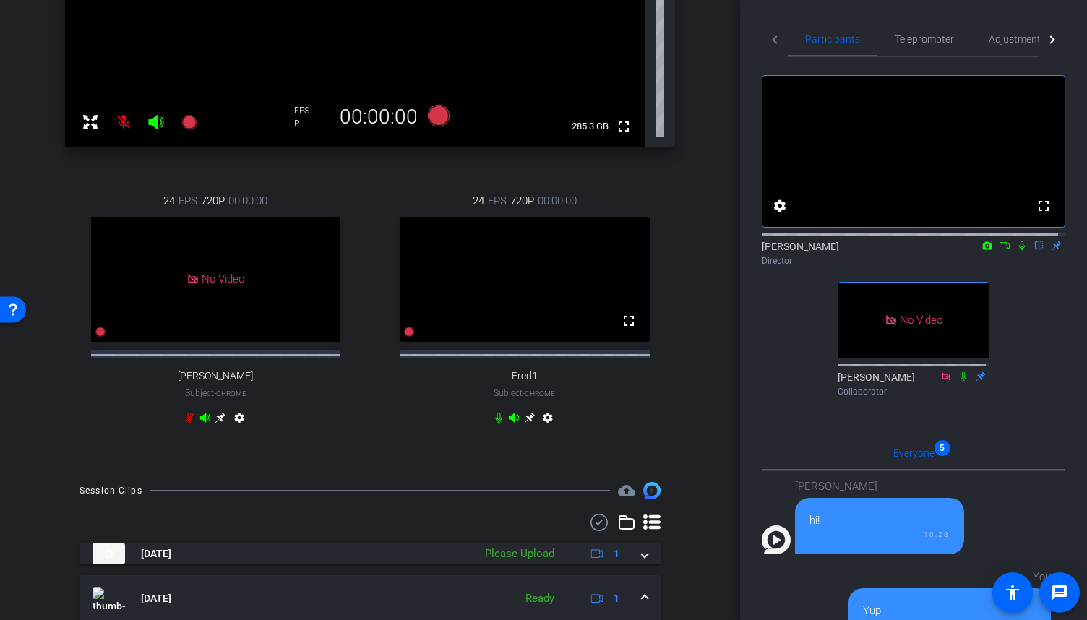
scroll to position [245, 0]
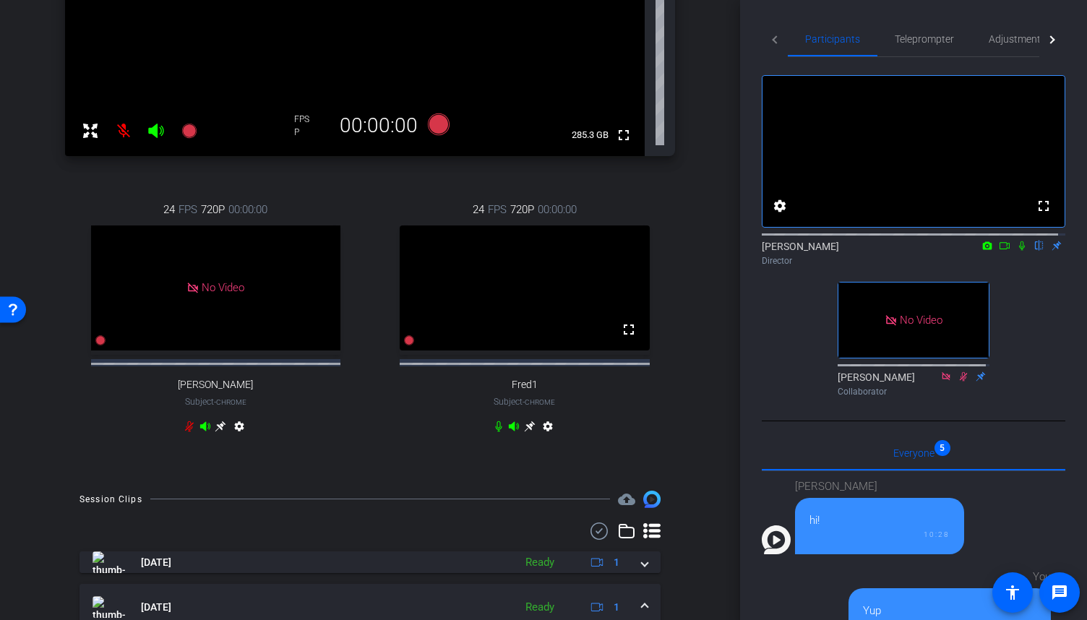
click at [393, 420] on div "24 FPS 720P 00:00:00 fullscreen Fred1 Subject - Chrome settings" at bounding box center [524, 320] width 301 height 284
click at [406, 345] on icon at bounding box center [409, 340] width 10 height 10
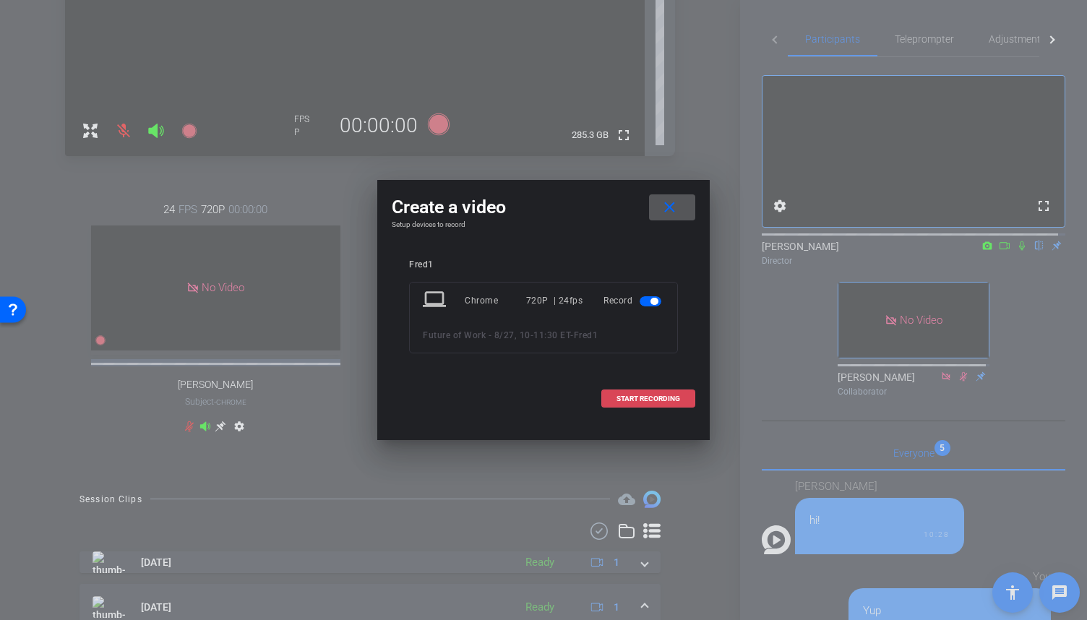
click at [633, 395] on span "START RECORDING" at bounding box center [648, 398] width 64 height 7
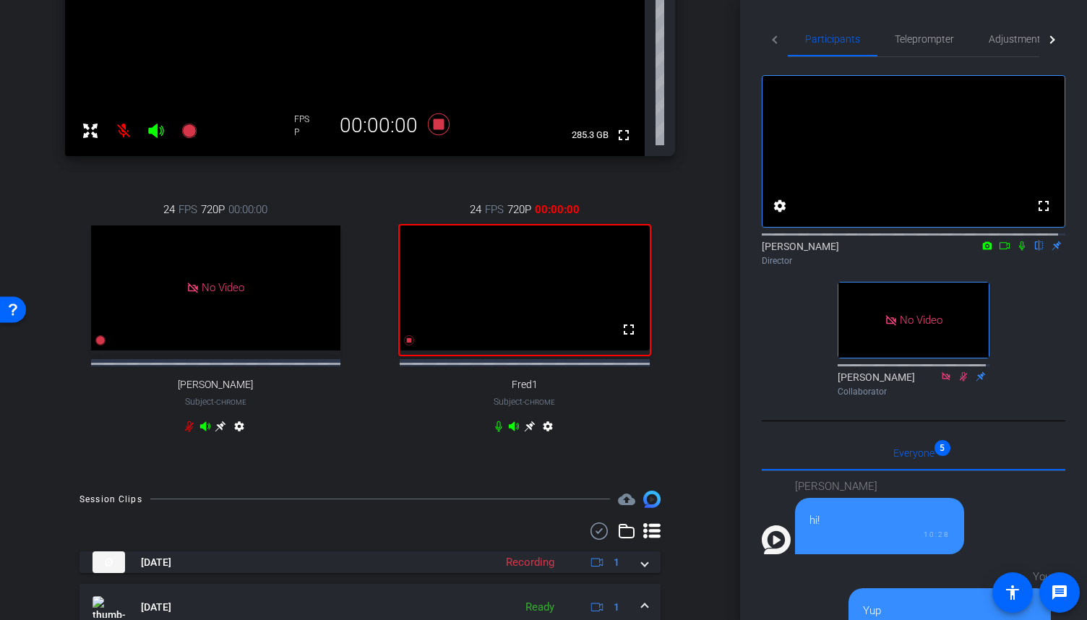
click at [1012, 267] on div "Director" at bounding box center [912, 260] width 303 height 13
click at [1016, 251] on icon at bounding box center [1022, 246] width 12 height 10
click at [405, 345] on icon at bounding box center [409, 340] width 10 height 10
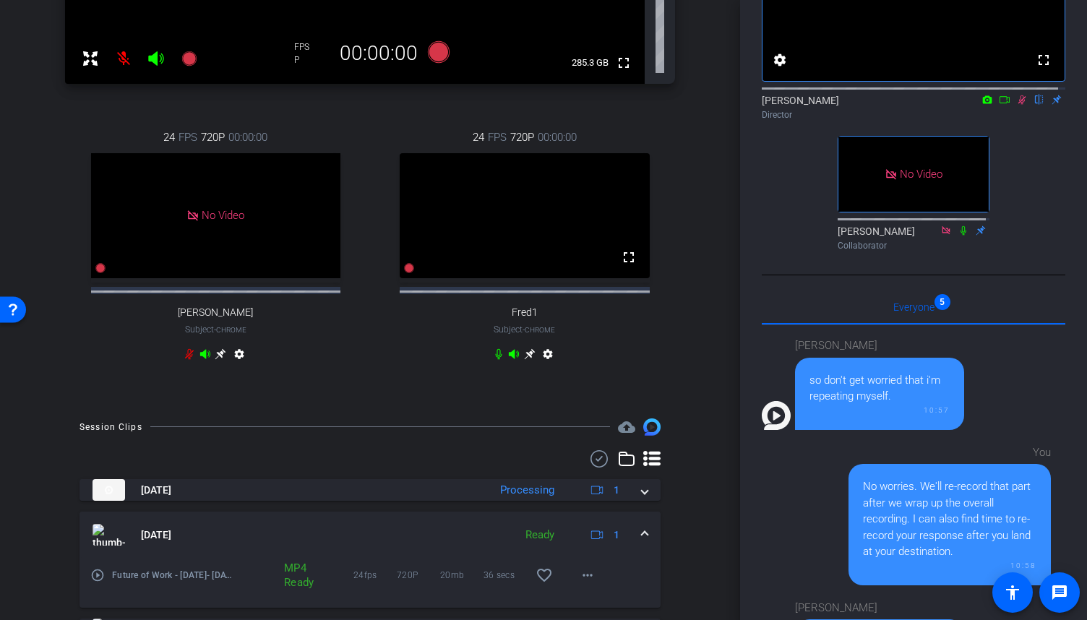
scroll to position [72, 0]
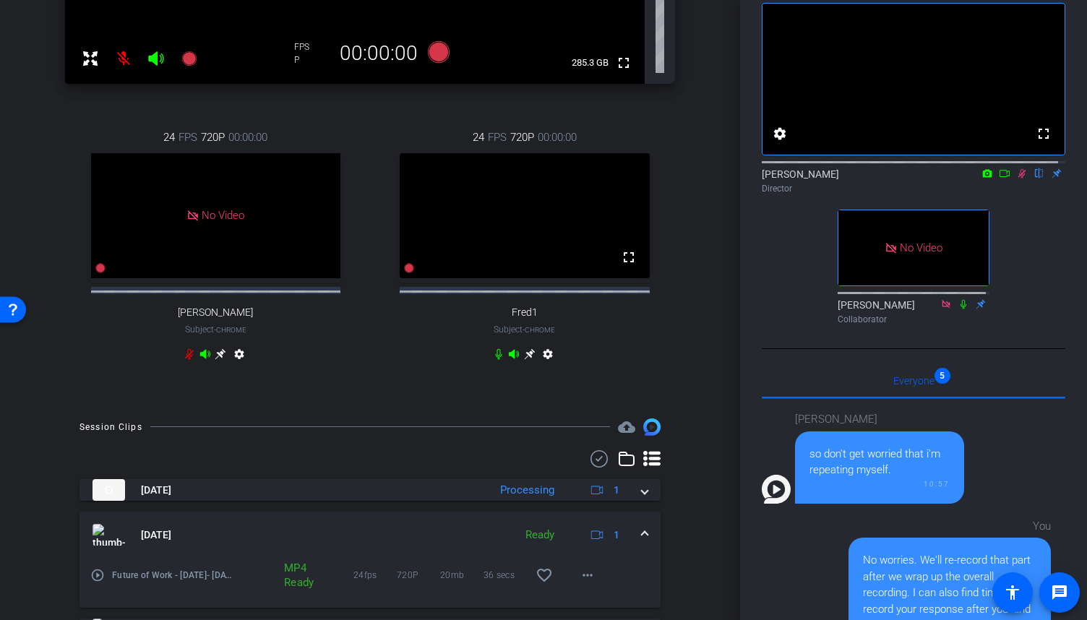
click at [1016, 178] on icon at bounding box center [1022, 173] width 12 height 10
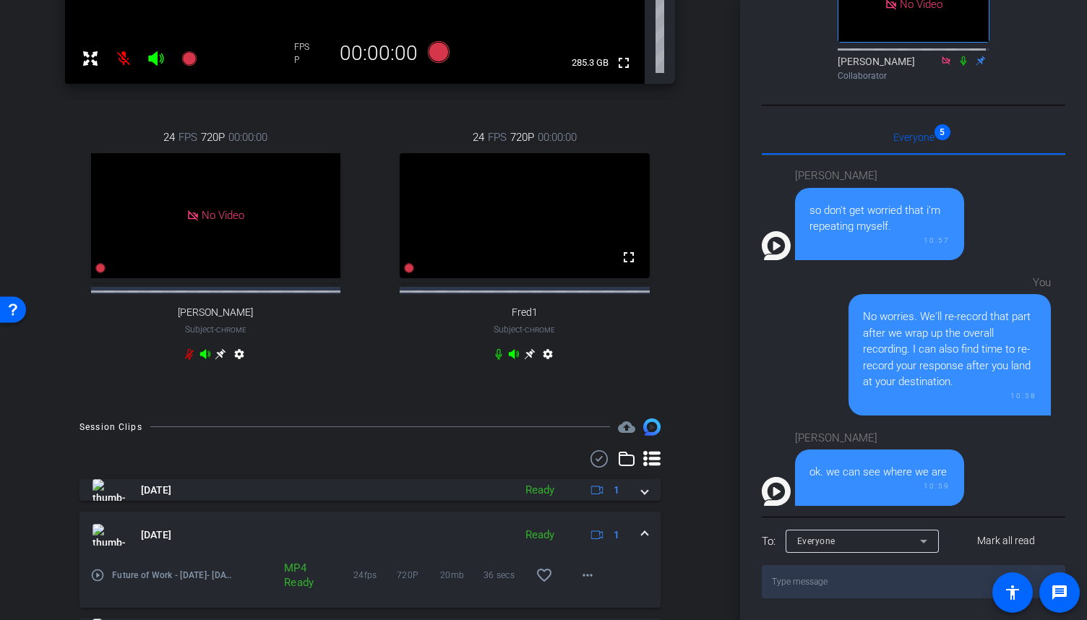
click at [374, 382] on div "24 FPS 720P 00:00:00 fullscreen Fred1 Subject - Chrome settings" at bounding box center [524, 247] width 301 height 284
click at [404, 273] on icon at bounding box center [409, 268] width 10 height 10
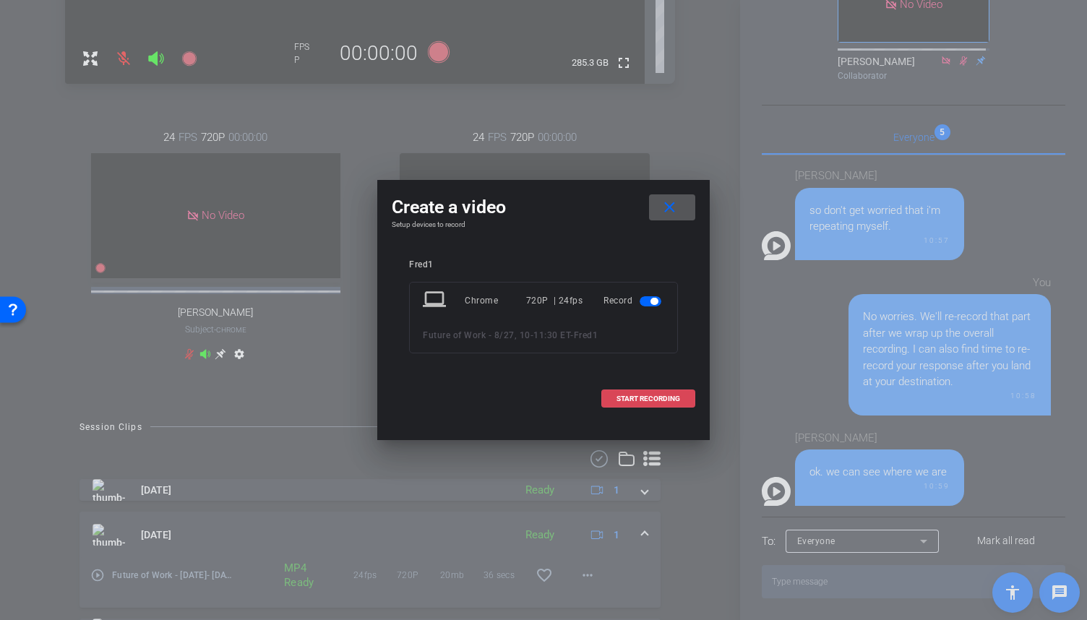
click at [633, 402] on span "START RECORDING" at bounding box center [648, 398] width 64 height 7
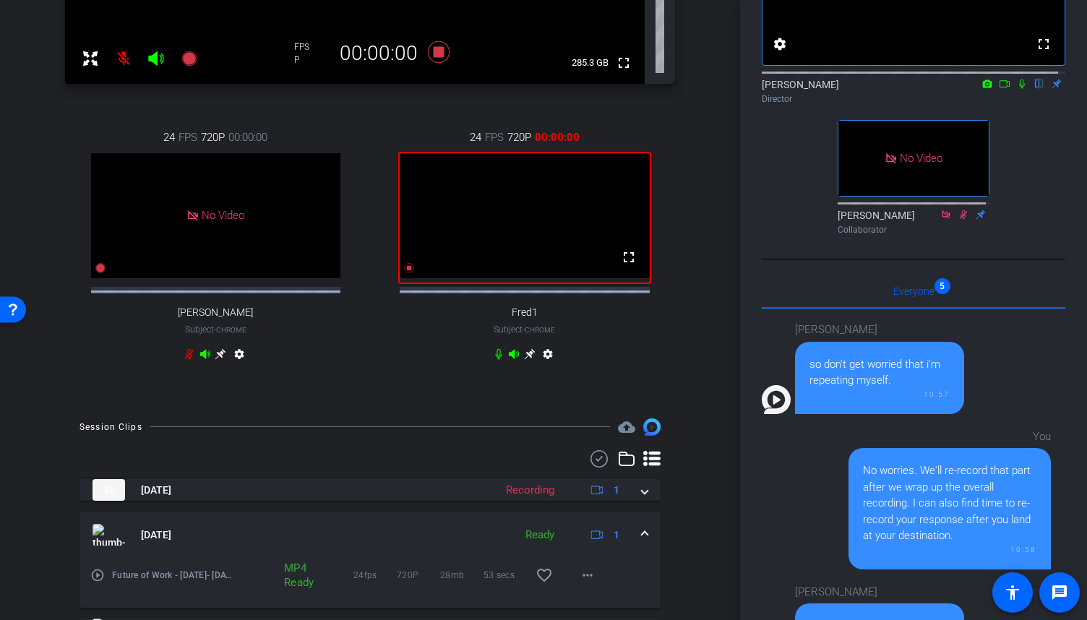
scroll to position [110, 0]
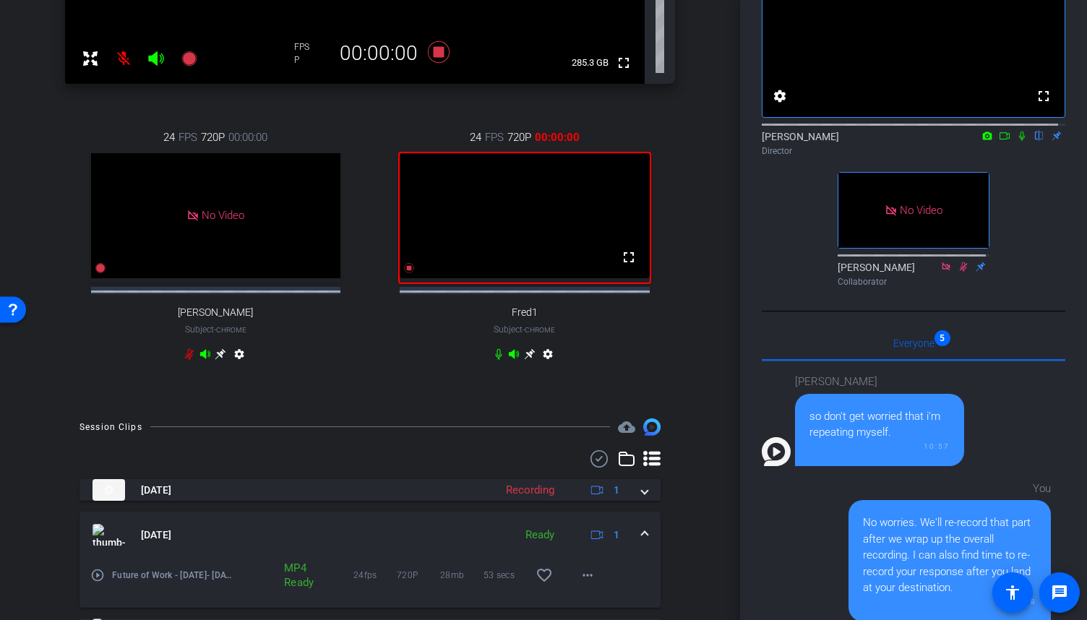
click at [1019, 141] on icon at bounding box center [1022, 135] width 6 height 9
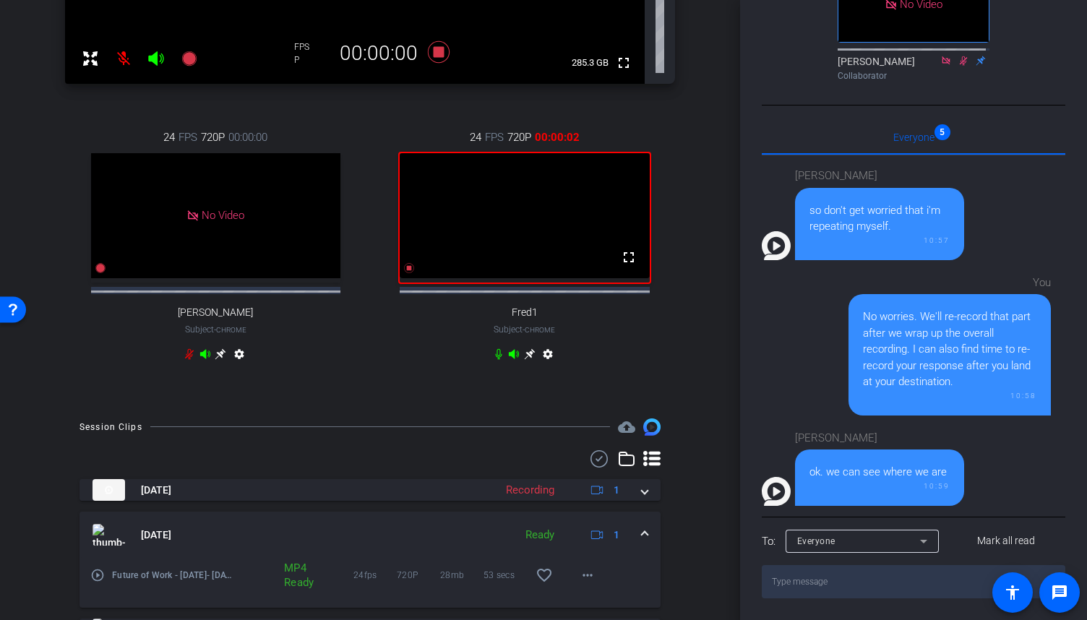
scroll to position [327, 0]
click at [404, 273] on icon at bounding box center [409, 268] width 10 height 10
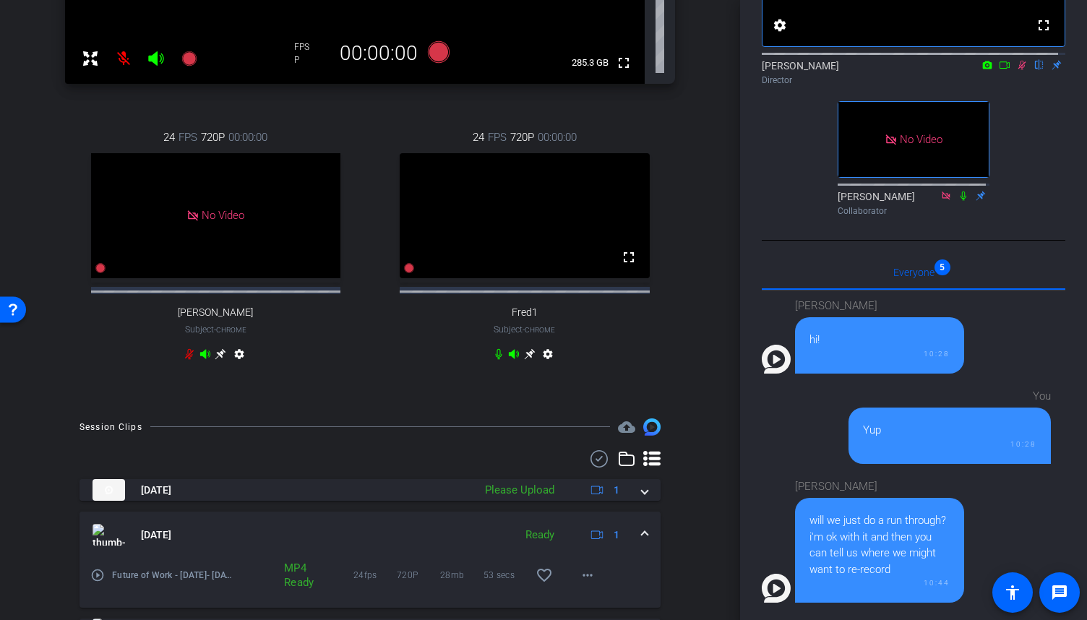
scroll to position [0, 0]
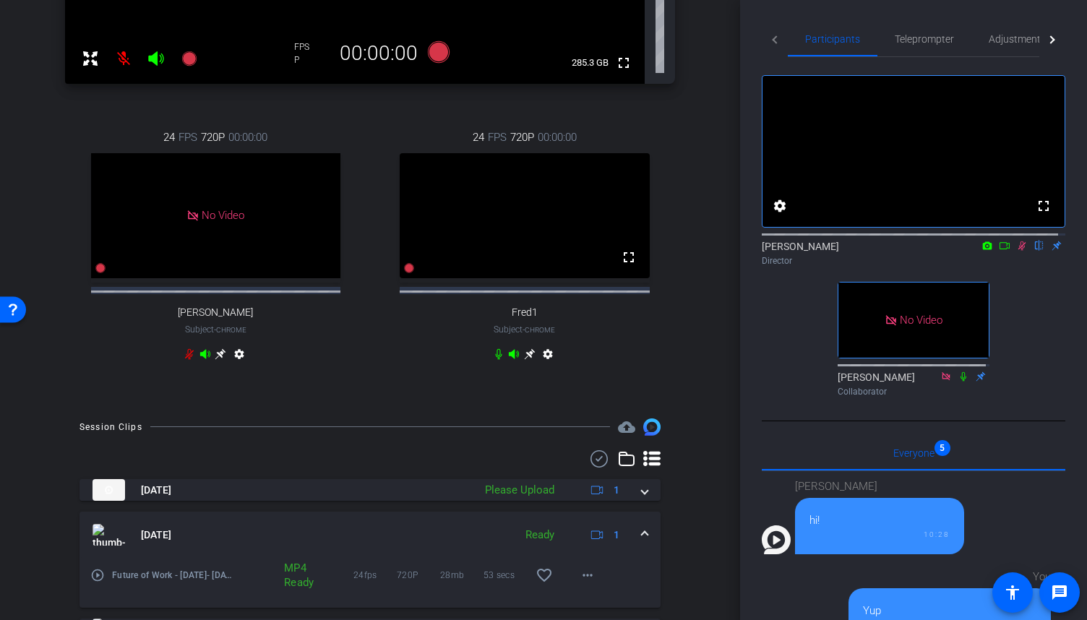
click at [1016, 251] on icon at bounding box center [1022, 246] width 12 height 10
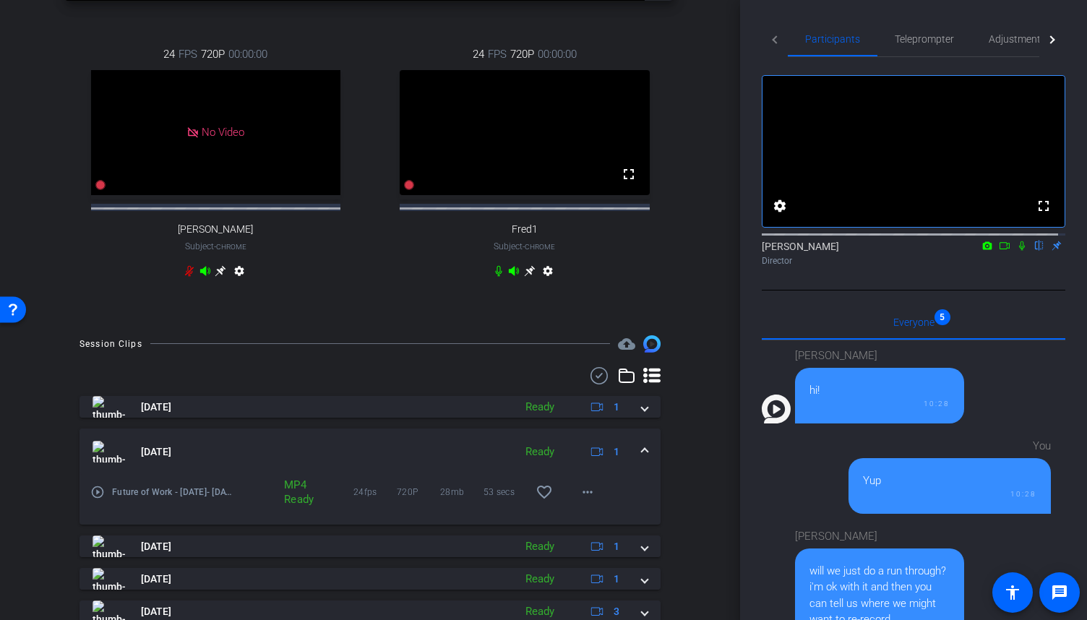
scroll to position [382, 0]
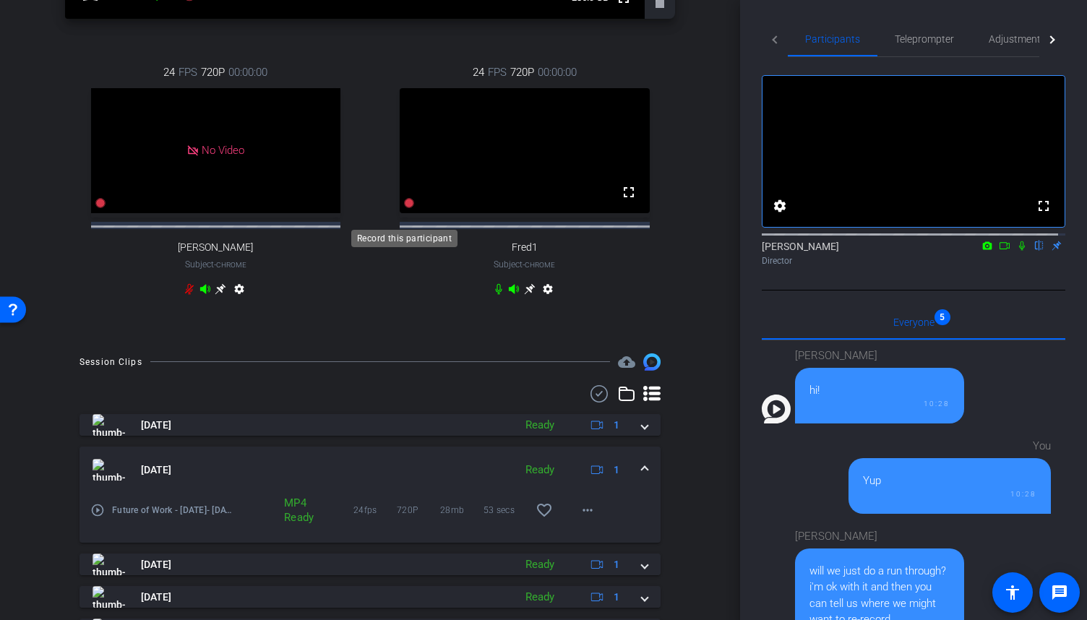
click at [404, 208] on icon at bounding box center [409, 203] width 10 height 10
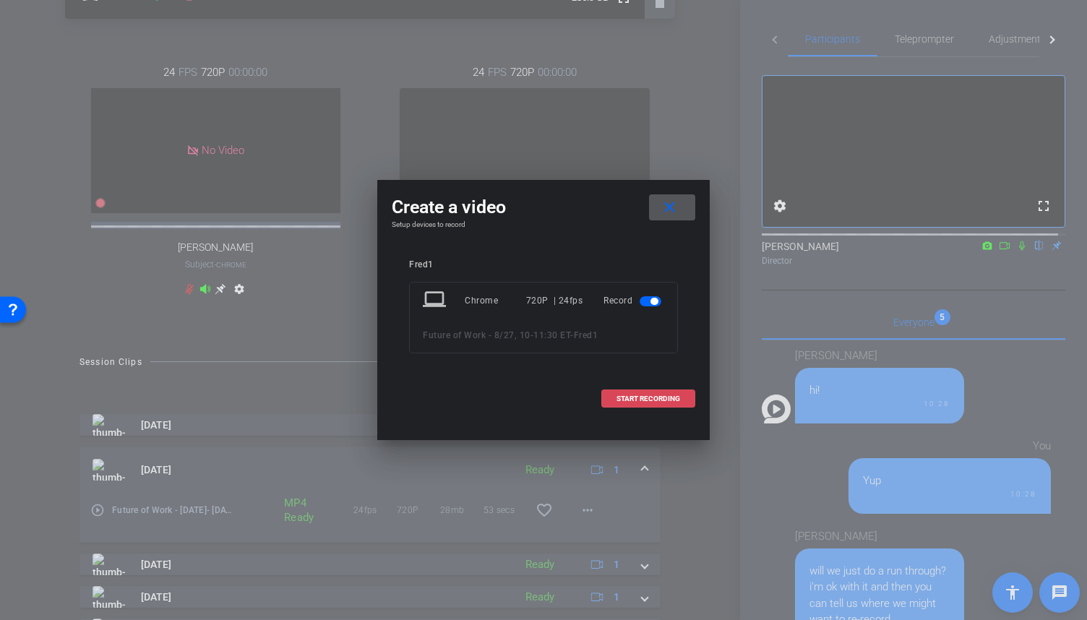
click at [661, 402] on span "START RECORDING" at bounding box center [648, 398] width 64 height 7
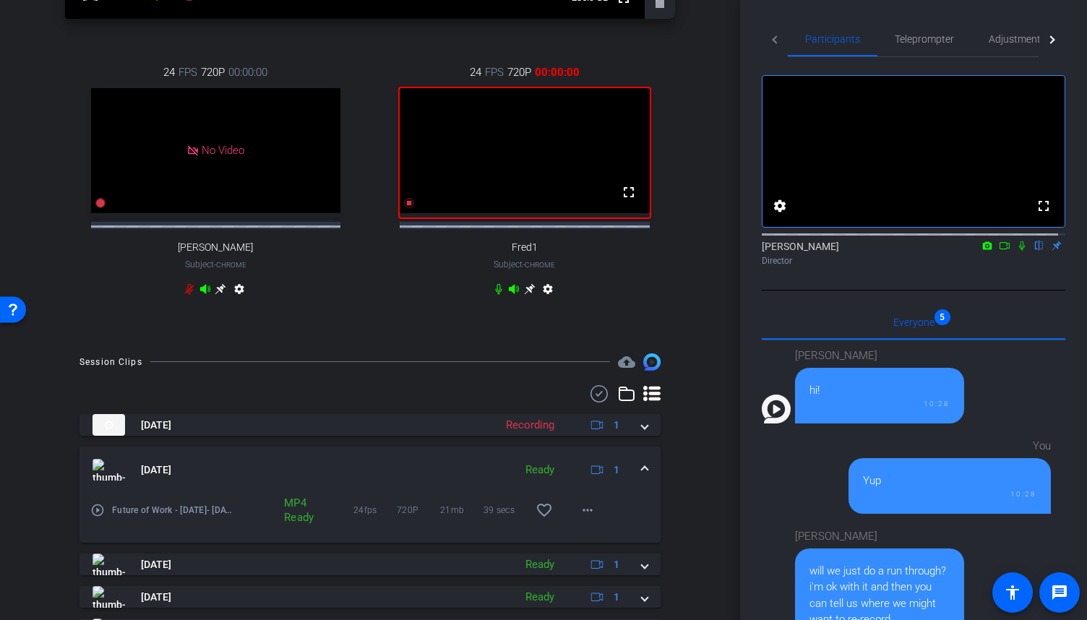
click at [1019, 251] on icon at bounding box center [1022, 245] width 6 height 9
click at [404, 208] on icon at bounding box center [409, 203] width 10 height 10
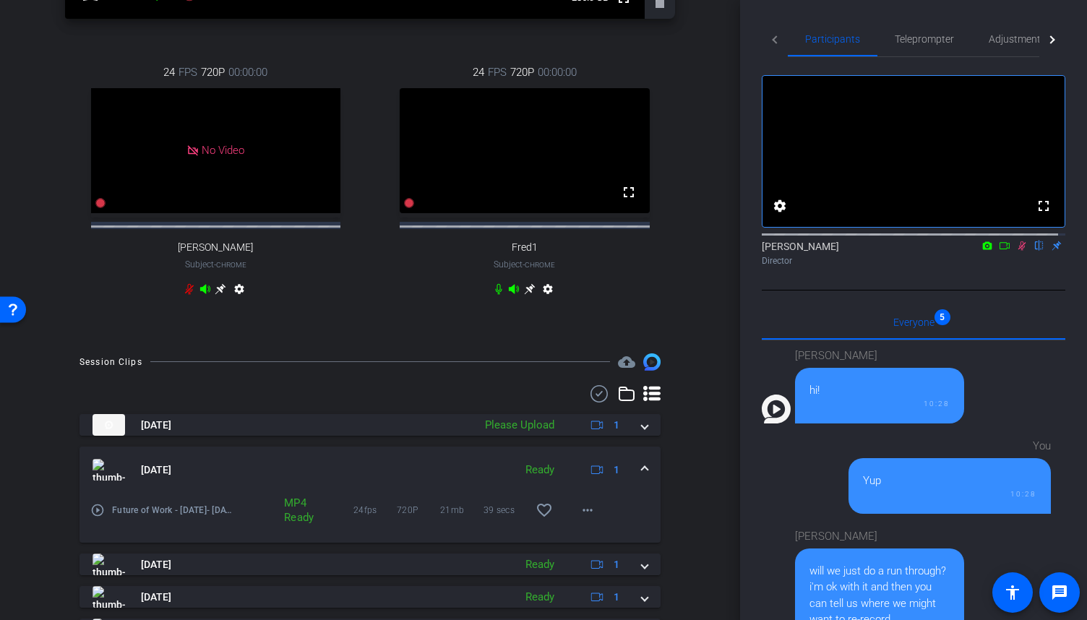
click at [1016, 251] on icon at bounding box center [1022, 246] width 12 height 10
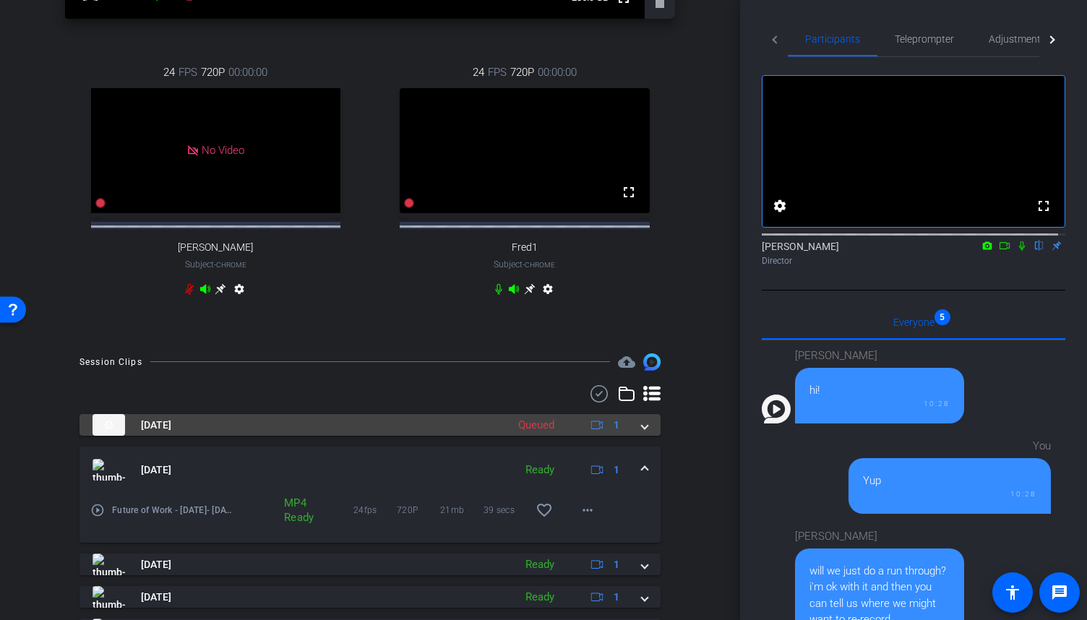
click at [642, 433] on span at bounding box center [645, 425] width 6 height 15
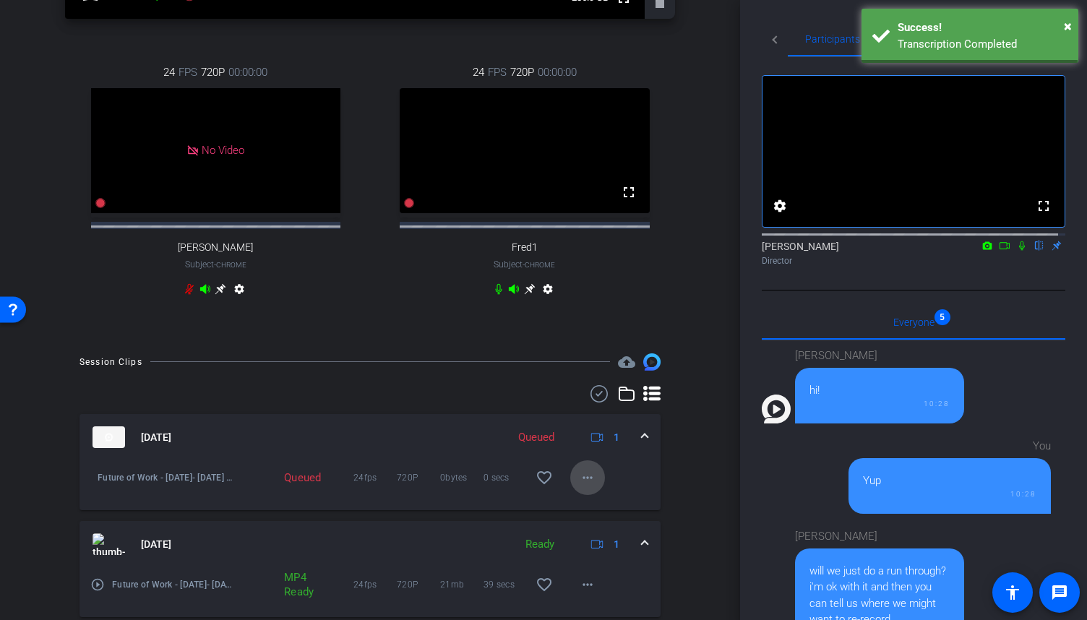
click at [590, 491] on span at bounding box center [587, 477] width 35 height 35
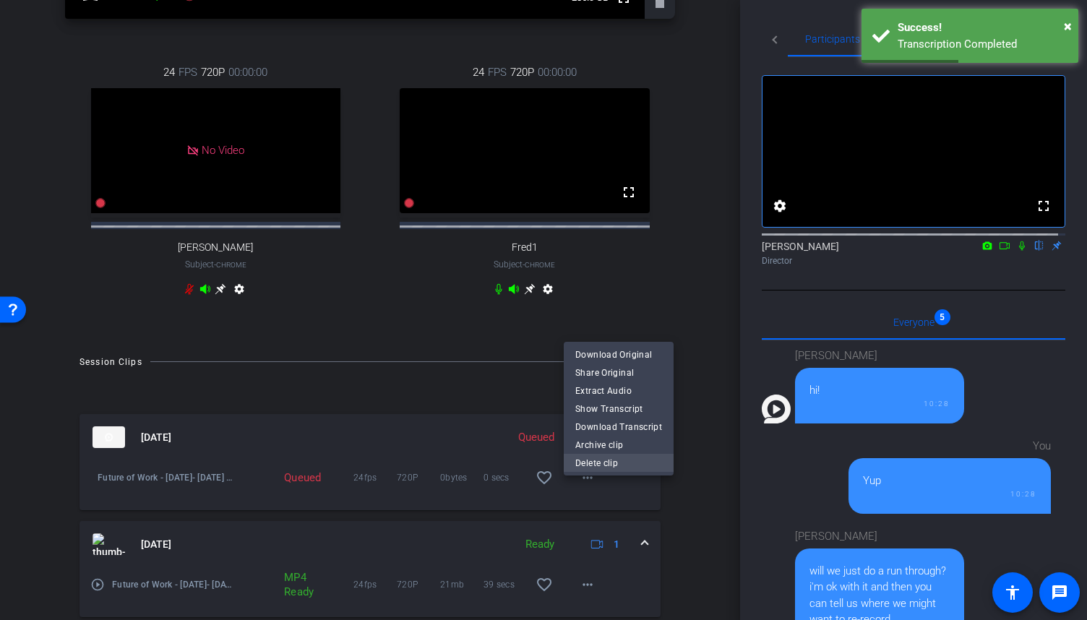
click at [608, 466] on span "Delete clip" at bounding box center [618, 462] width 87 height 17
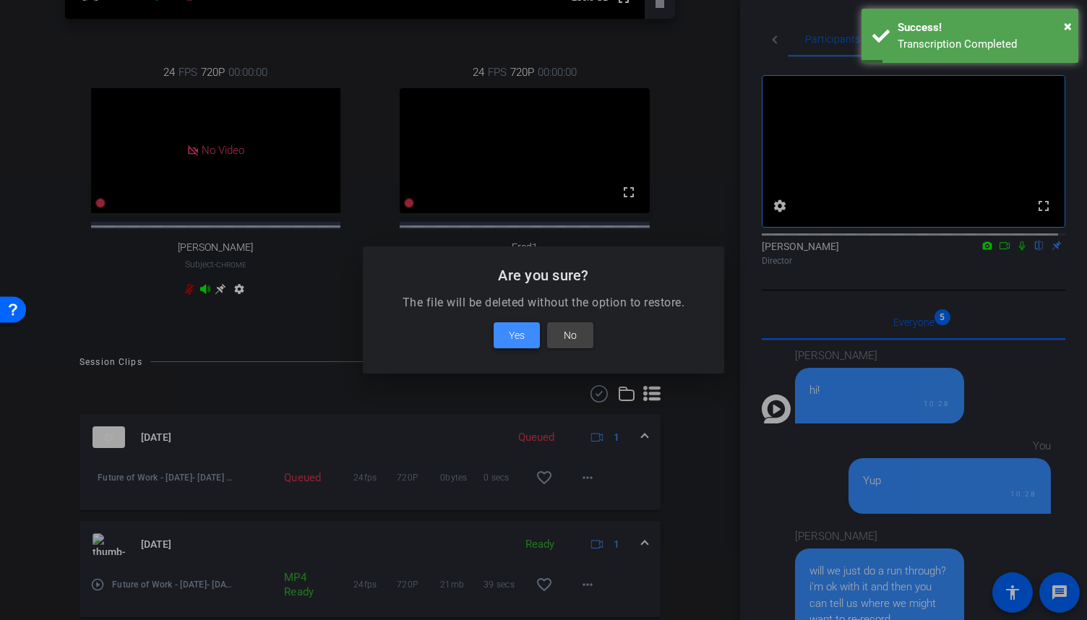
click at [510, 333] on span "Yes" at bounding box center [517, 335] width 16 height 17
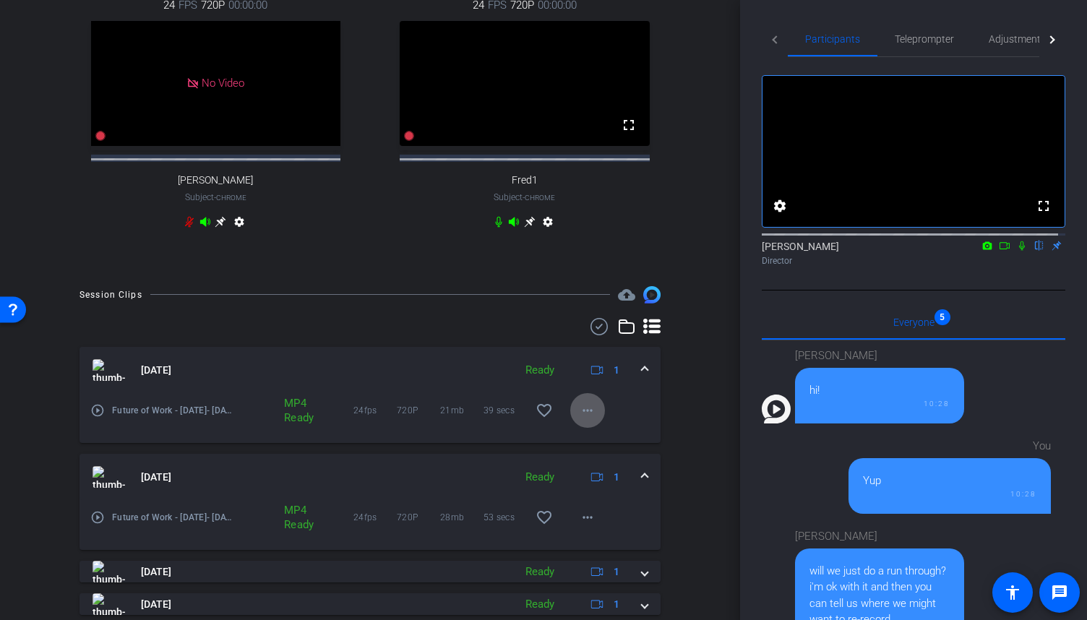
scroll to position [673, 0]
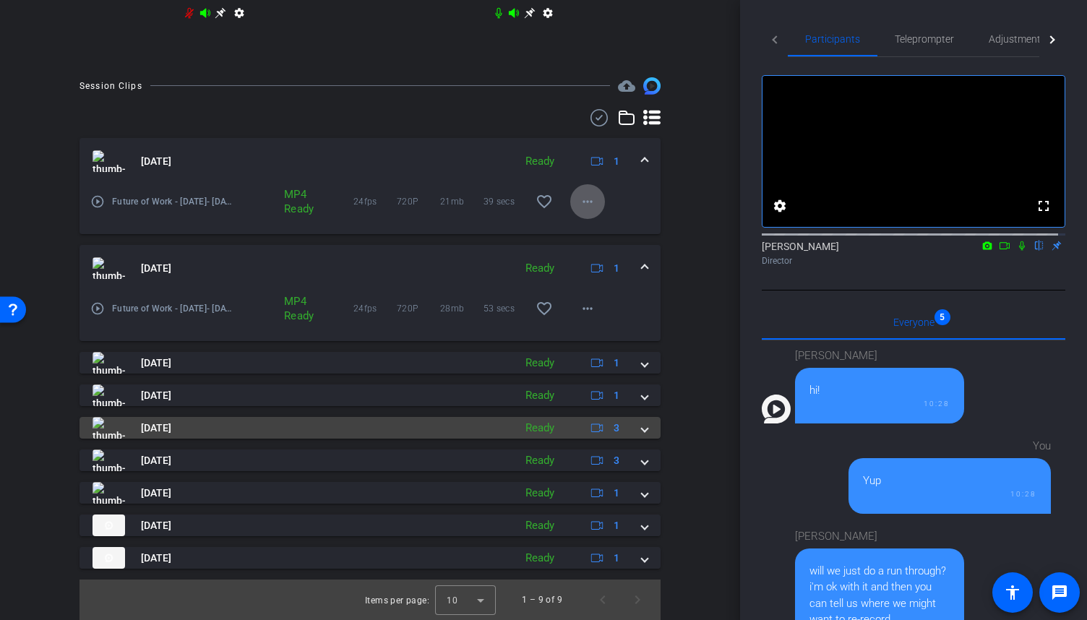
click at [642, 429] on span at bounding box center [645, 427] width 6 height 15
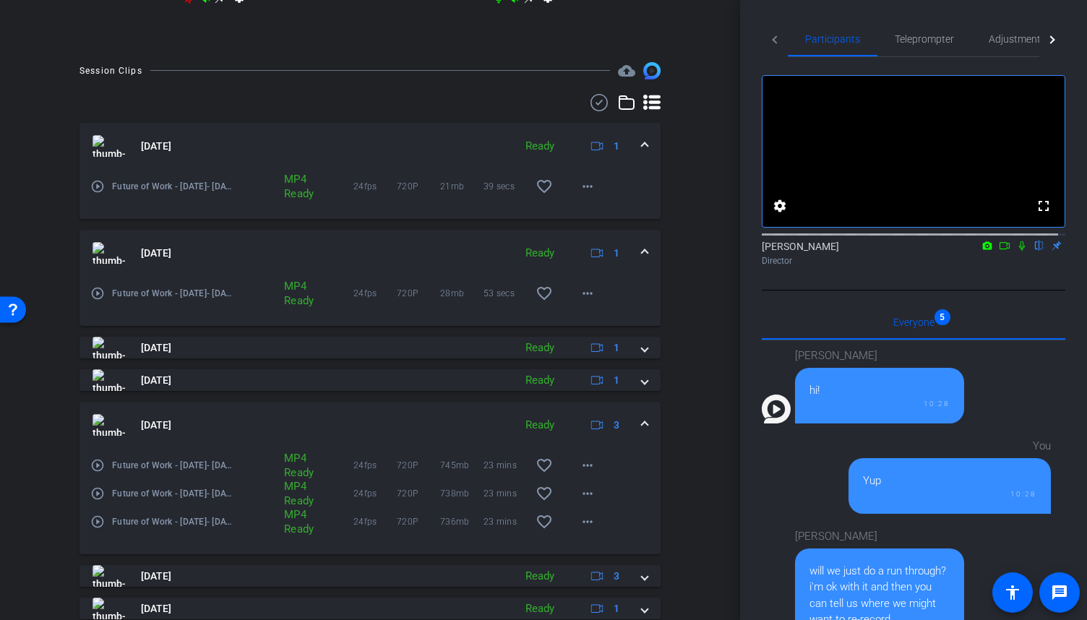
click at [101, 529] on mat-icon "play_circle_outline" at bounding box center [97, 521] width 14 height 14
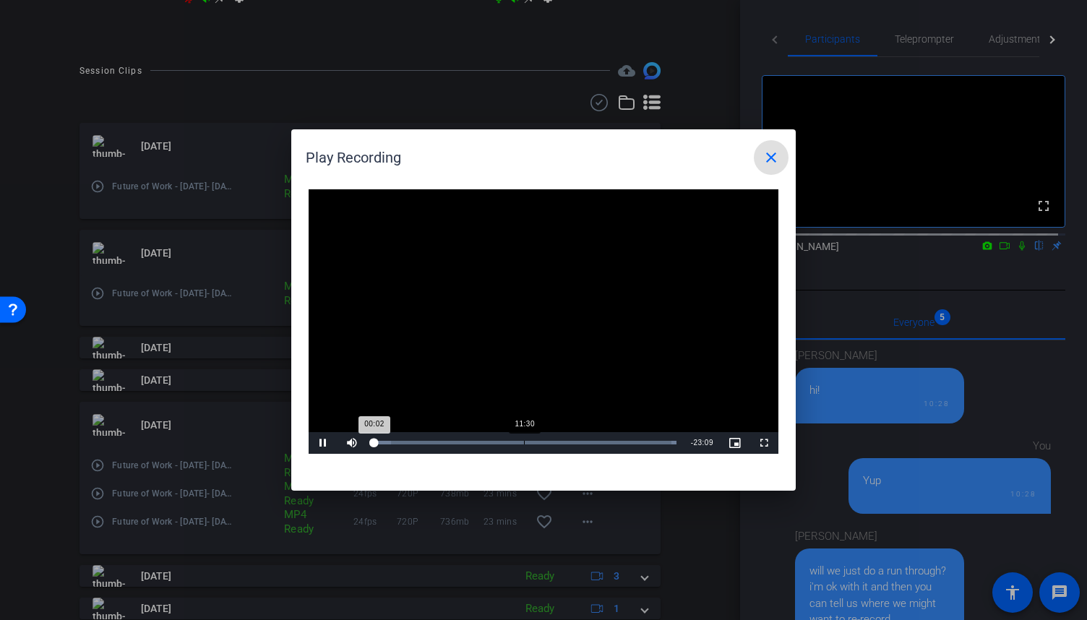
click at [524, 441] on div "11:30" at bounding box center [524, 443] width 1 height 4
click at [322, 443] on span "Video Player" at bounding box center [322, 443] width 29 height 0
click at [767, 154] on mat-icon "close" at bounding box center [770, 157] width 17 height 17
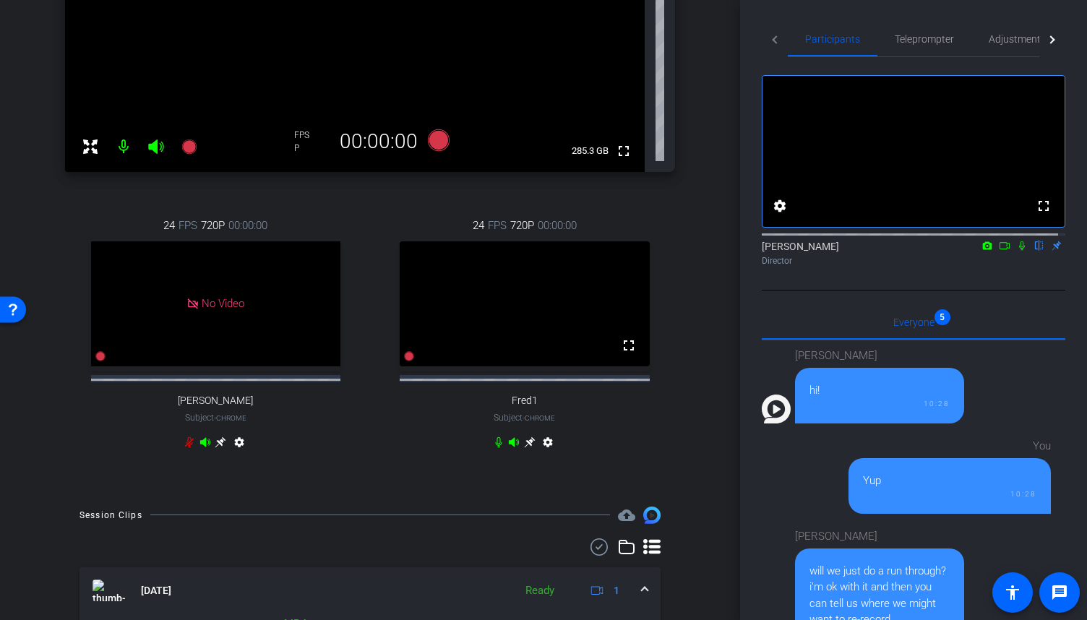
scroll to position [168, 0]
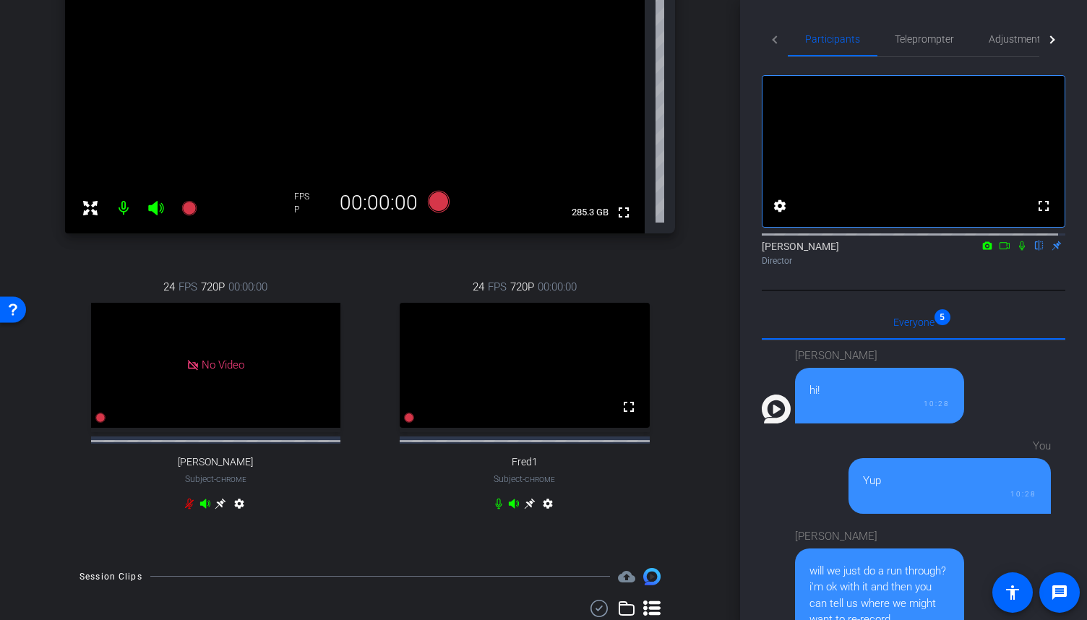
click at [382, 428] on div "24 FPS 720P 00:00:00 fullscreen Fred1 Subject - Chrome settings" at bounding box center [524, 397] width 301 height 284
click at [406, 423] on icon at bounding box center [409, 417] width 10 height 10
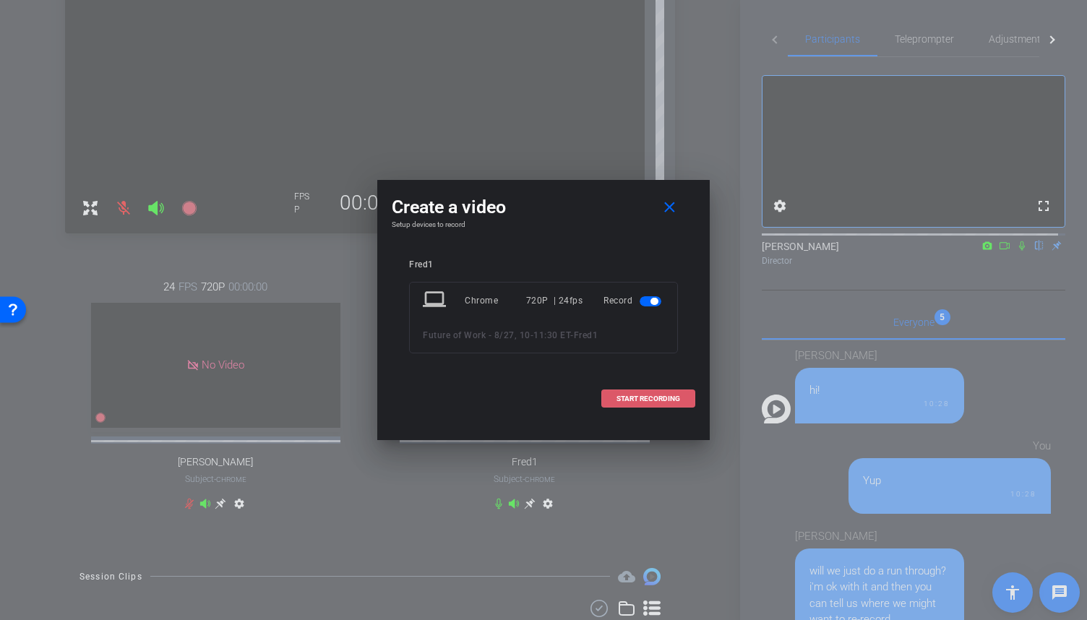
click at [673, 397] on span "START RECORDING" at bounding box center [648, 398] width 64 height 7
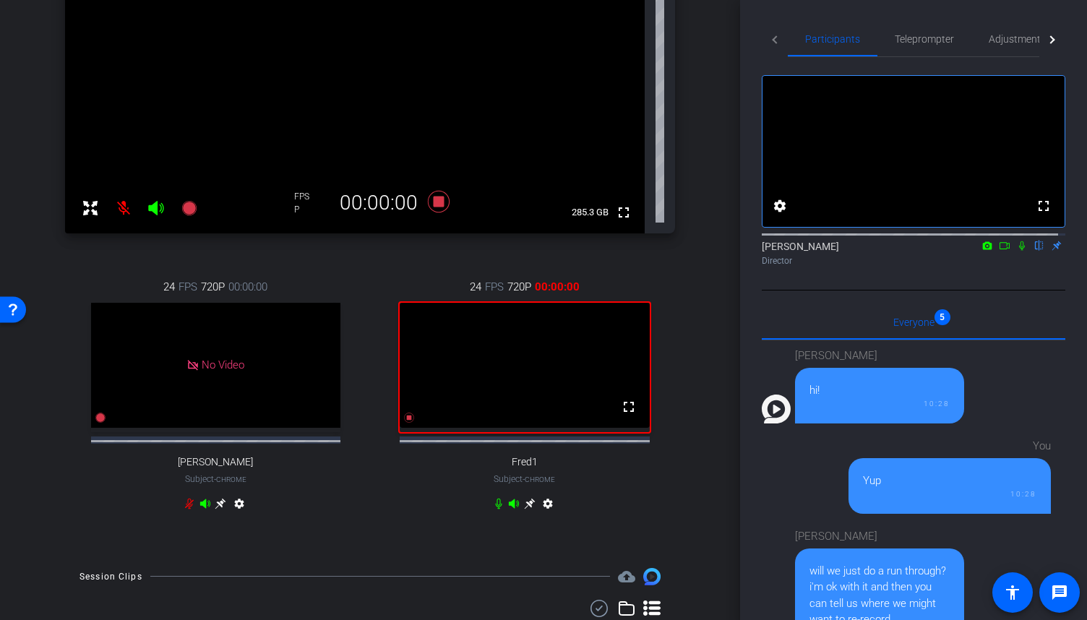
click at [1016, 251] on icon at bounding box center [1022, 246] width 12 height 10
click at [403, 423] on icon at bounding box center [409, 418] width 12 height 12
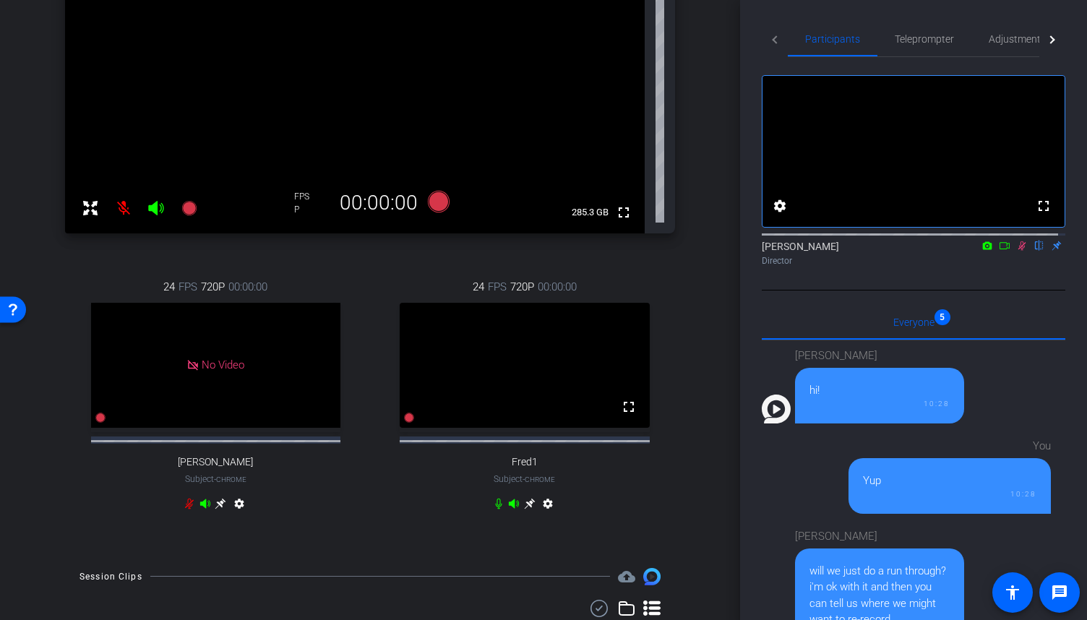
click at [1018, 251] on icon at bounding box center [1022, 245] width 8 height 9
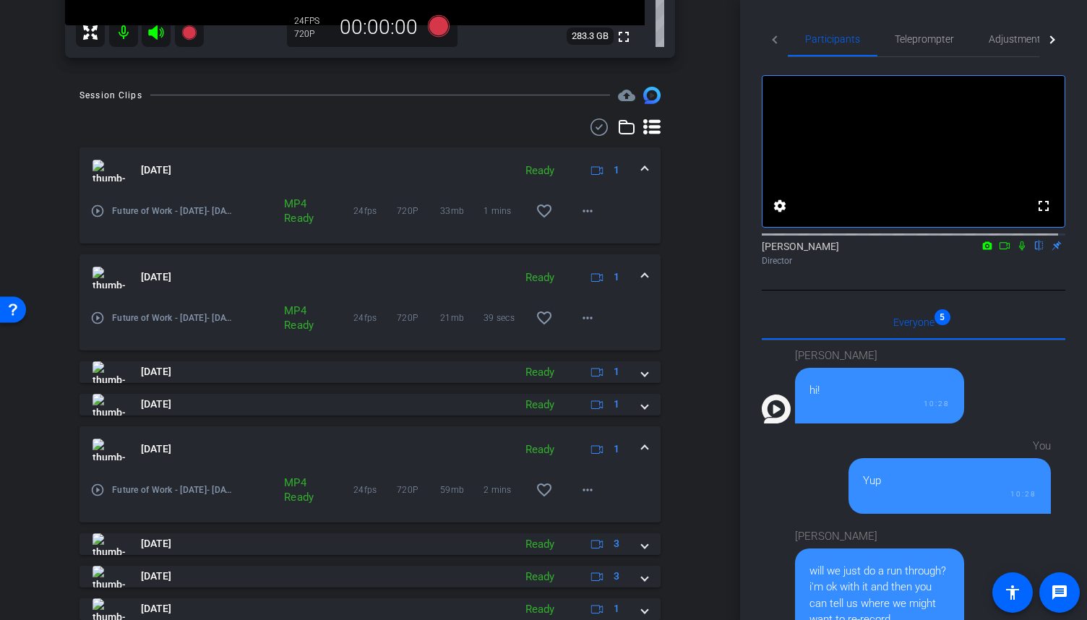
scroll to position [491, 0]
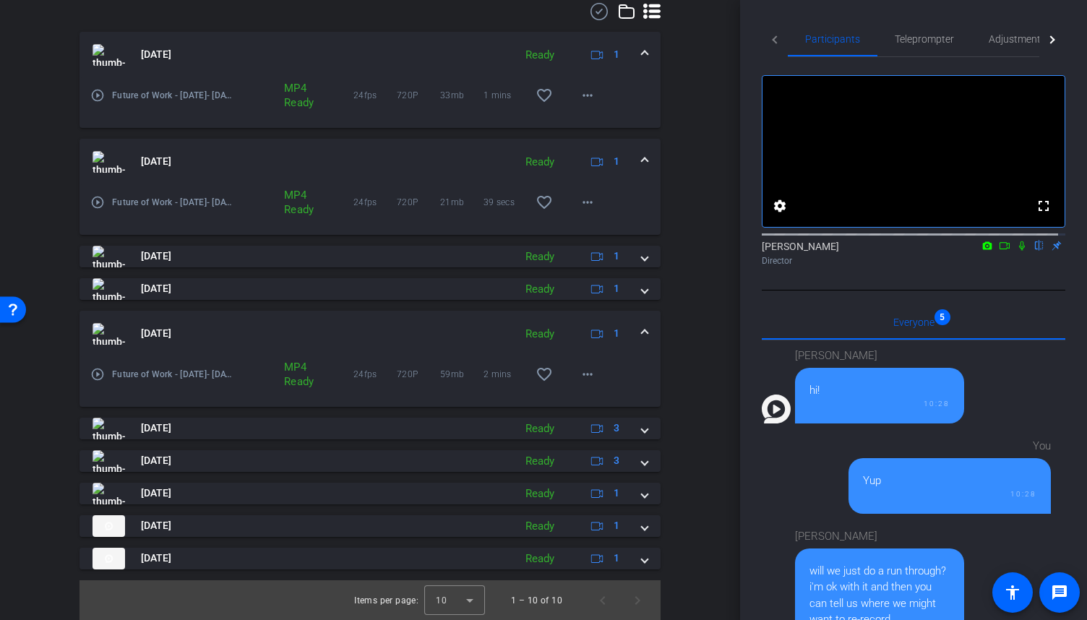
click at [998, 251] on icon at bounding box center [1004, 246] width 12 height 10
click at [1036, 251] on icon at bounding box center [1039, 245] width 6 height 9
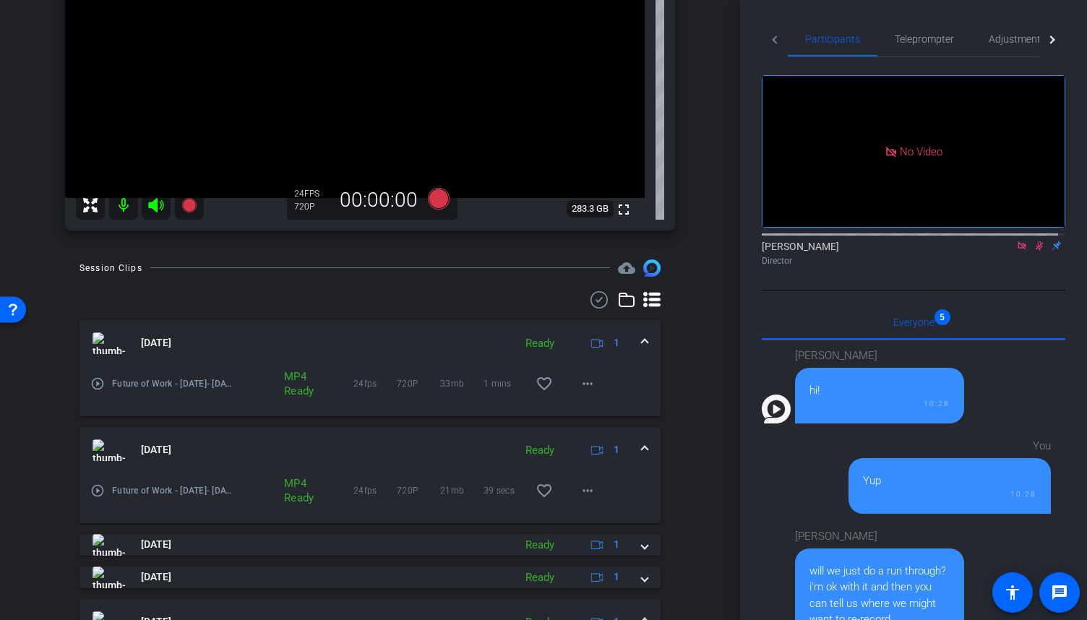
scroll to position [130, 0]
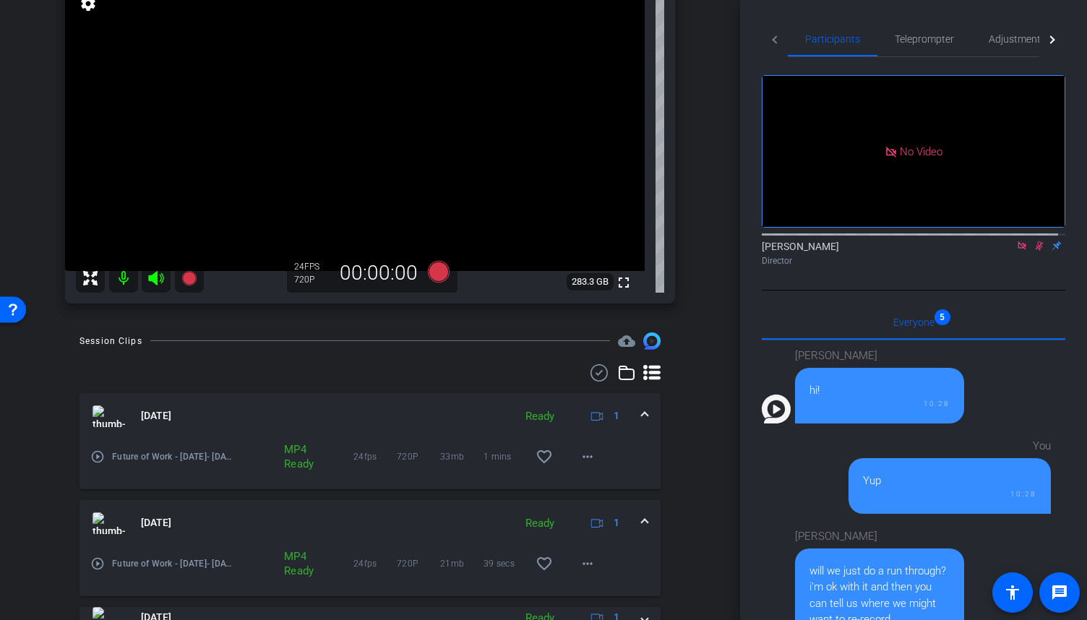
click at [1035, 251] on icon at bounding box center [1039, 245] width 8 height 9
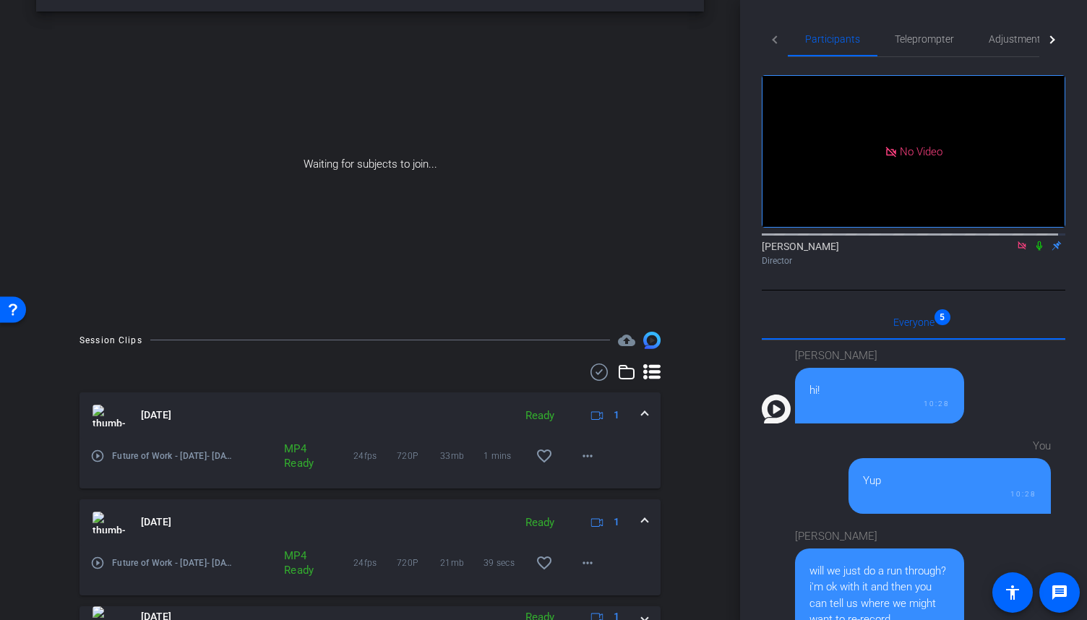
click at [1036, 251] on icon at bounding box center [1039, 245] width 6 height 9
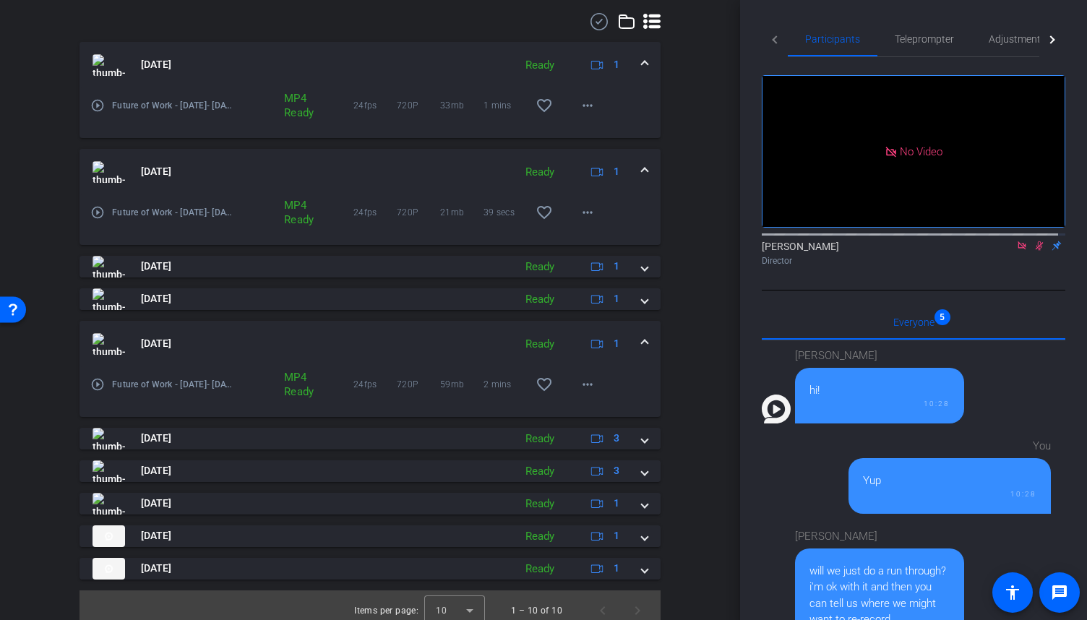
scroll to position [412, 0]
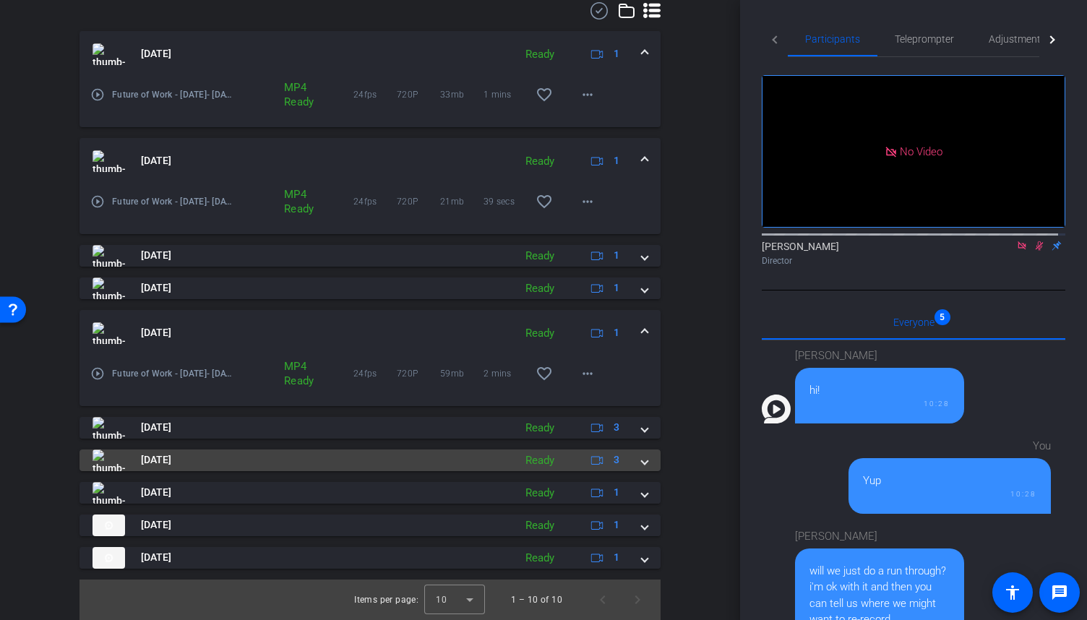
click at [642, 462] on span at bounding box center [645, 459] width 6 height 15
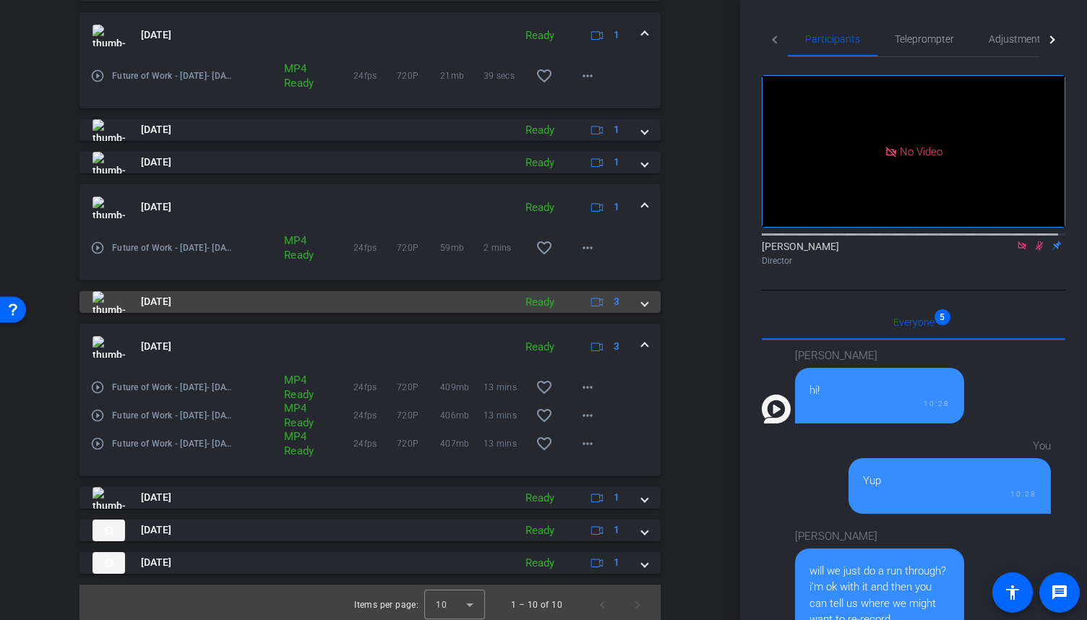
scroll to position [542, 0]
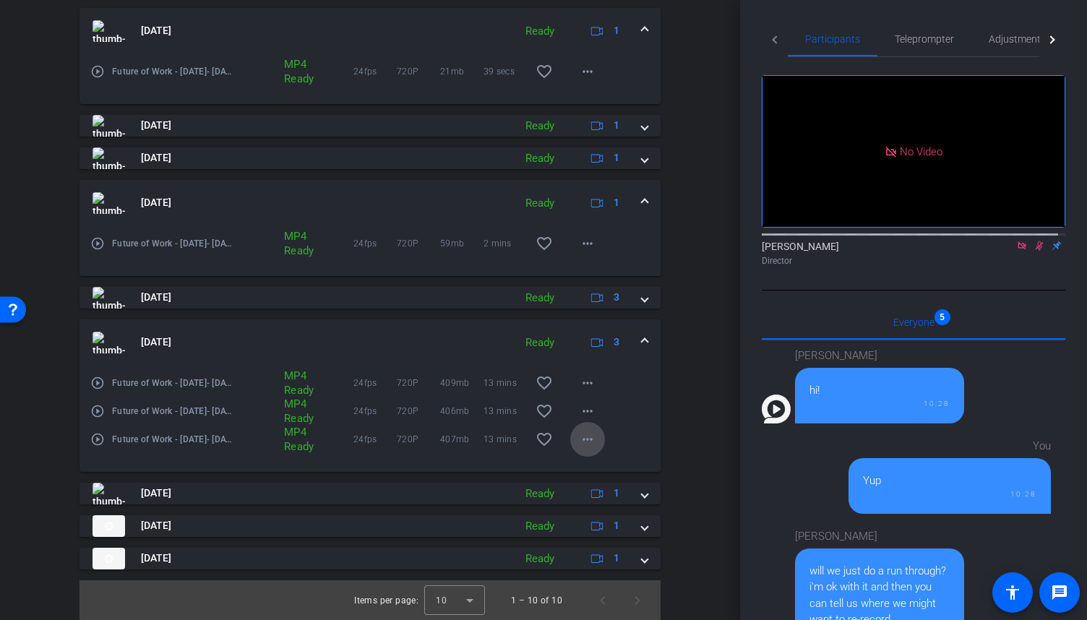
click at [584, 444] on mat-icon "more_horiz" at bounding box center [587, 439] width 17 height 17
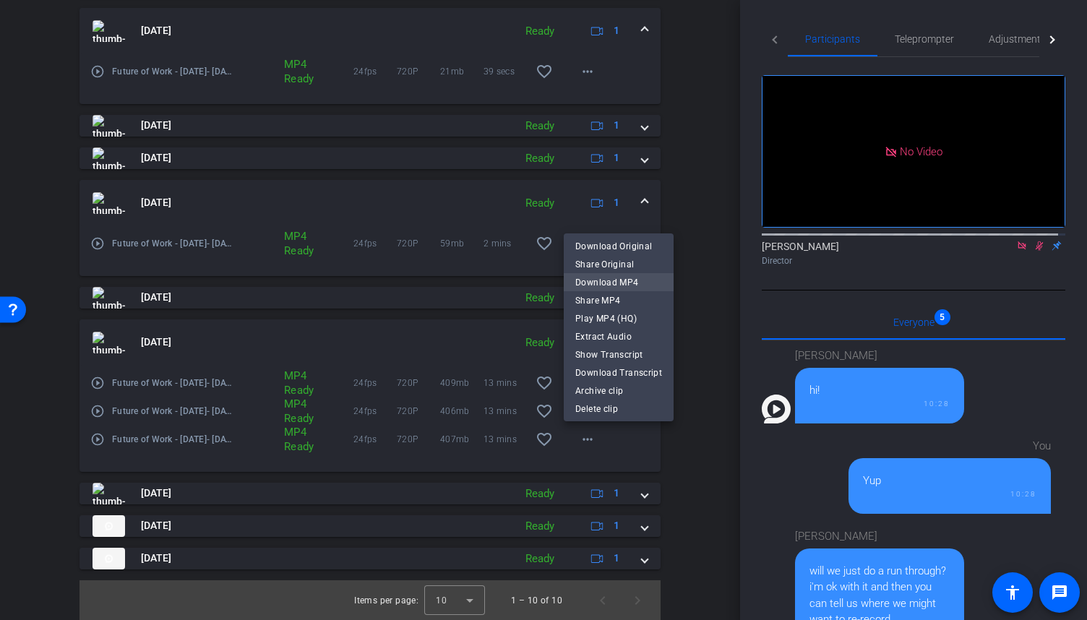
click at [599, 287] on span "Download MP4" at bounding box center [618, 282] width 87 height 17
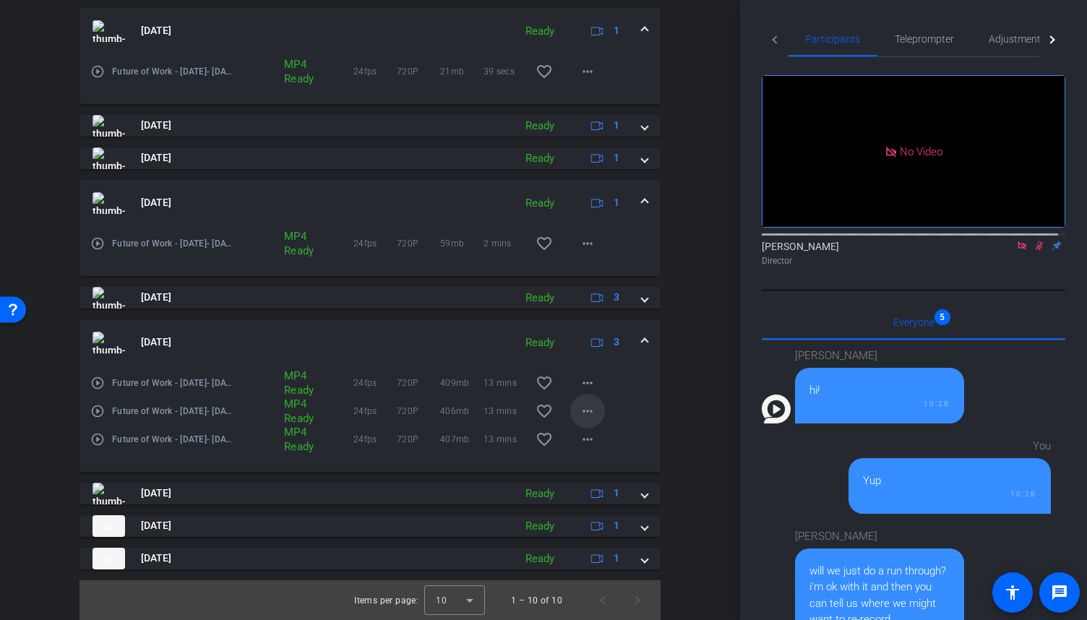
click at [588, 414] on mat-icon "more_horiz" at bounding box center [587, 410] width 17 height 17
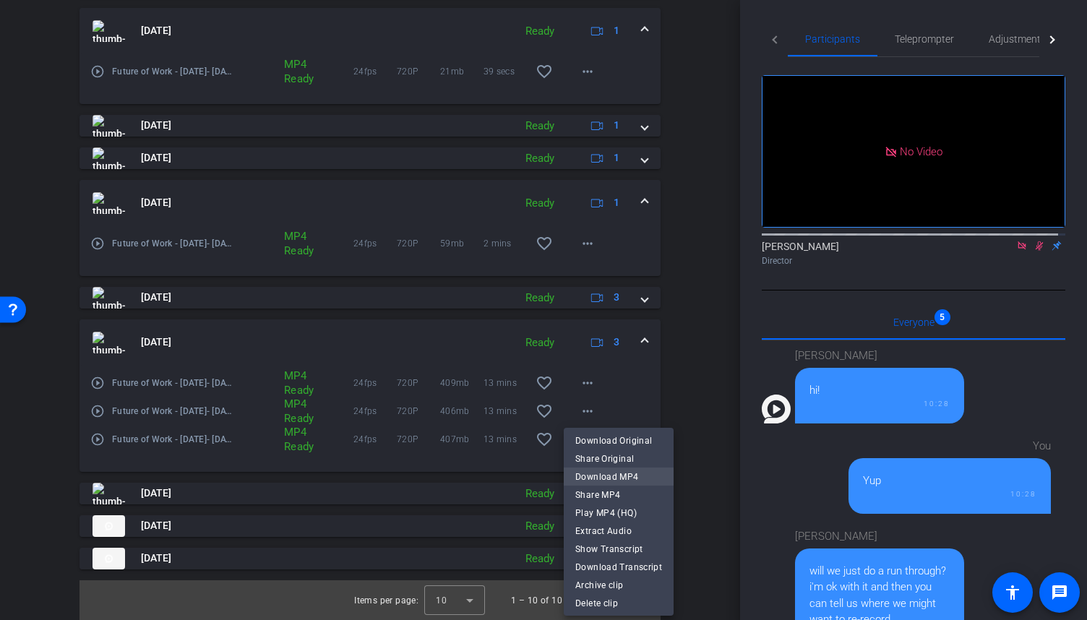
click at [607, 473] on span "Download MP4" at bounding box center [618, 476] width 87 height 17
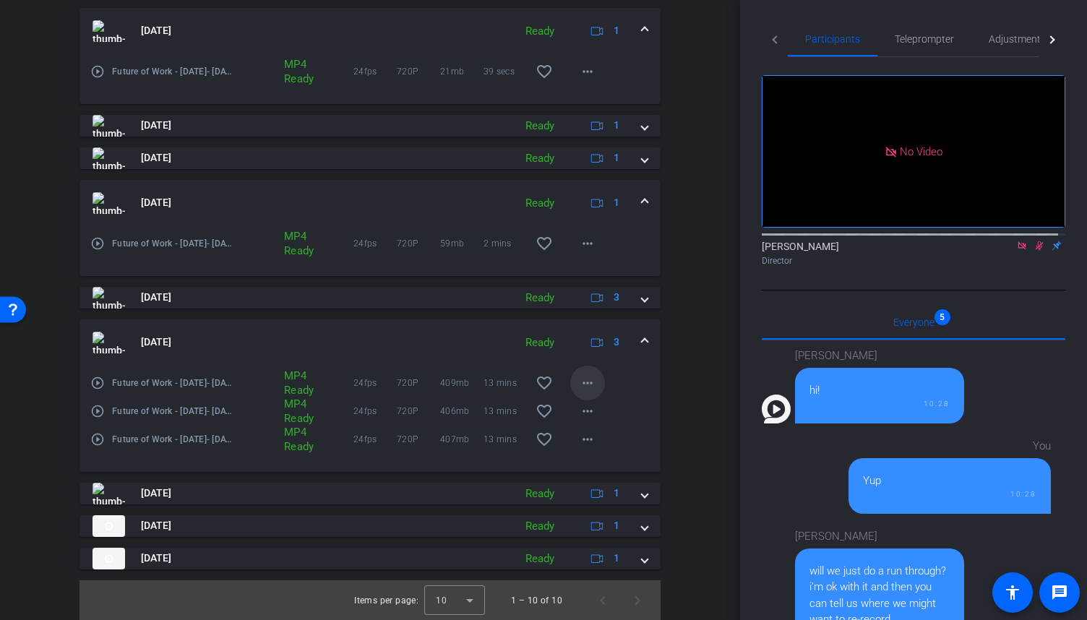
click at [579, 387] on mat-icon "more_horiz" at bounding box center [587, 382] width 17 height 17
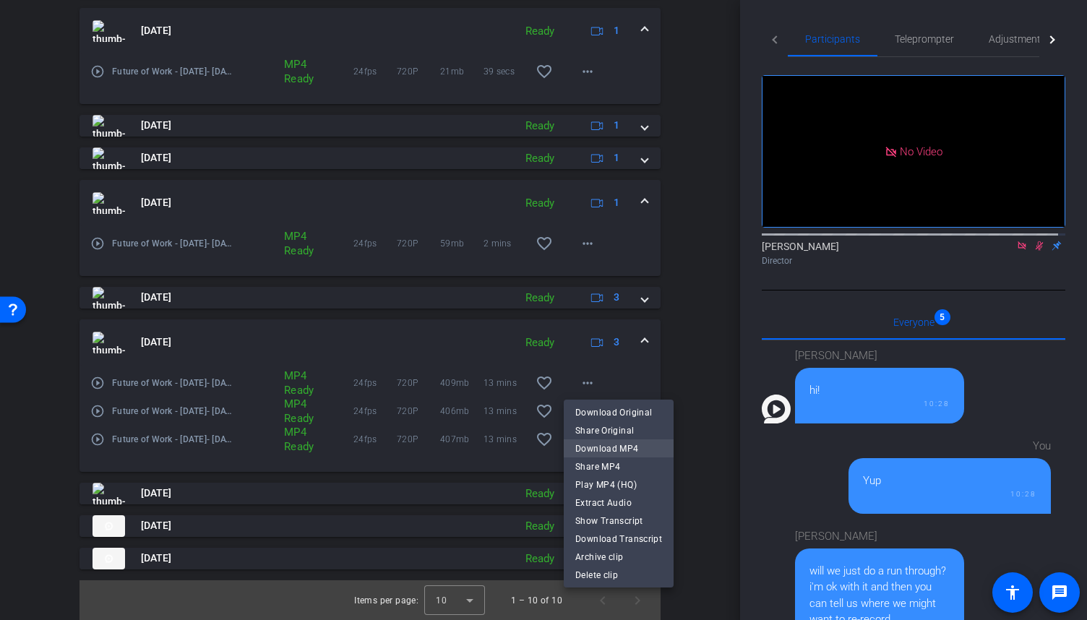
click at [608, 446] on span "Download MP4" at bounding box center [618, 448] width 87 height 17
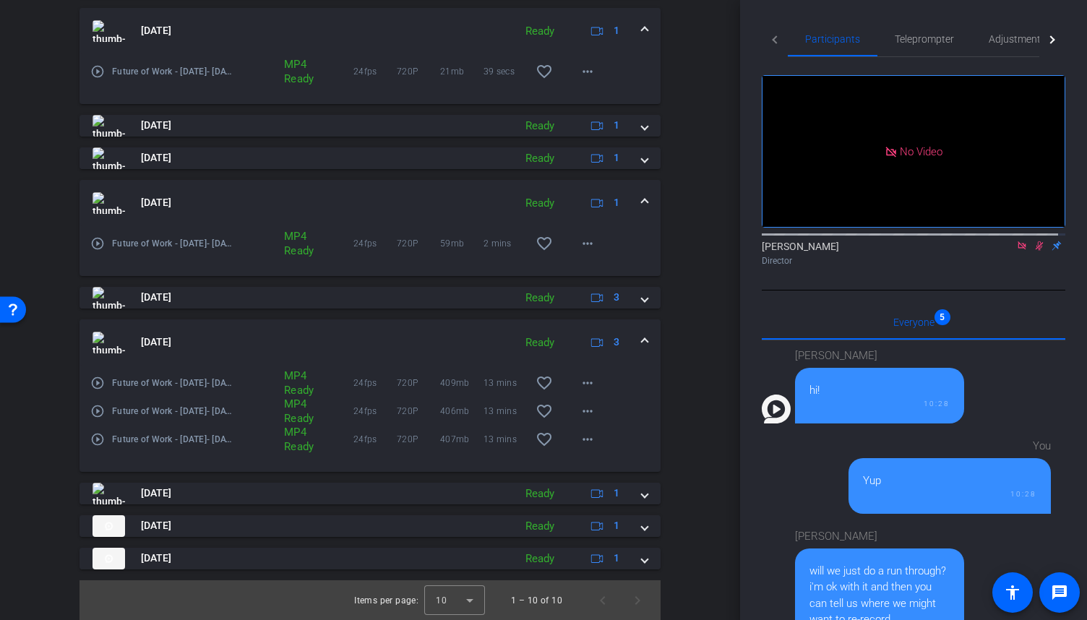
click at [642, 340] on span at bounding box center [645, 341] width 6 height 15
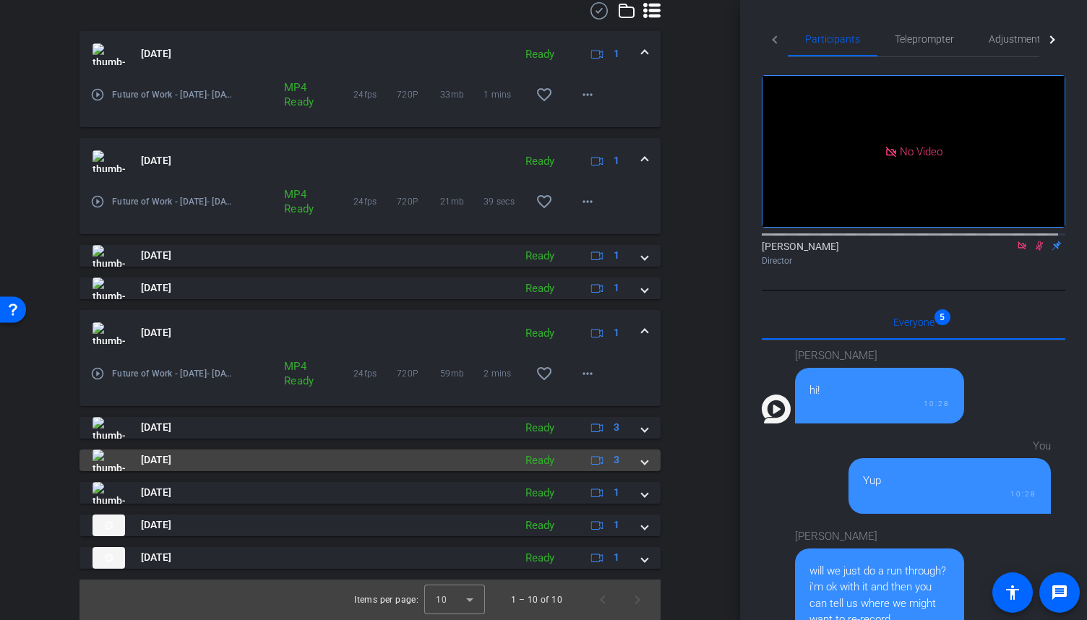
scroll to position [412, 0]
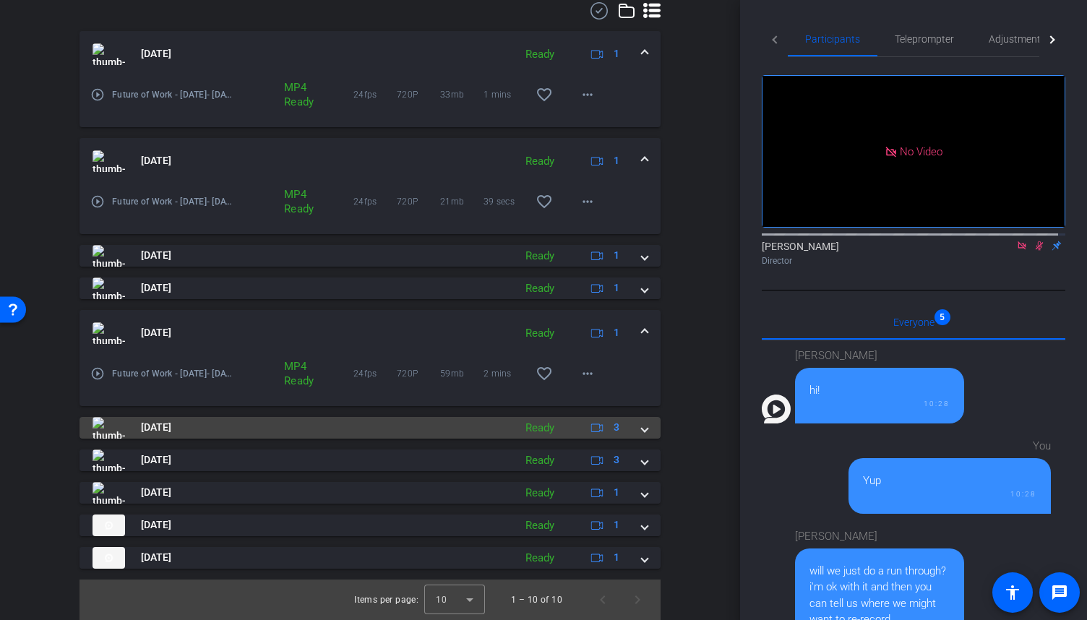
click at [642, 427] on span at bounding box center [645, 427] width 6 height 15
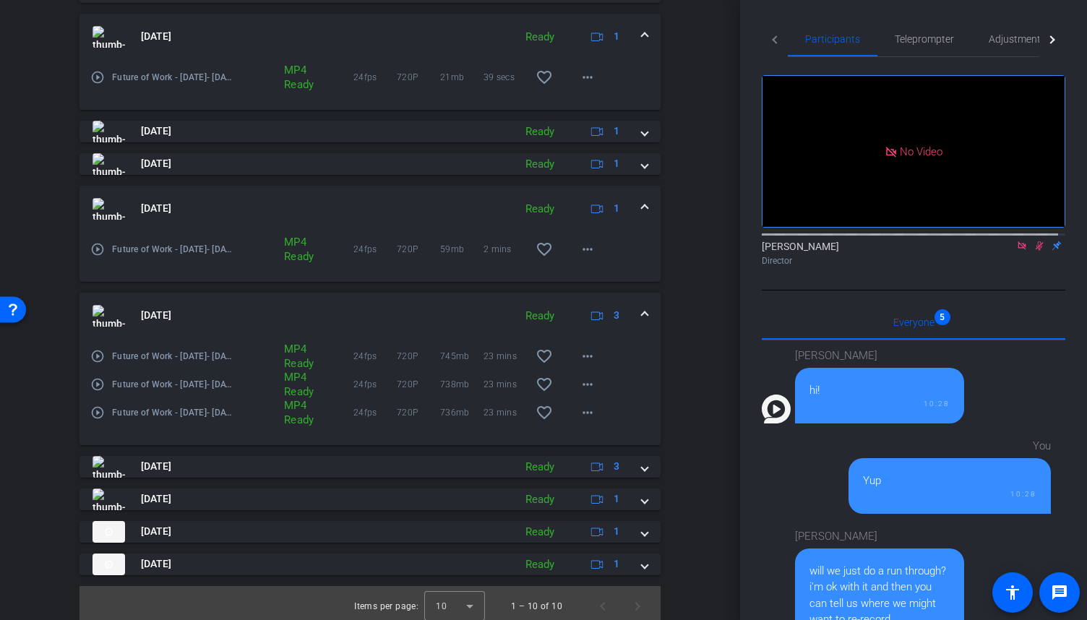
scroll to position [542, 0]
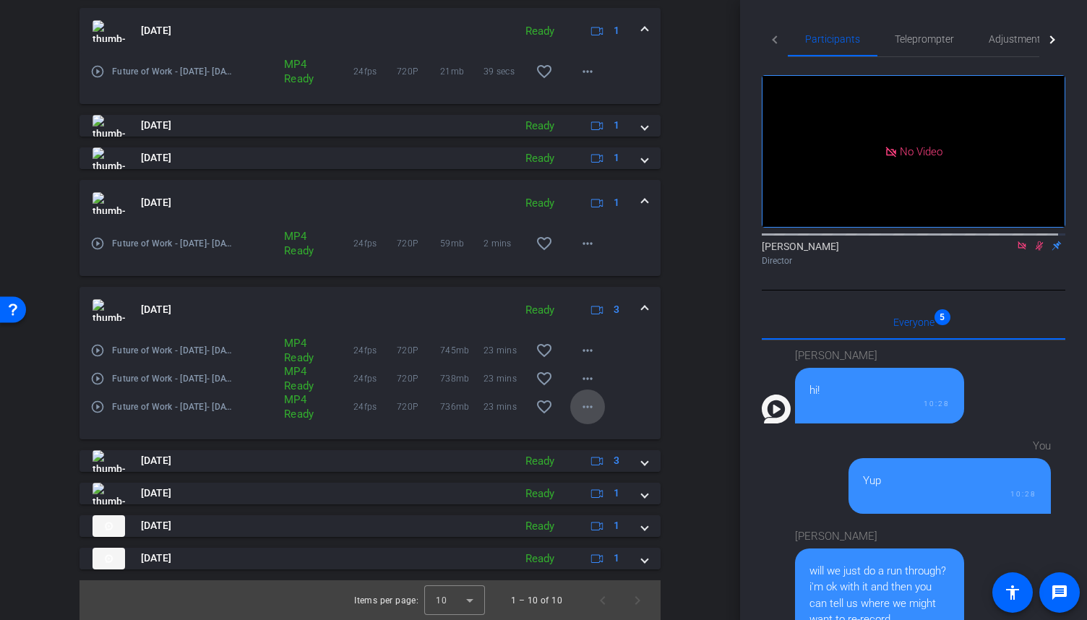
click at [585, 407] on mat-icon "more_horiz" at bounding box center [587, 406] width 17 height 17
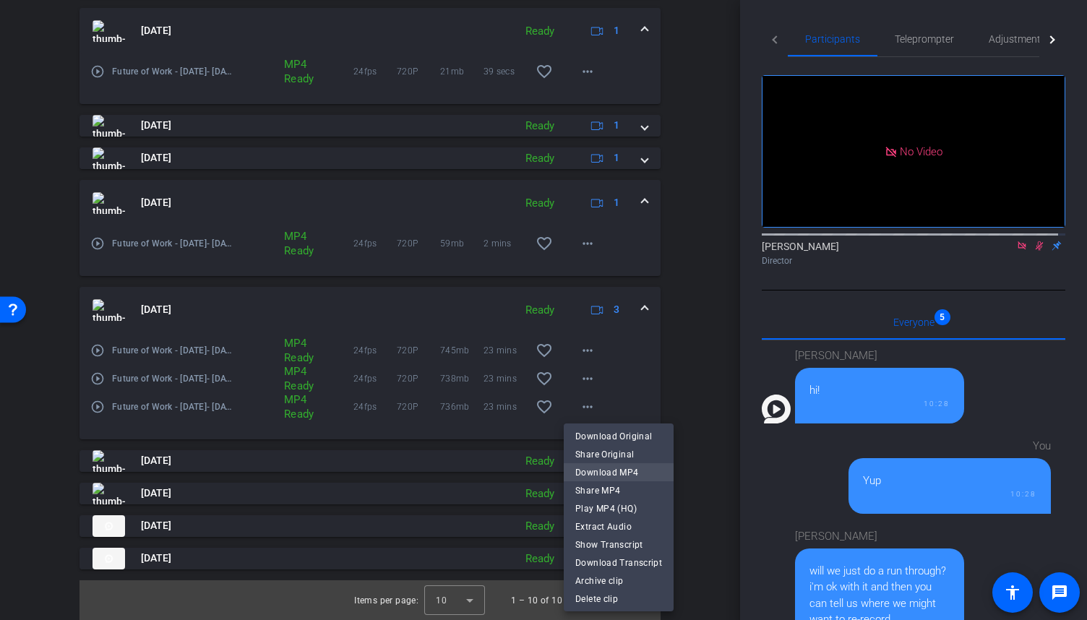
click at [608, 467] on span "Download MP4" at bounding box center [618, 472] width 87 height 17
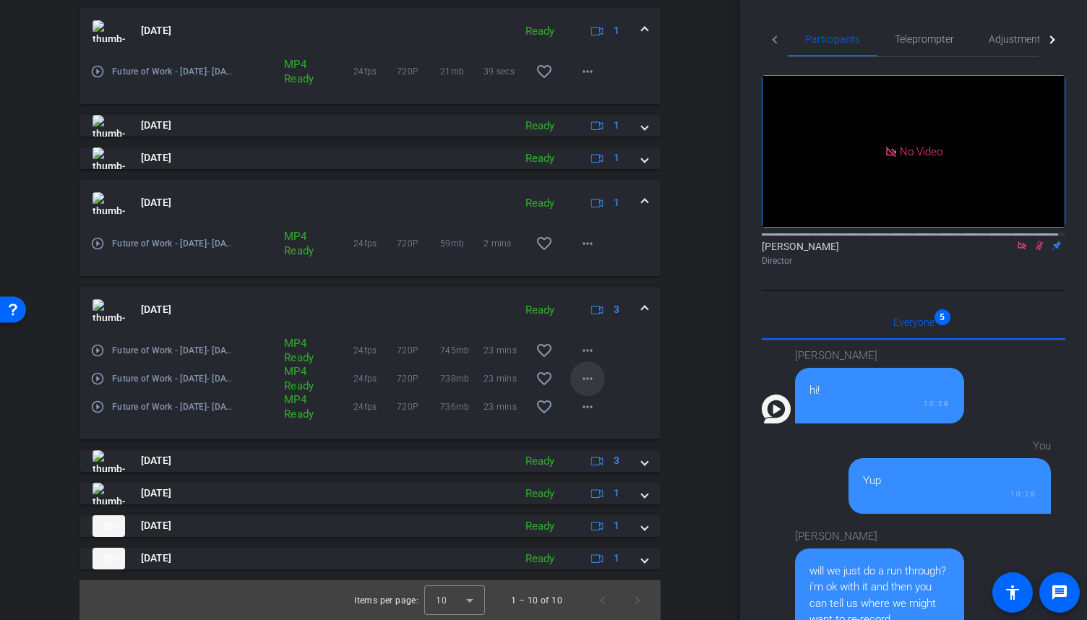
click at [579, 381] on mat-icon "more_horiz" at bounding box center [587, 378] width 17 height 17
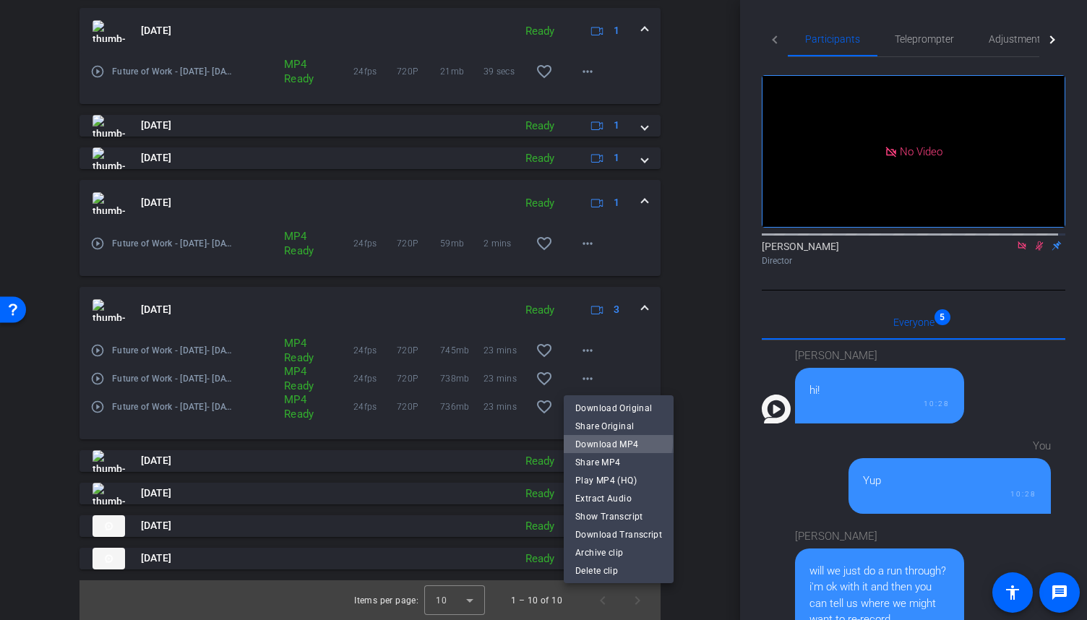
click at [610, 441] on span "Download MP4" at bounding box center [618, 444] width 87 height 17
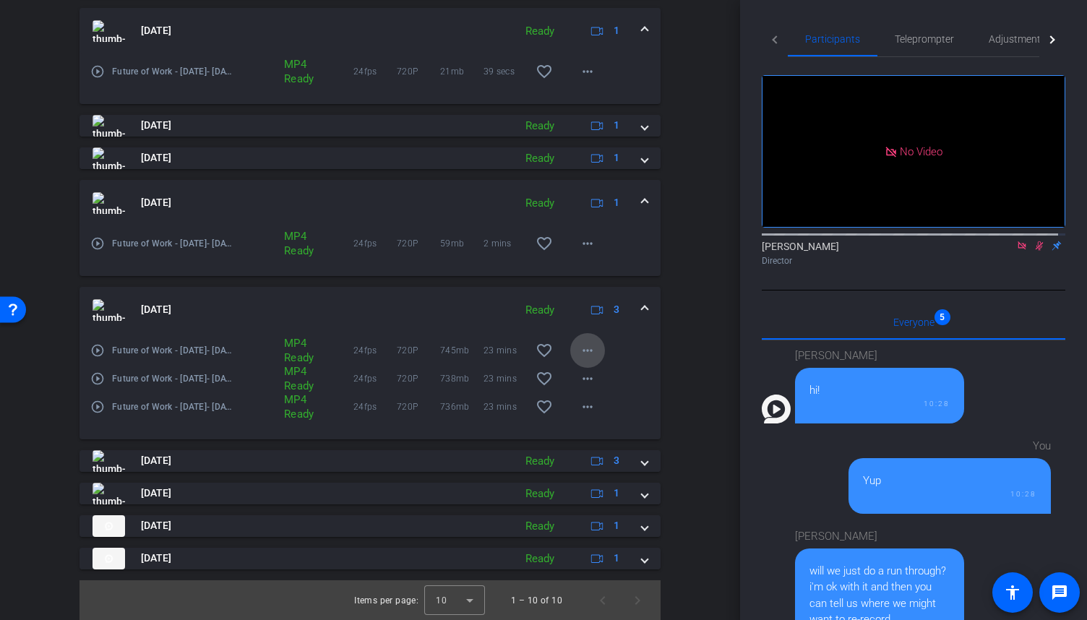
click at [582, 355] on mat-icon "more_horiz" at bounding box center [587, 350] width 17 height 17
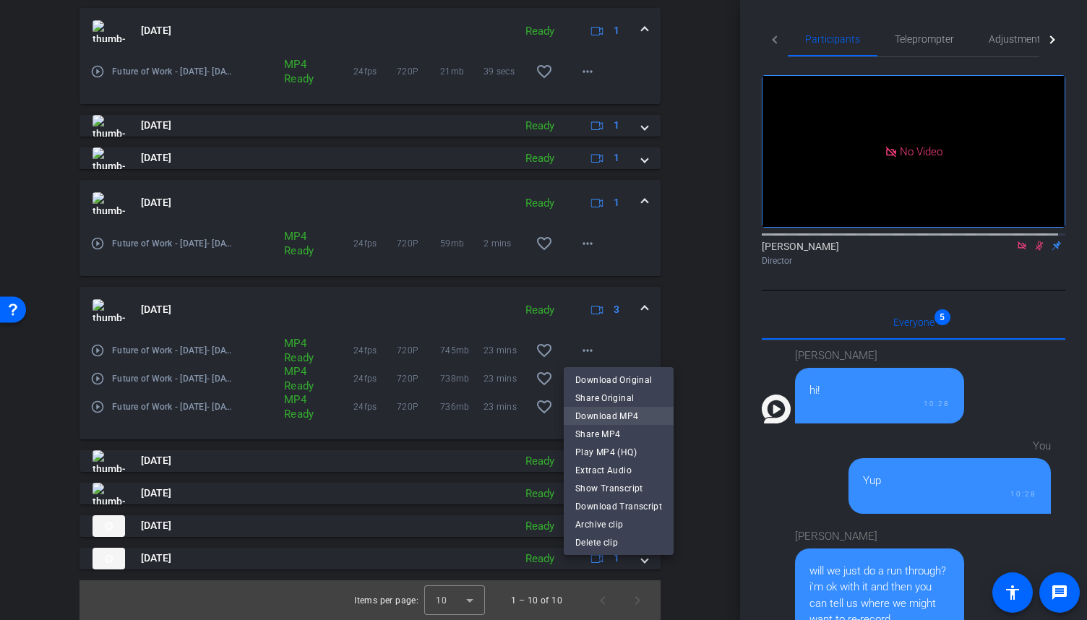
click at [604, 414] on span "Download MP4" at bounding box center [618, 415] width 87 height 17
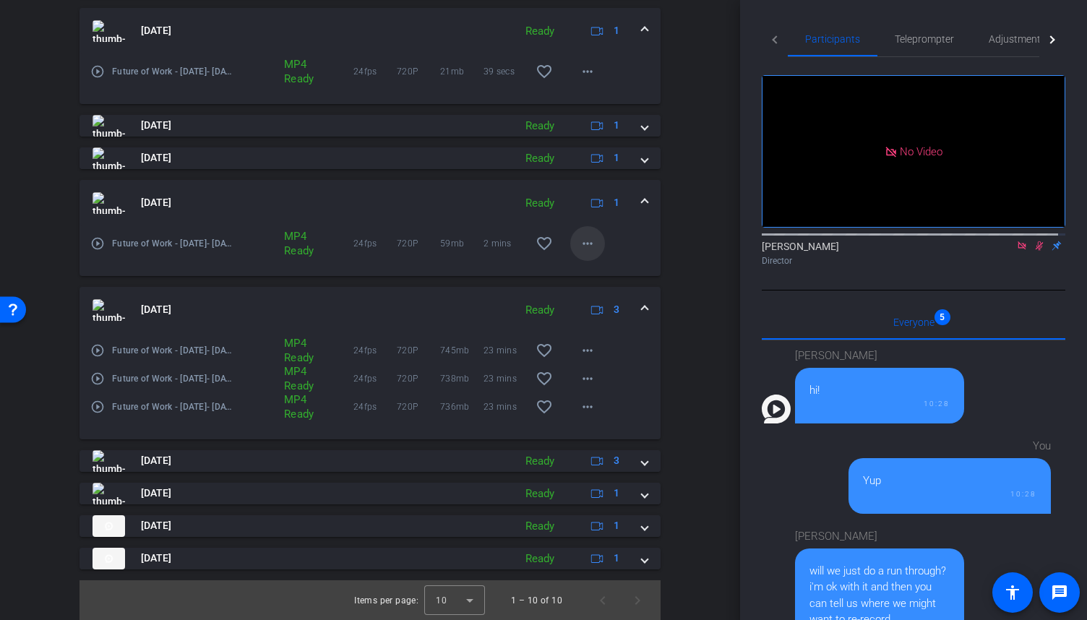
click at [588, 242] on mat-icon "more_horiz" at bounding box center [587, 243] width 17 height 17
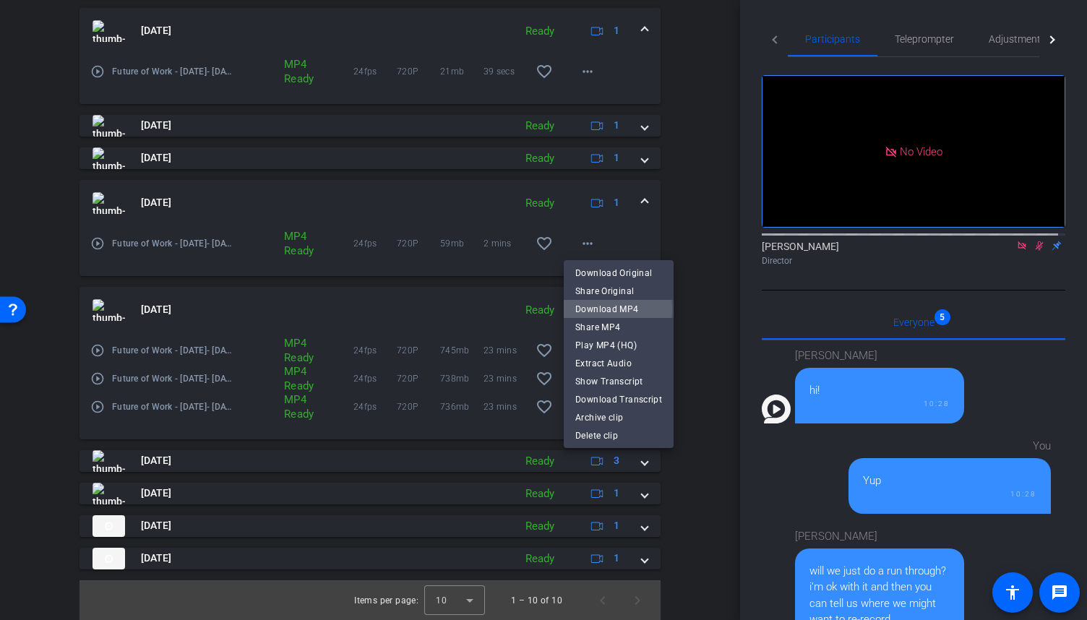
click at [617, 309] on span "Download MP4" at bounding box center [618, 309] width 87 height 17
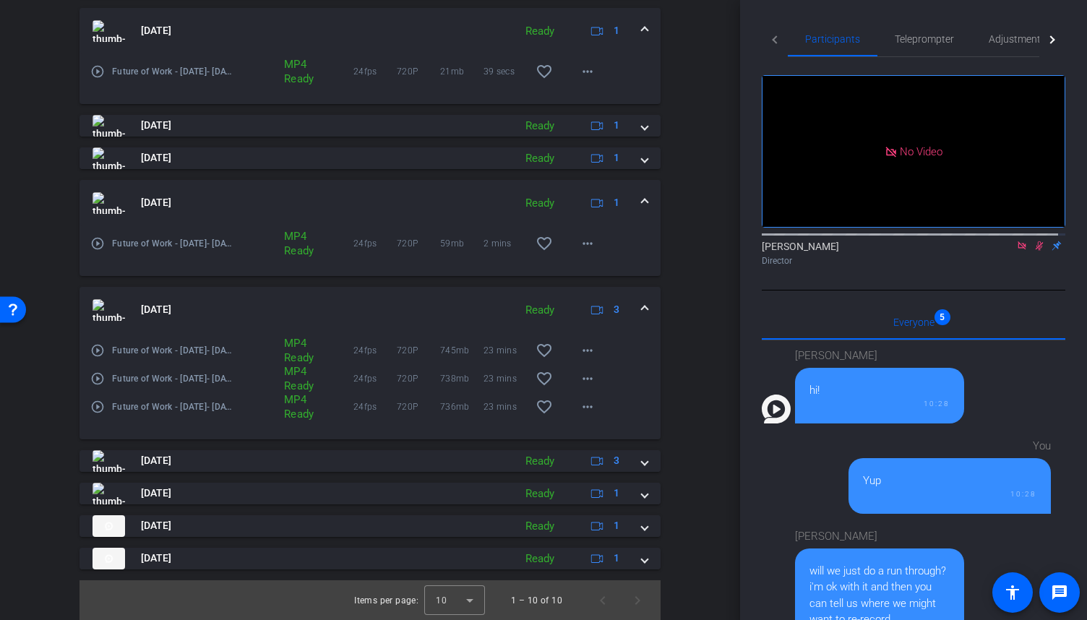
click at [642, 311] on mat-expansion-panel-header "Aug 27, 2025 Ready 3" at bounding box center [369, 310] width 581 height 46
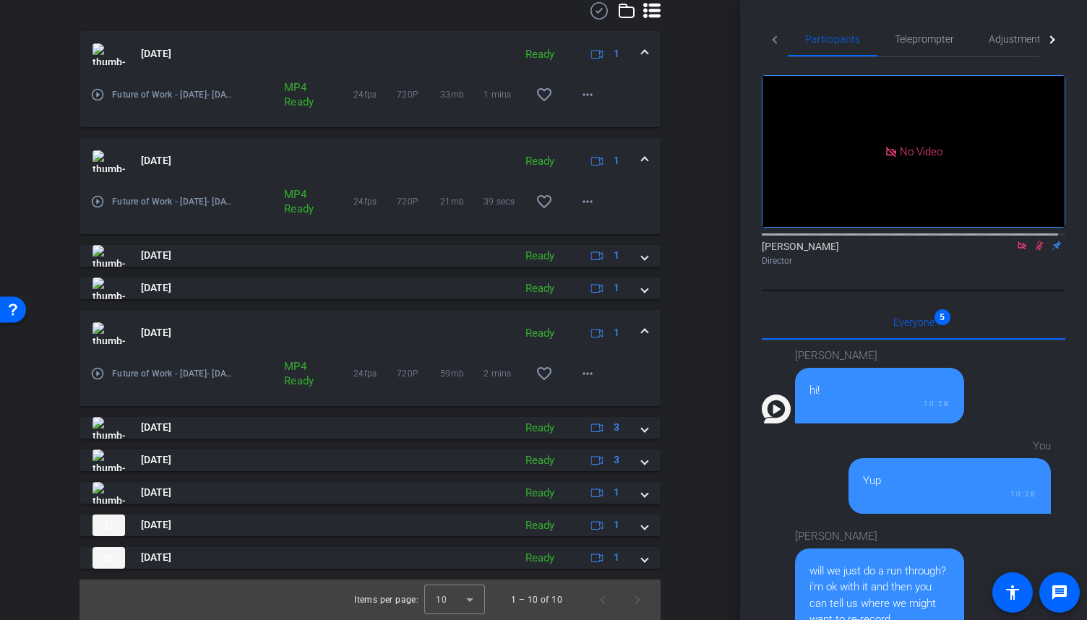
scroll to position [340, 0]
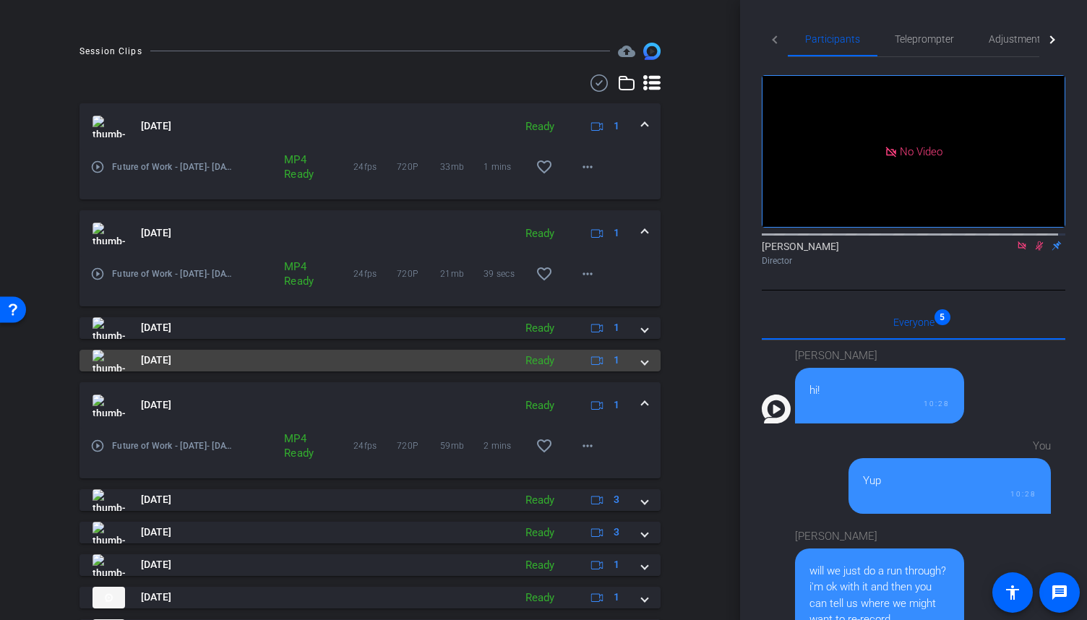
click at [642, 360] on span at bounding box center [645, 360] width 6 height 15
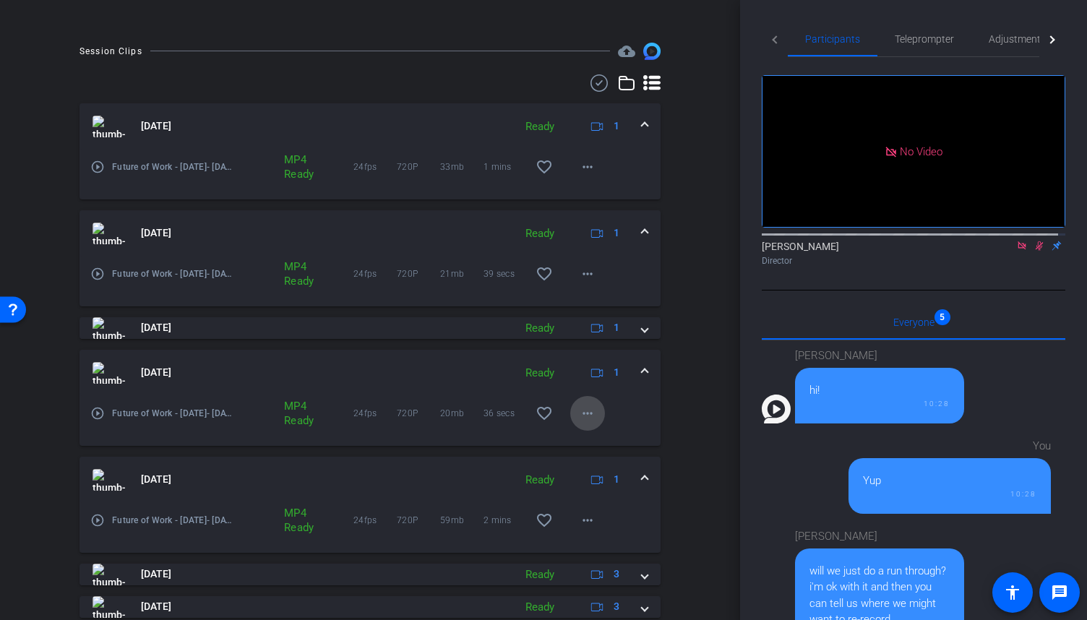
click at [582, 417] on mat-icon "more_horiz" at bounding box center [587, 413] width 17 height 17
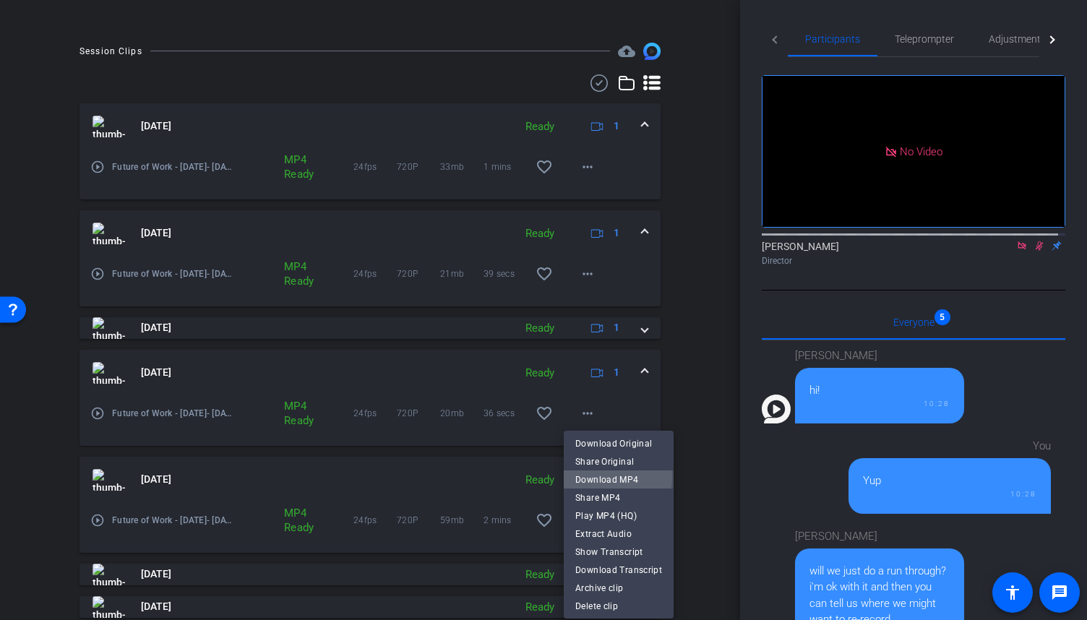
click at [605, 477] on span "Download MP4" at bounding box center [618, 478] width 87 height 17
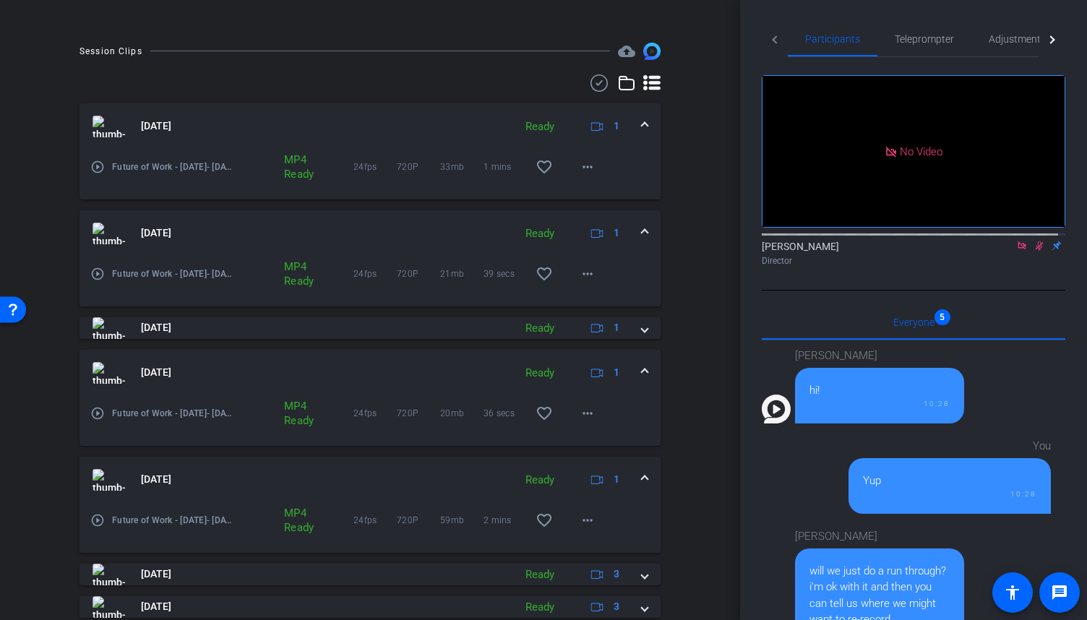
click at [642, 372] on span at bounding box center [645, 372] width 6 height 15
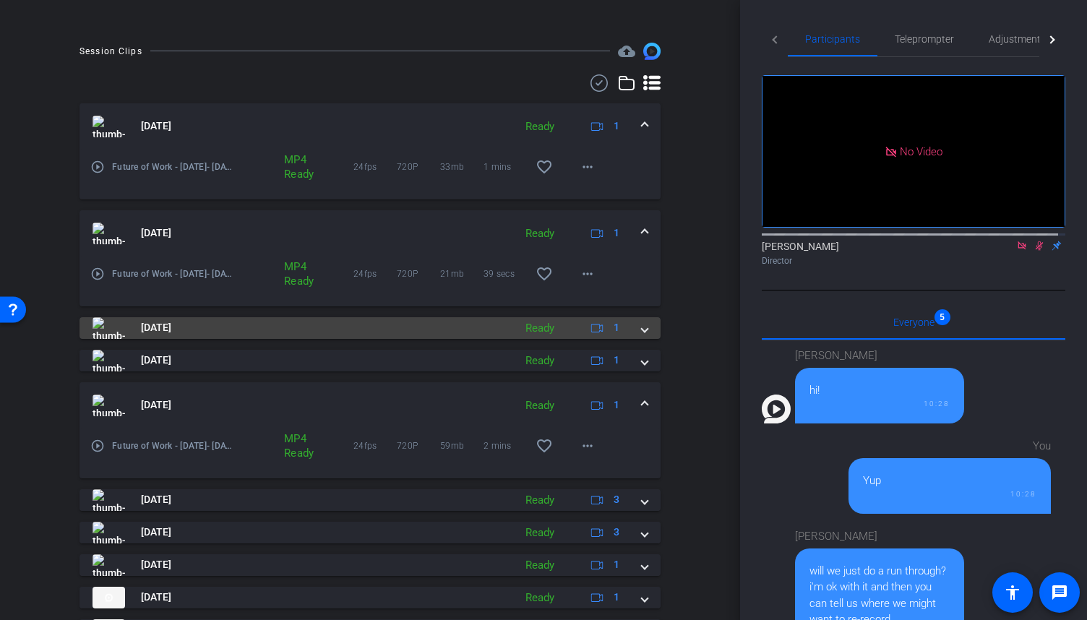
click at [642, 330] on span at bounding box center [645, 327] width 6 height 15
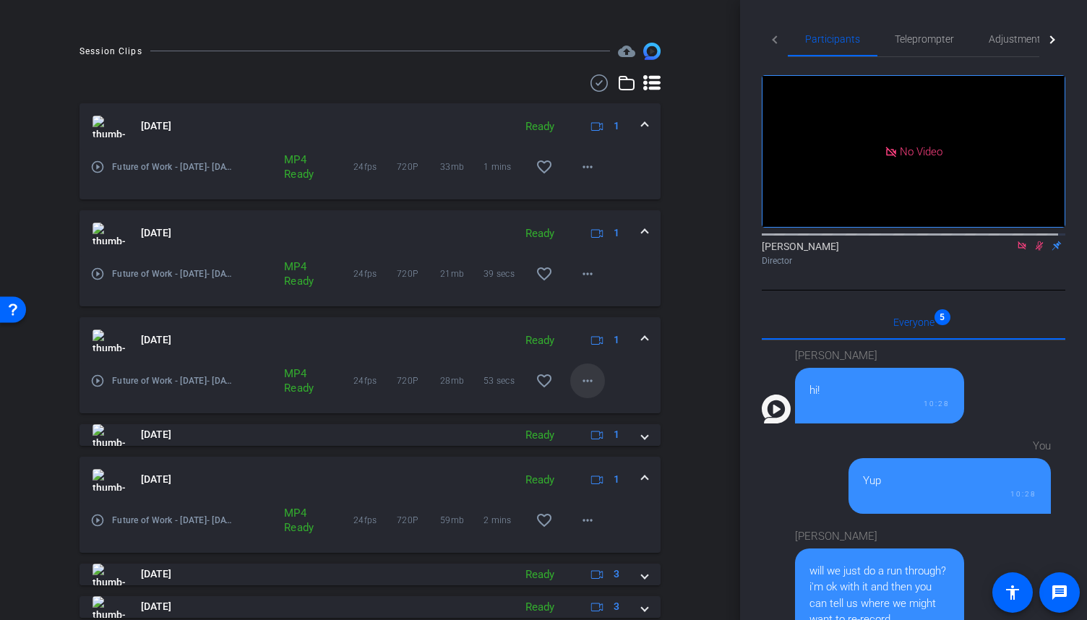
click at [588, 379] on mat-icon "more_horiz" at bounding box center [587, 380] width 17 height 17
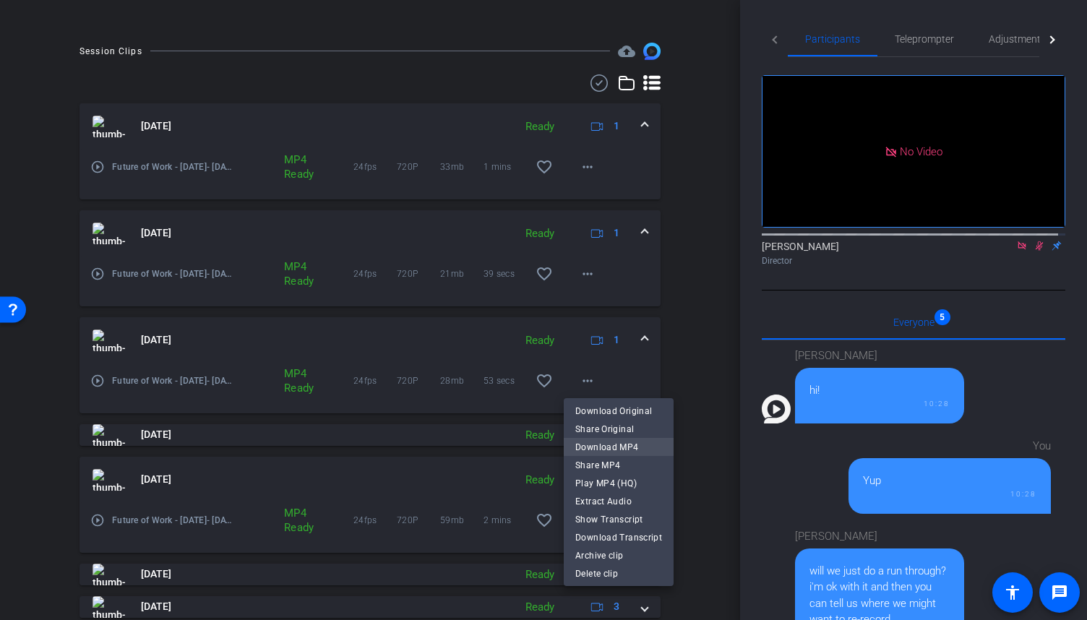
click at [610, 447] on span "Download MP4" at bounding box center [618, 446] width 87 height 17
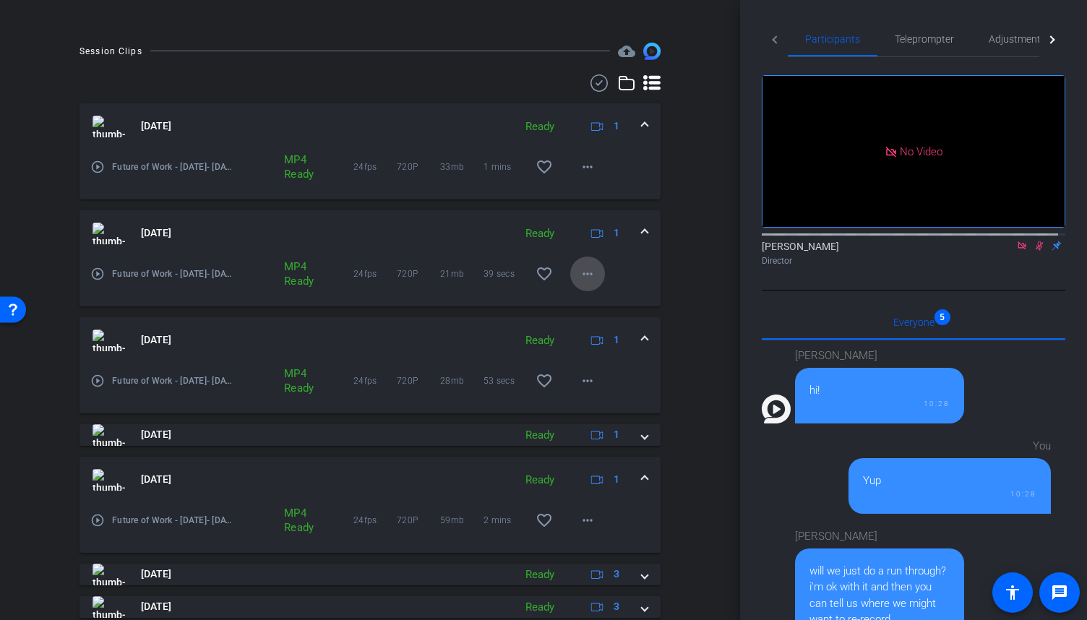
click at [588, 269] on mat-icon "more_horiz" at bounding box center [587, 273] width 17 height 17
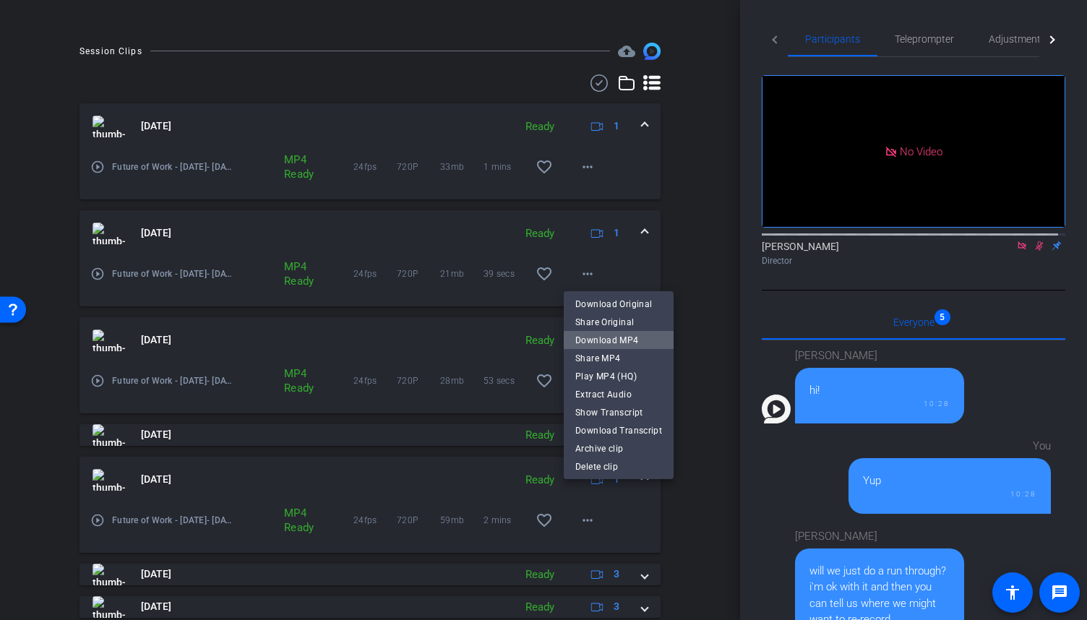
click at [619, 345] on span "Download MP4" at bounding box center [618, 339] width 87 height 17
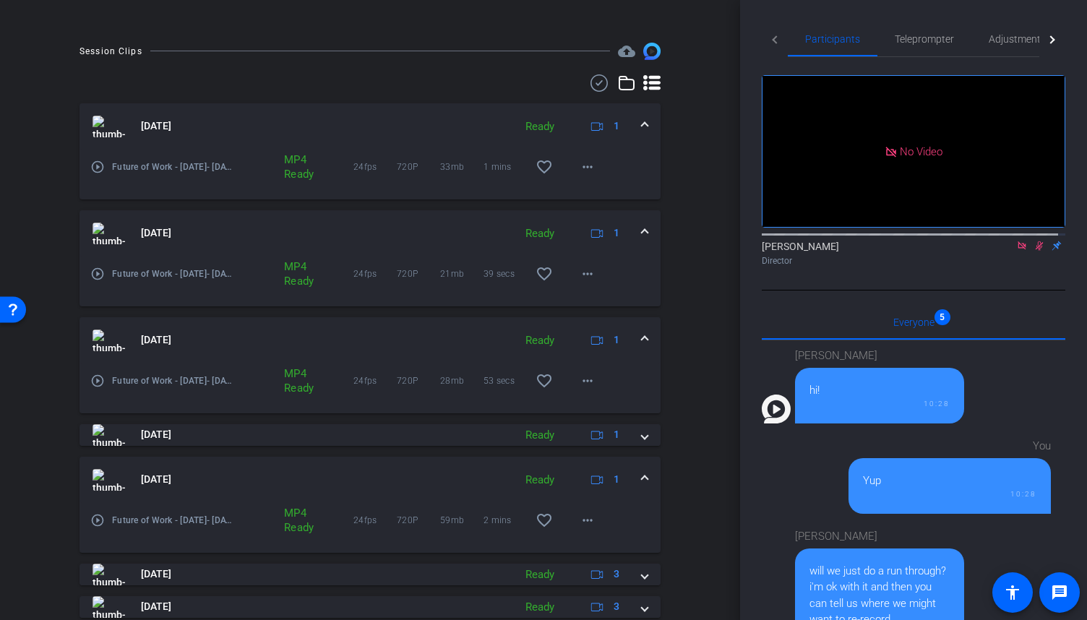
click at [630, 122] on div "Aug 27, 2025 Ready 1" at bounding box center [366, 127] width 549 height 22
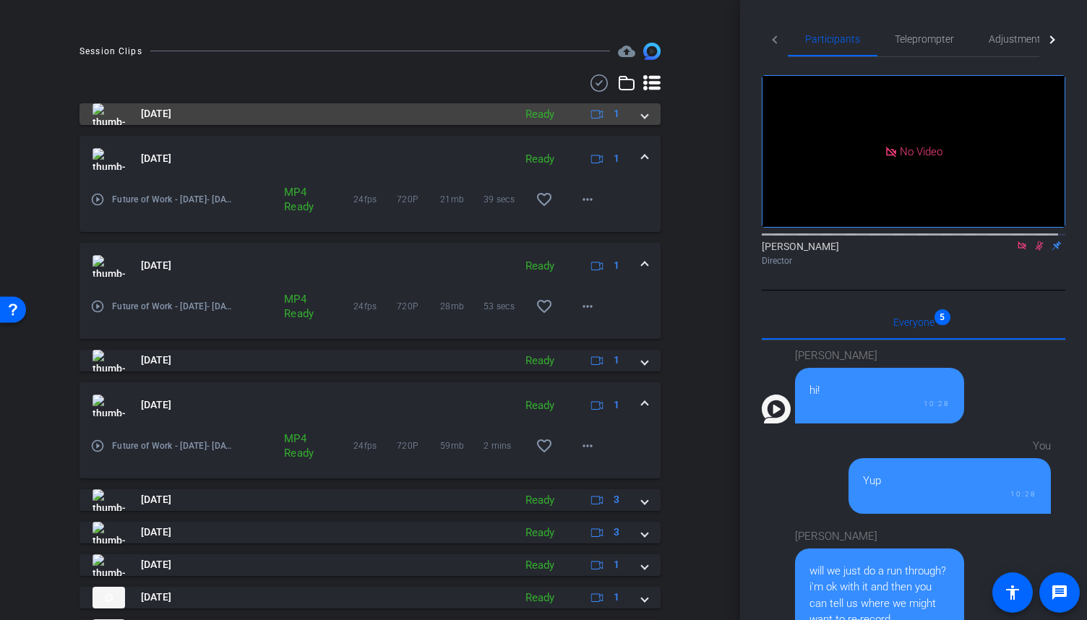
click at [631, 122] on div "Aug 27, 2025 Ready 1" at bounding box center [366, 114] width 549 height 22
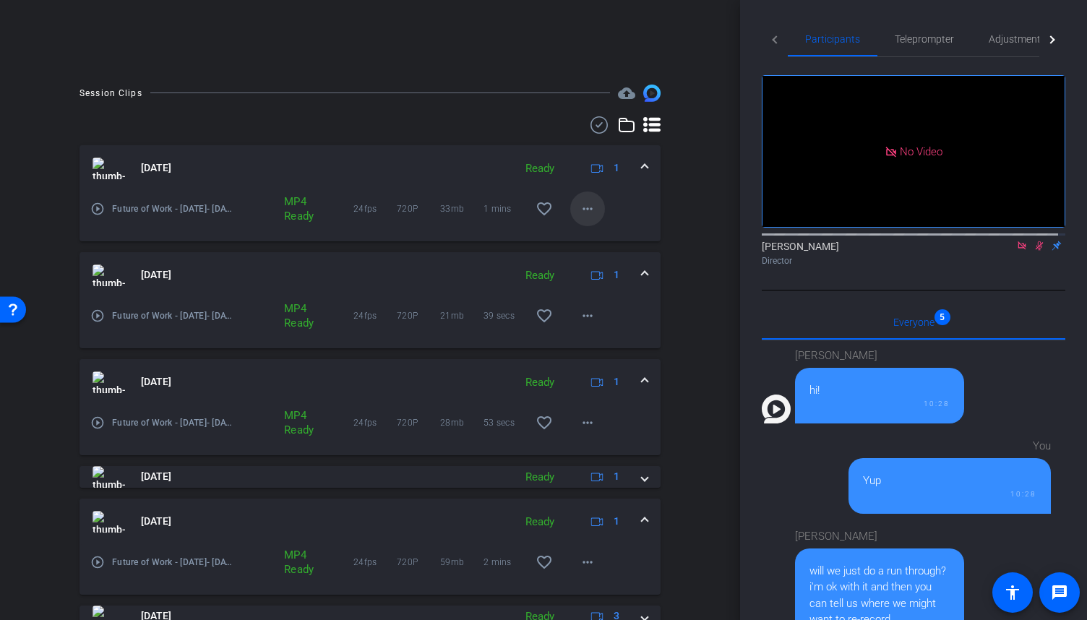
scroll to position [267, 0]
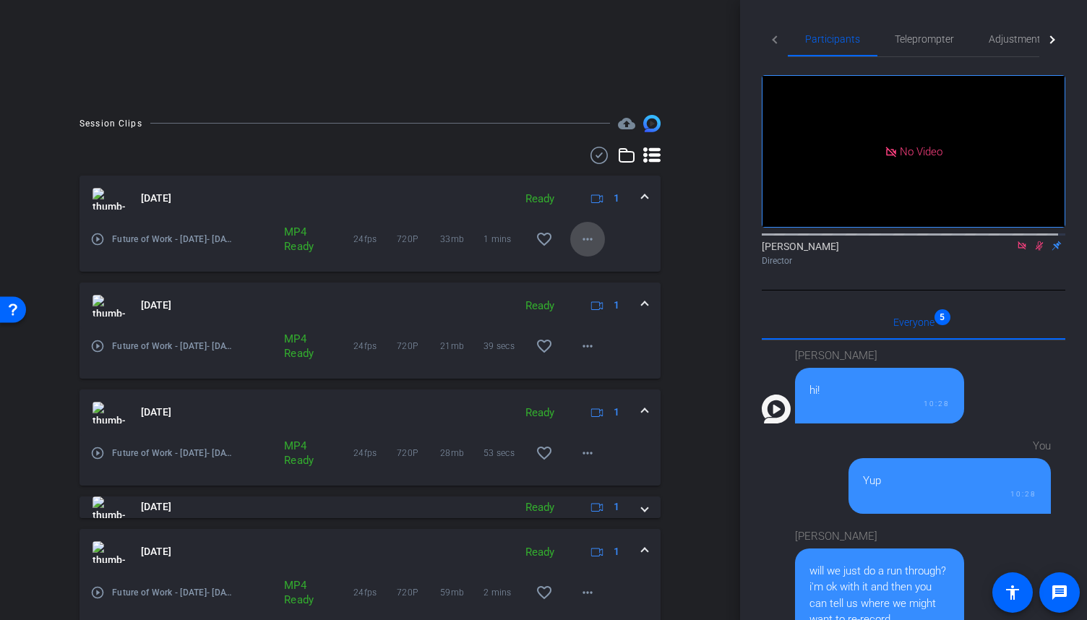
click at [586, 242] on mat-icon "more_horiz" at bounding box center [587, 238] width 17 height 17
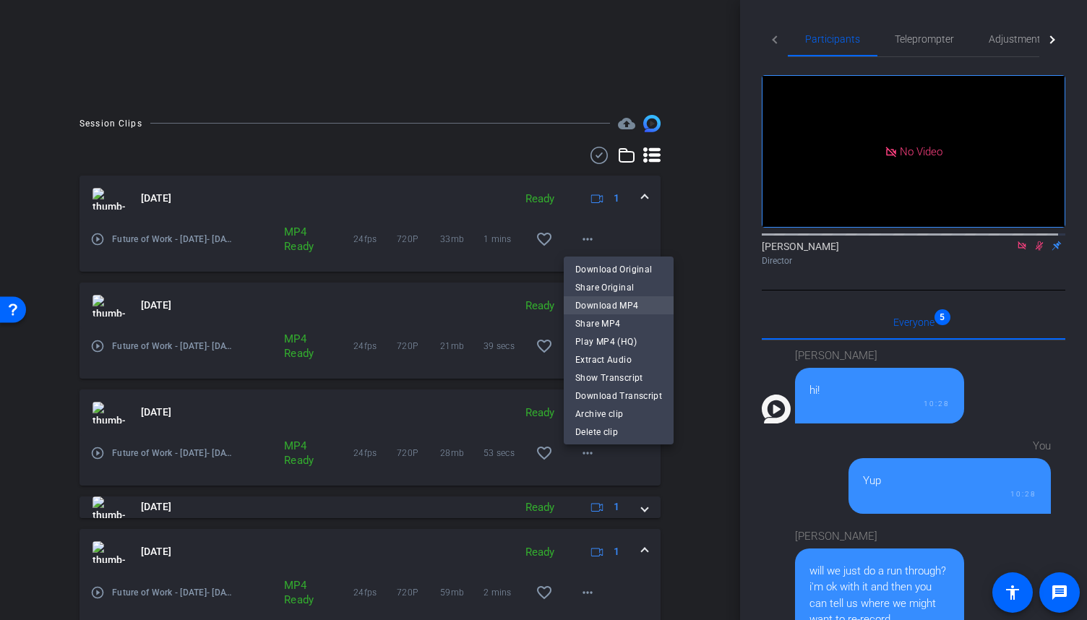
click at [598, 308] on span "Download MP4" at bounding box center [618, 304] width 87 height 17
